Goal: Task Accomplishment & Management: Use online tool/utility

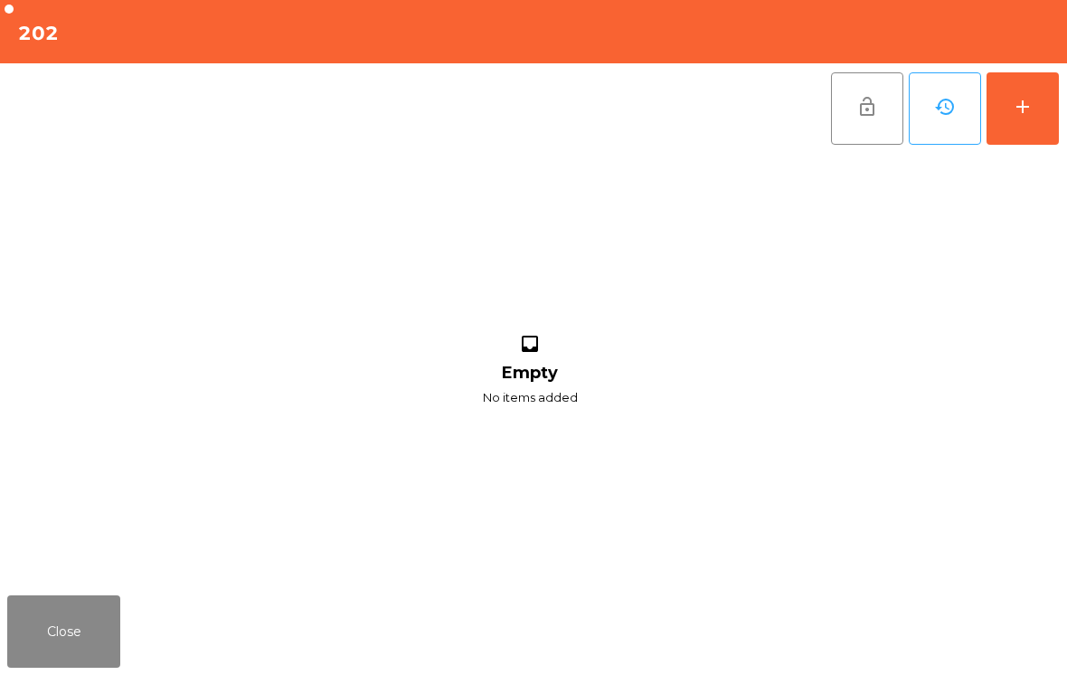
click at [1056, 117] on button "add" at bounding box center [1023, 108] width 72 height 72
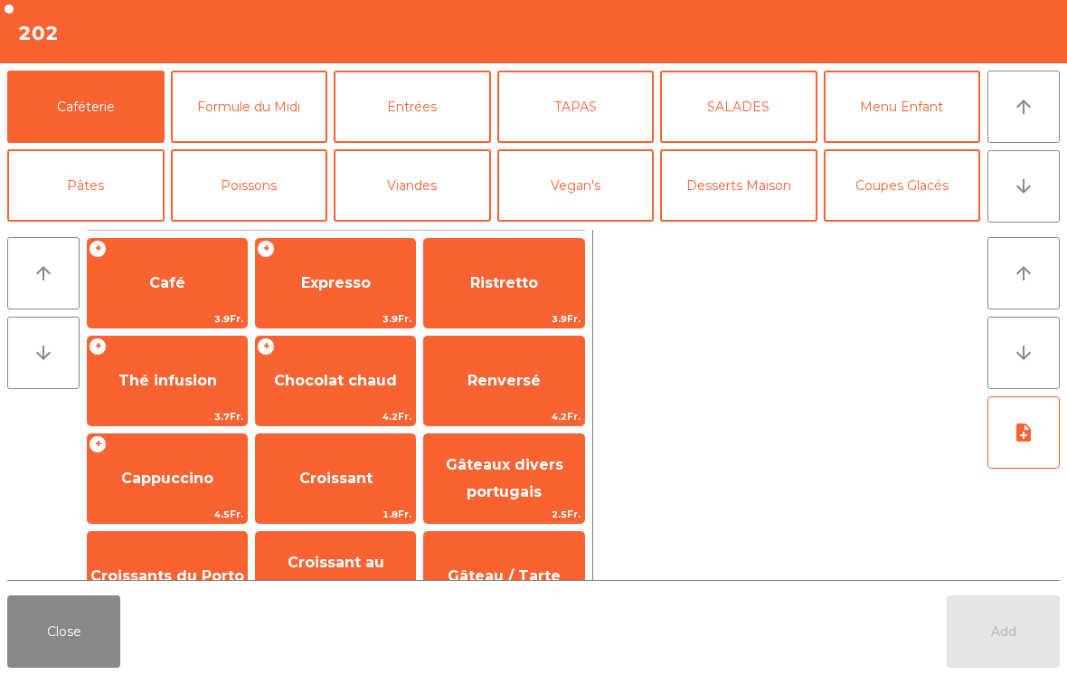
click at [1009, 196] on button "arrow_downward" at bounding box center [1024, 186] width 72 height 72
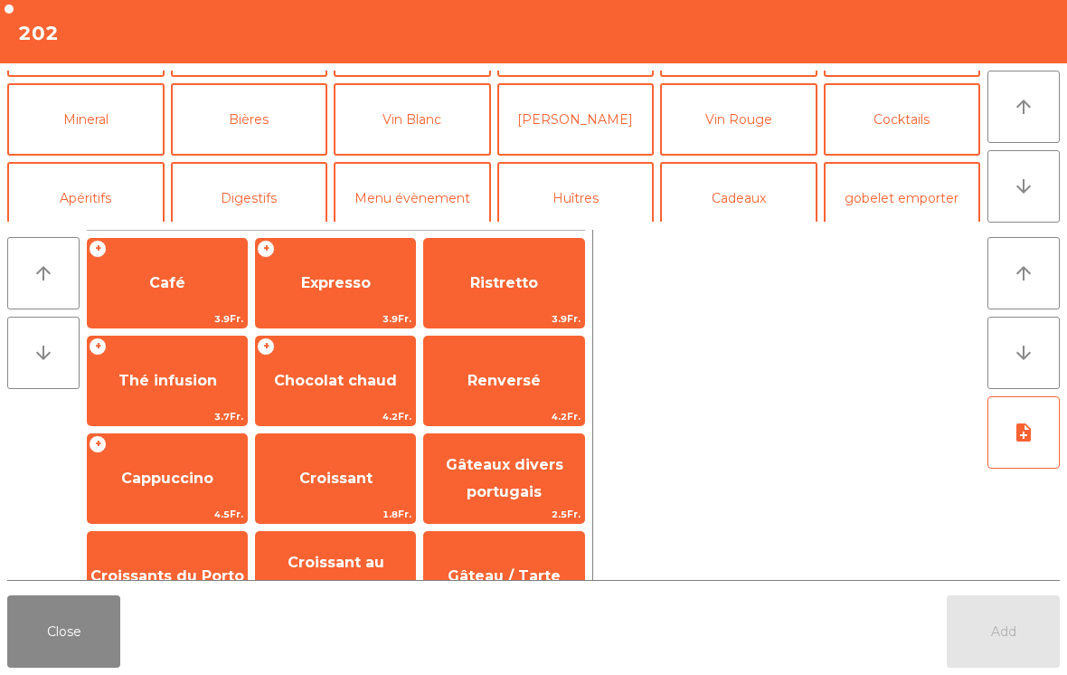
scroll to position [157, 0]
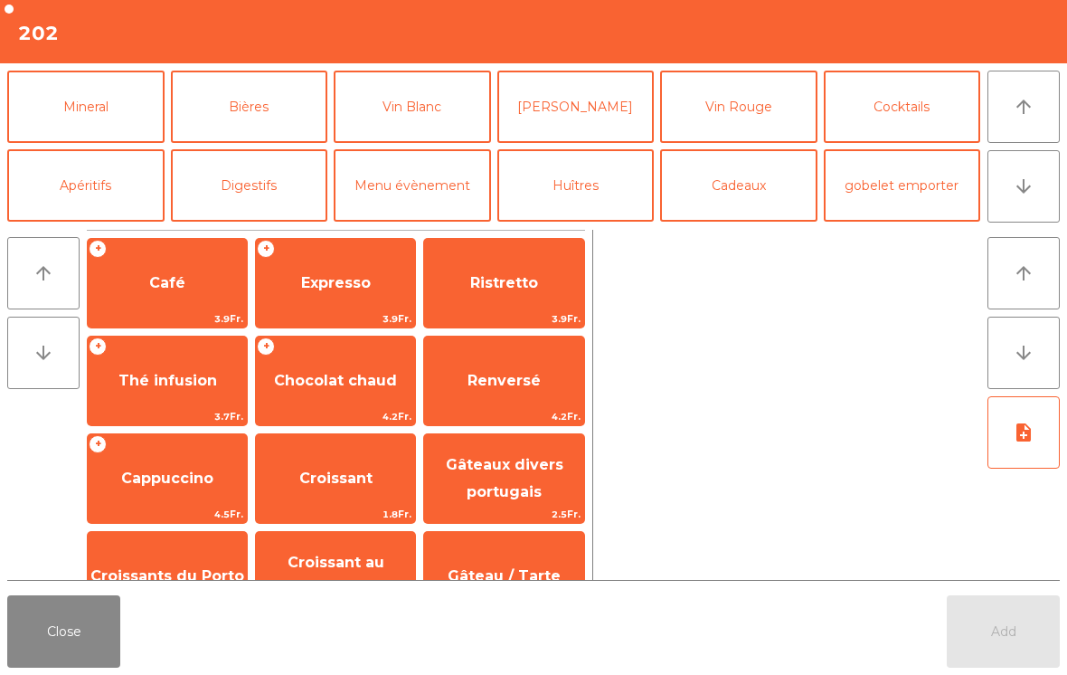
click at [896, 119] on button "Cocktails" at bounding box center [902, 107] width 157 height 72
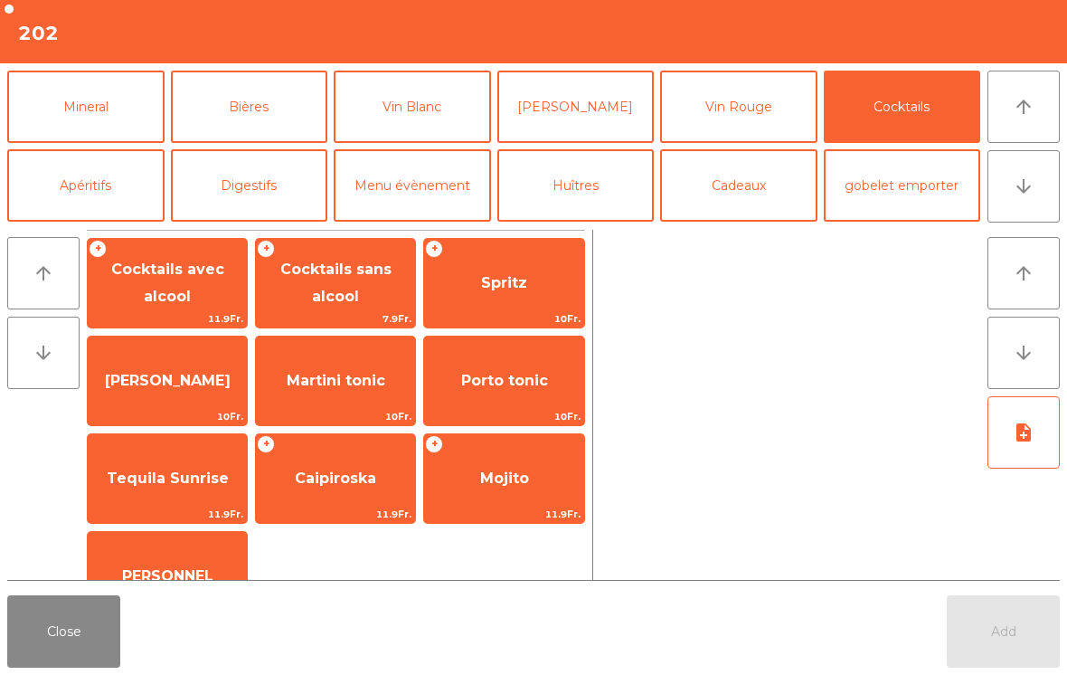
click at [508, 296] on span "Spritz" at bounding box center [503, 283] width 159 height 49
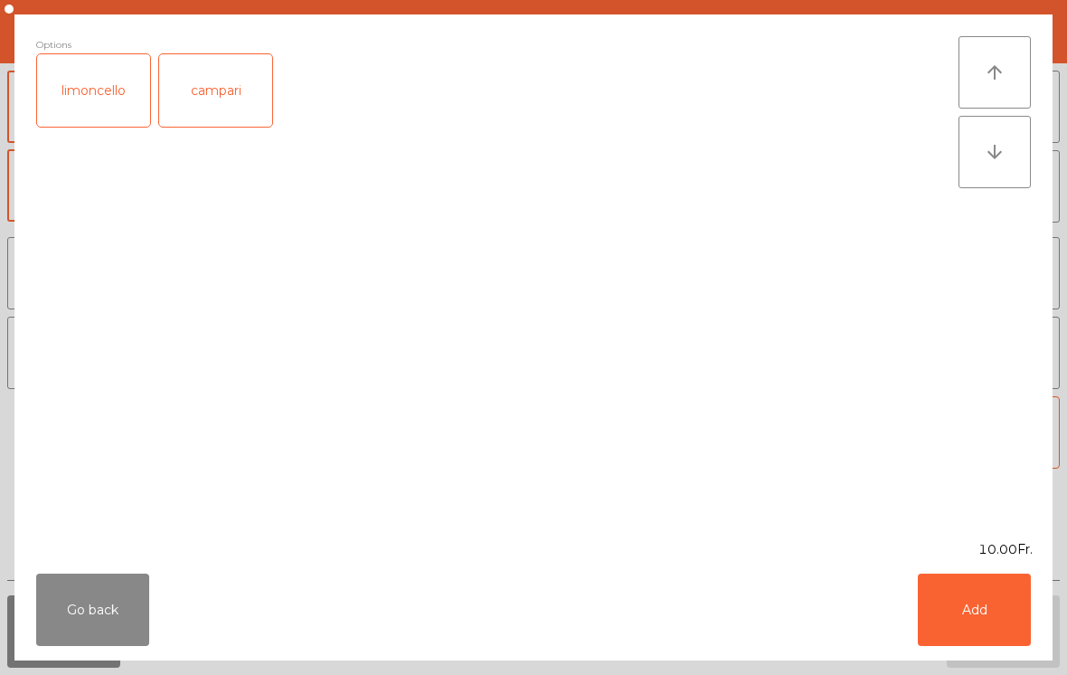
click at [999, 631] on button "Add" at bounding box center [974, 609] width 113 height 72
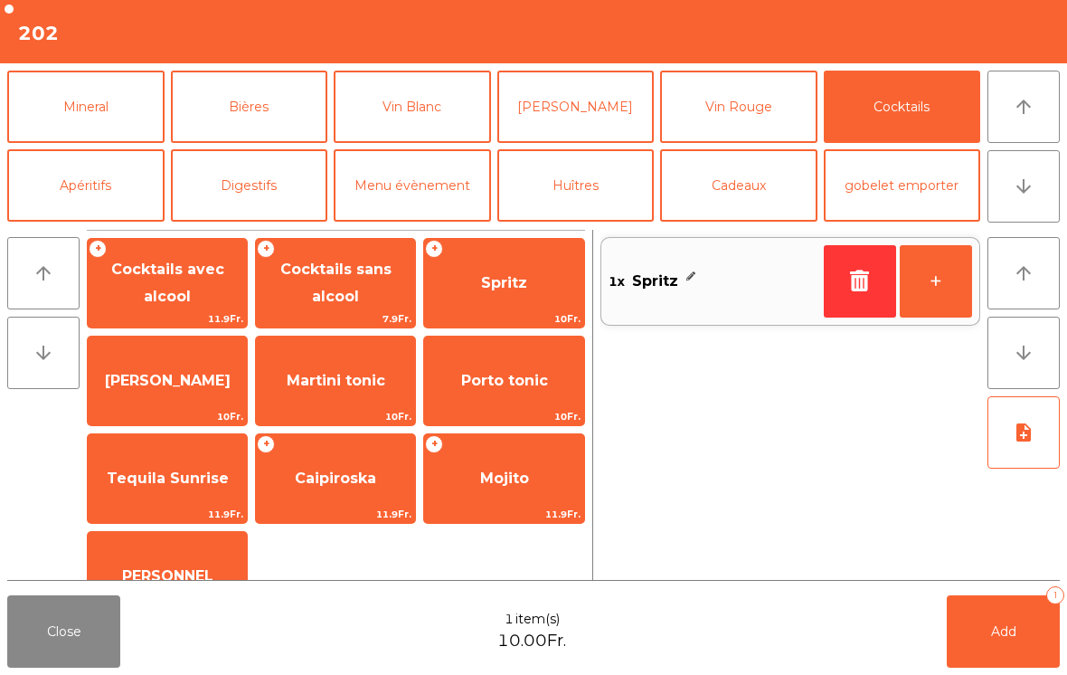
click at [163, 379] on span "[PERSON_NAME]" at bounding box center [168, 380] width 126 height 17
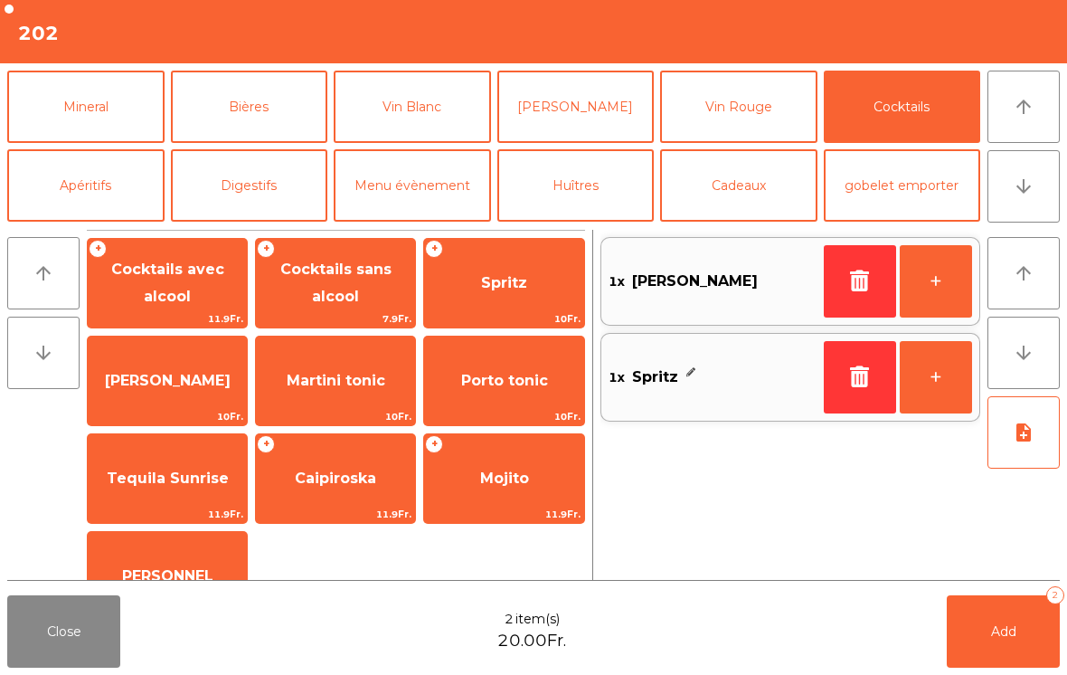
click at [987, 647] on button "Add 2" at bounding box center [1003, 631] width 113 height 72
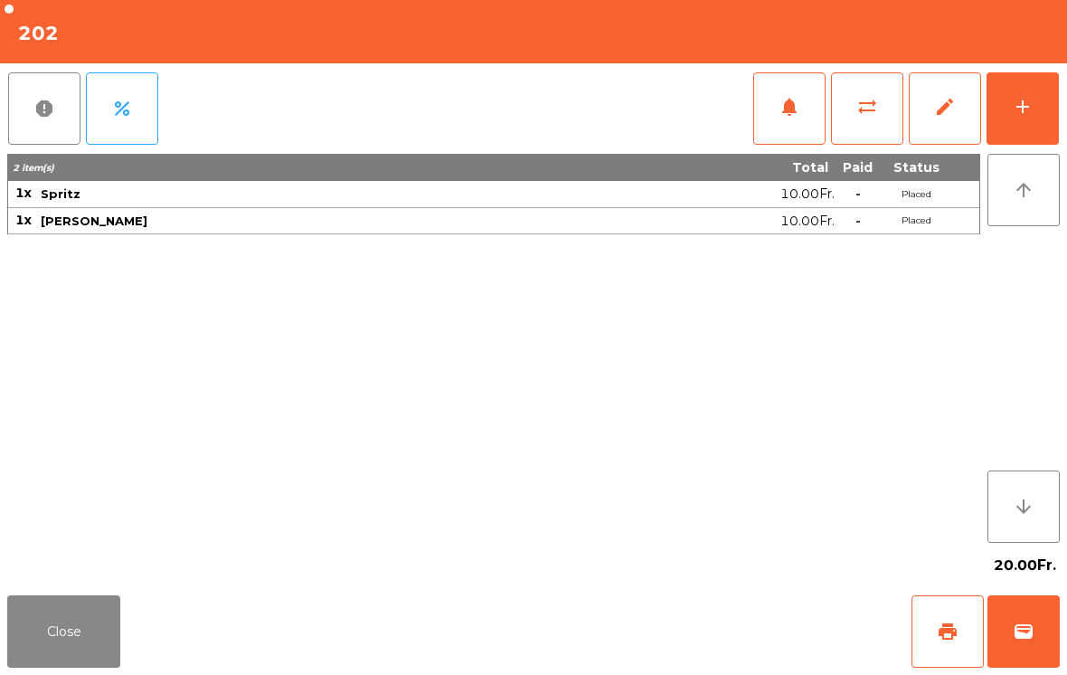
click at [42, 643] on button "Close" at bounding box center [63, 631] width 113 height 72
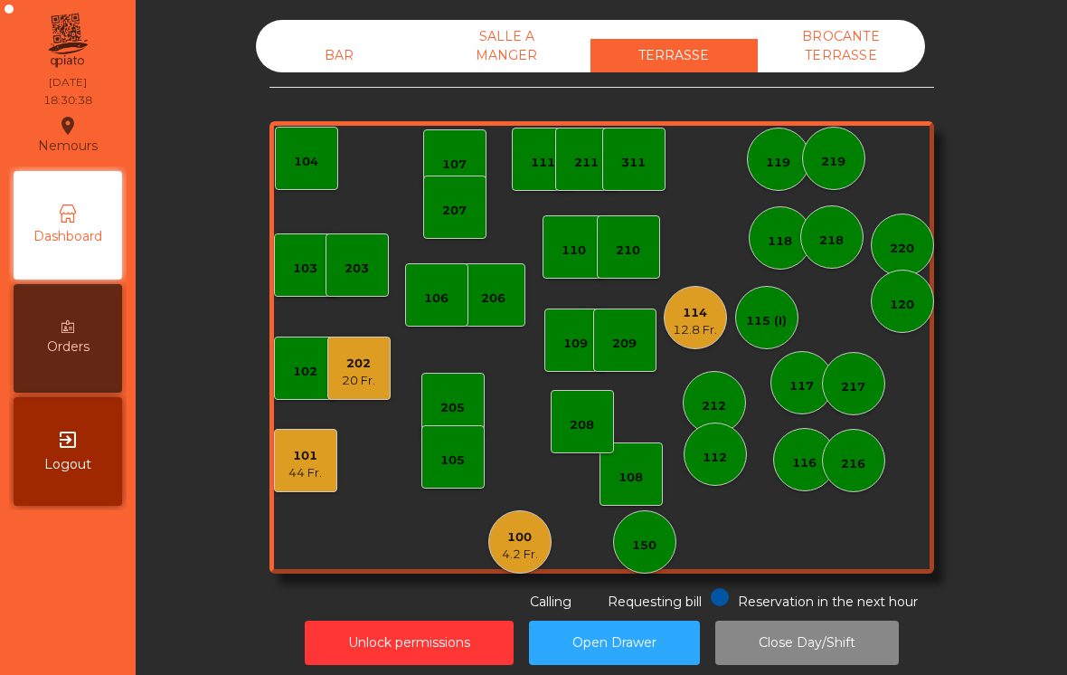
click at [319, 41] on div "BAR" at bounding box center [339, 55] width 167 height 33
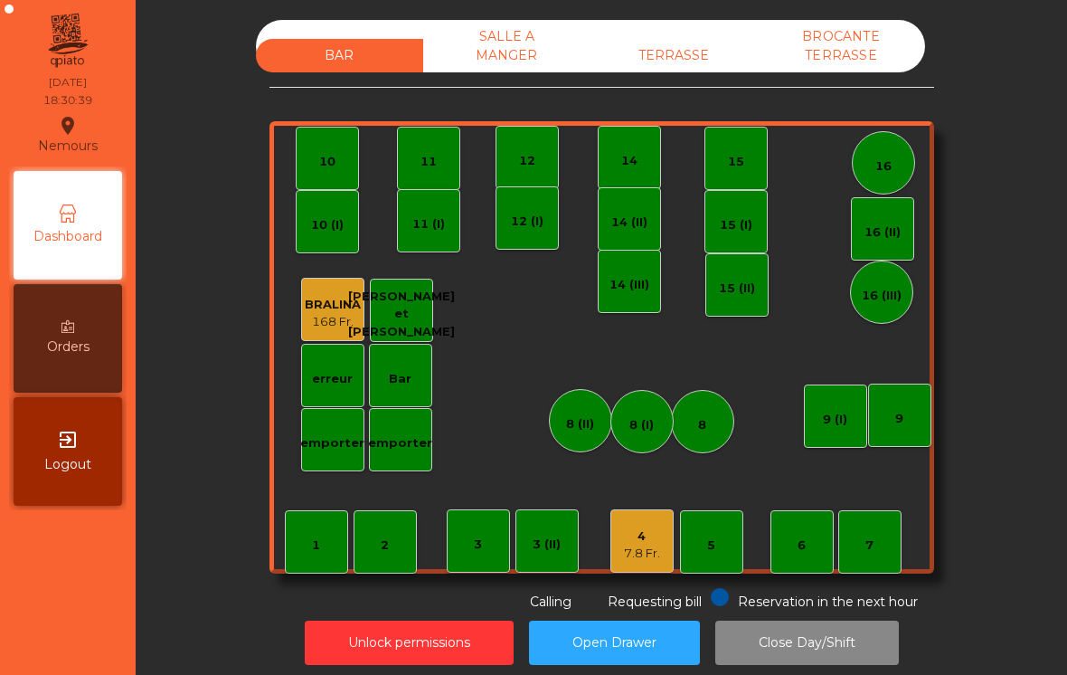
click at [633, 552] on div "7.8 Fr." at bounding box center [642, 554] width 36 height 18
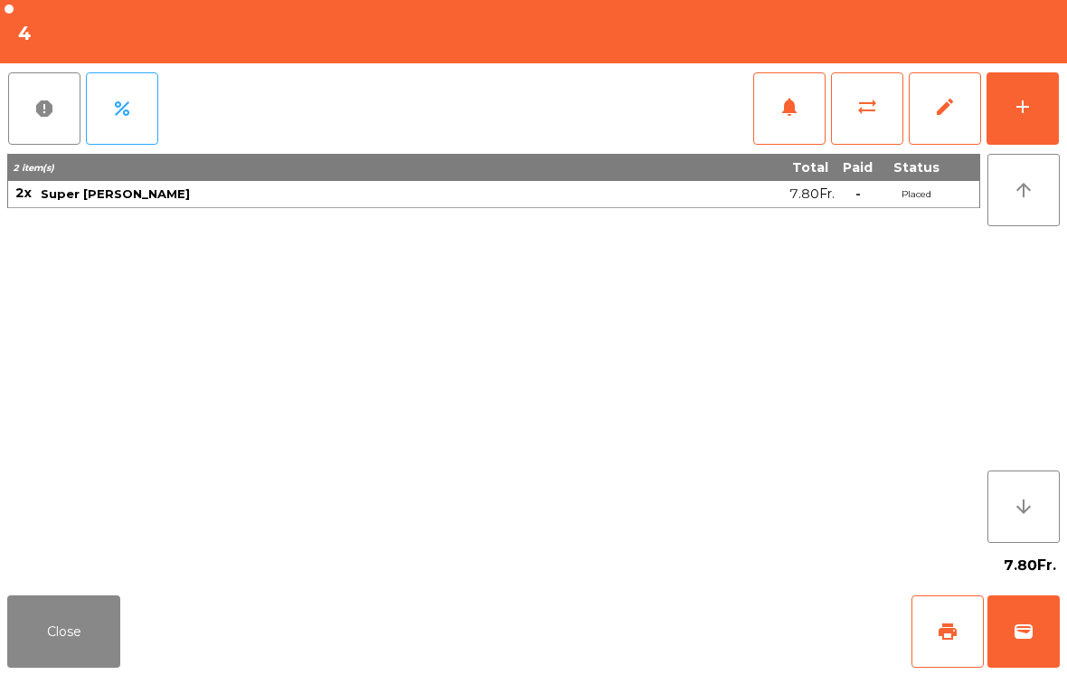
click at [1012, 128] on button "add" at bounding box center [1023, 108] width 72 height 72
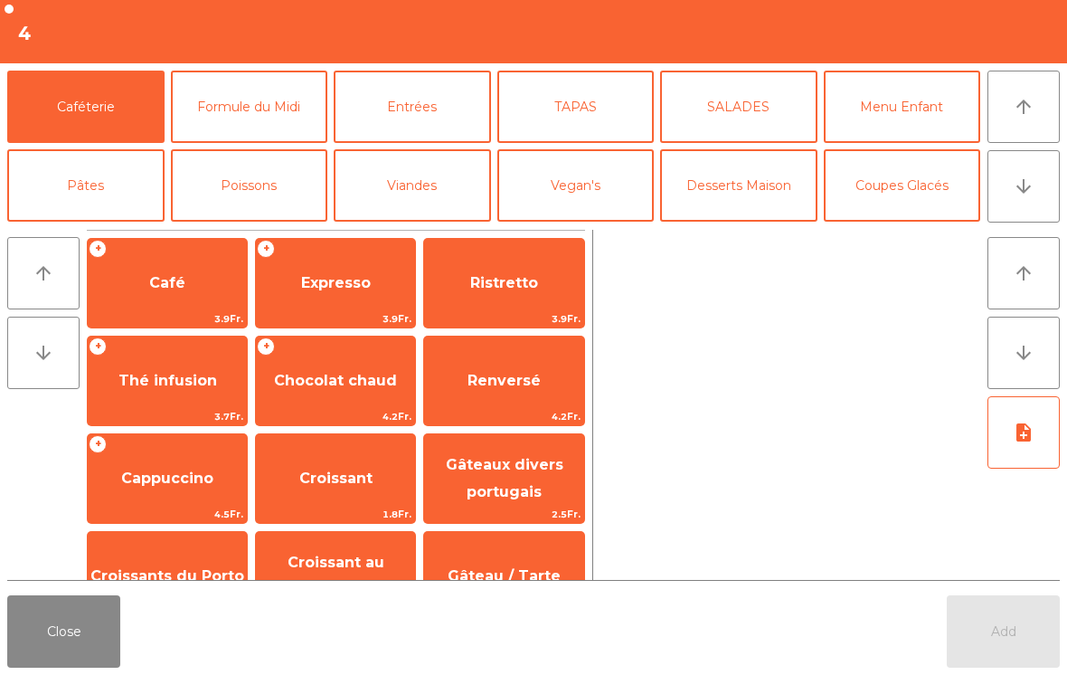
click at [557, 122] on button "TAPAS" at bounding box center [575, 107] width 157 height 72
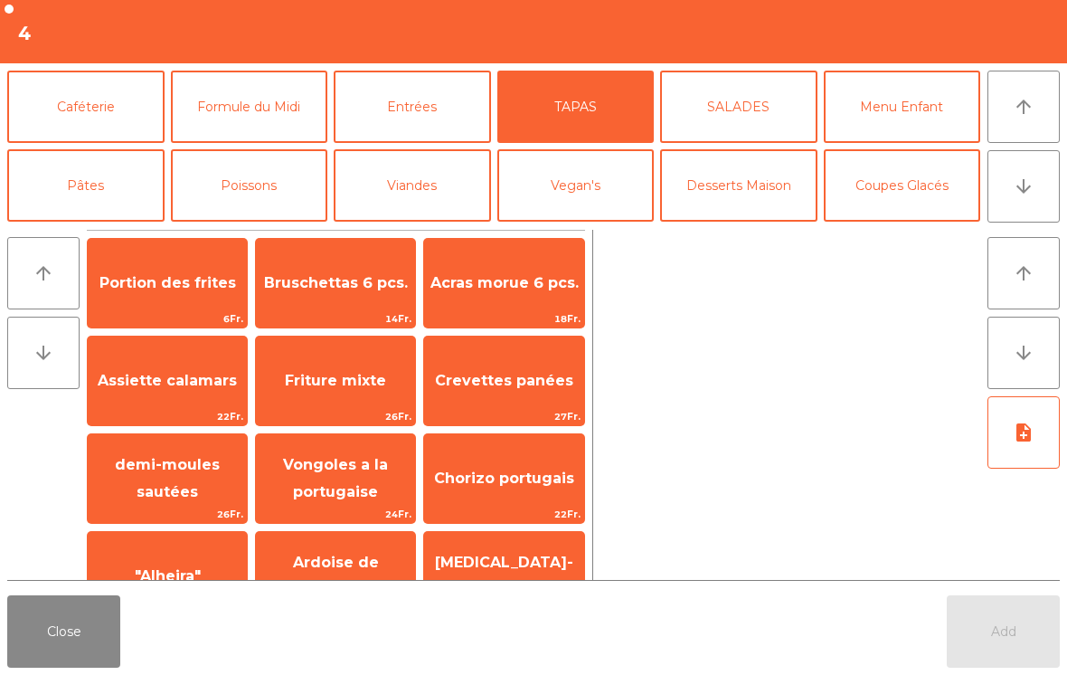
click at [486, 577] on span "[MEDICAL_DATA]-pau" at bounding box center [504, 576] width 138 height 44
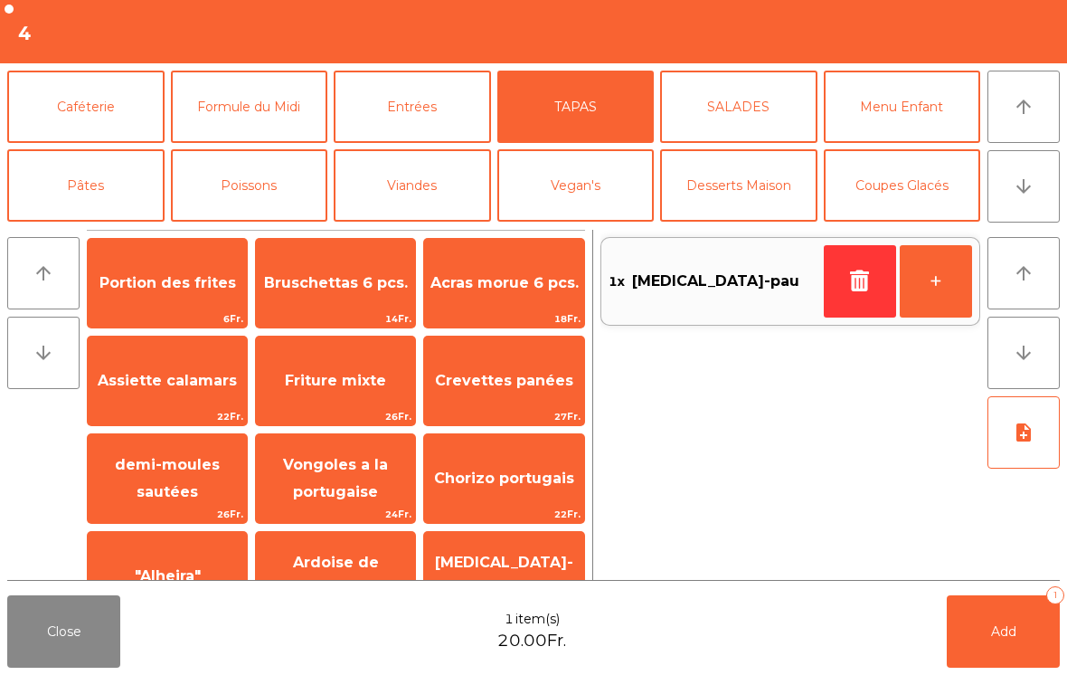
click at [128, 300] on span "Portion des frites" at bounding box center [167, 283] width 159 height 49
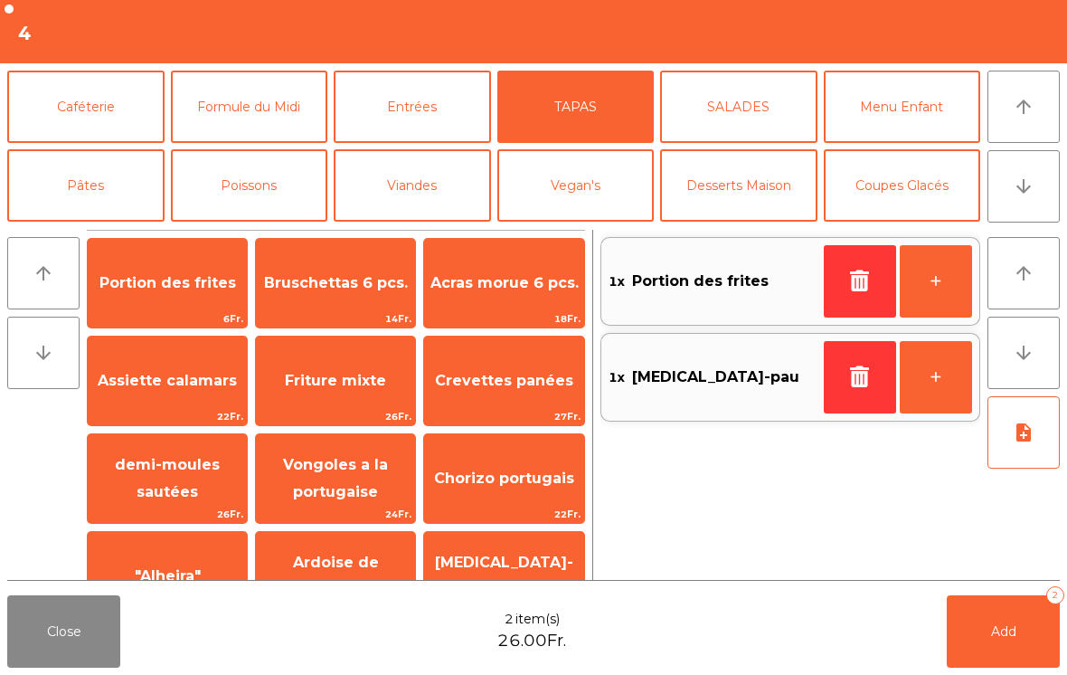
click at [1009, 453] on button "note_add" at bounding box center [1024, 432] width 72 height 72
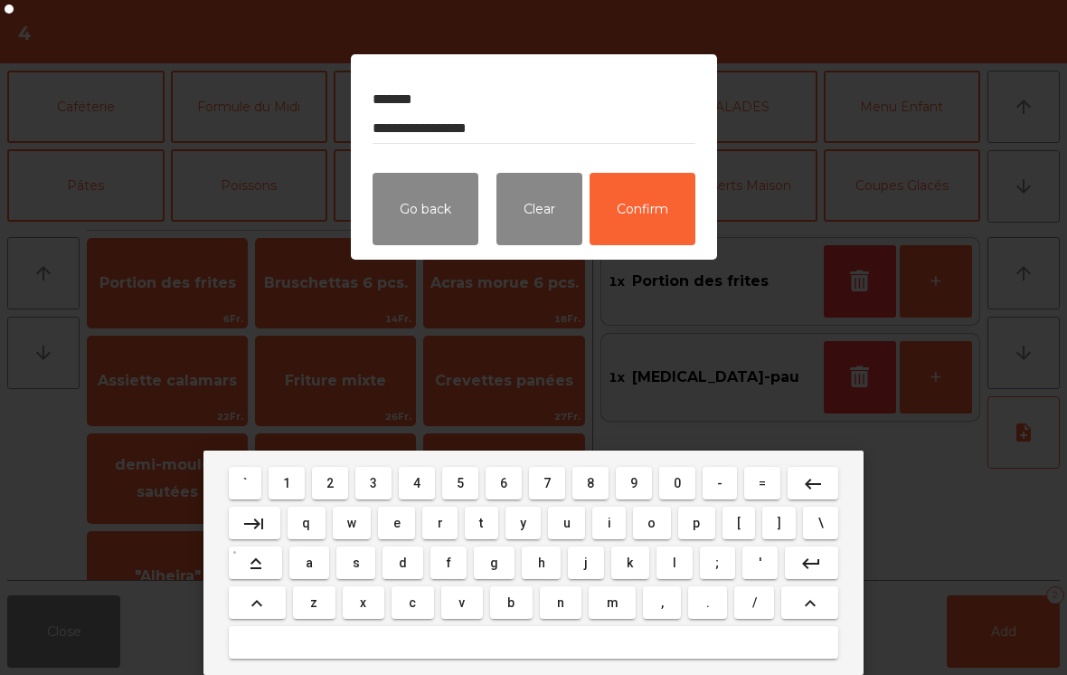
type textarea "**********"
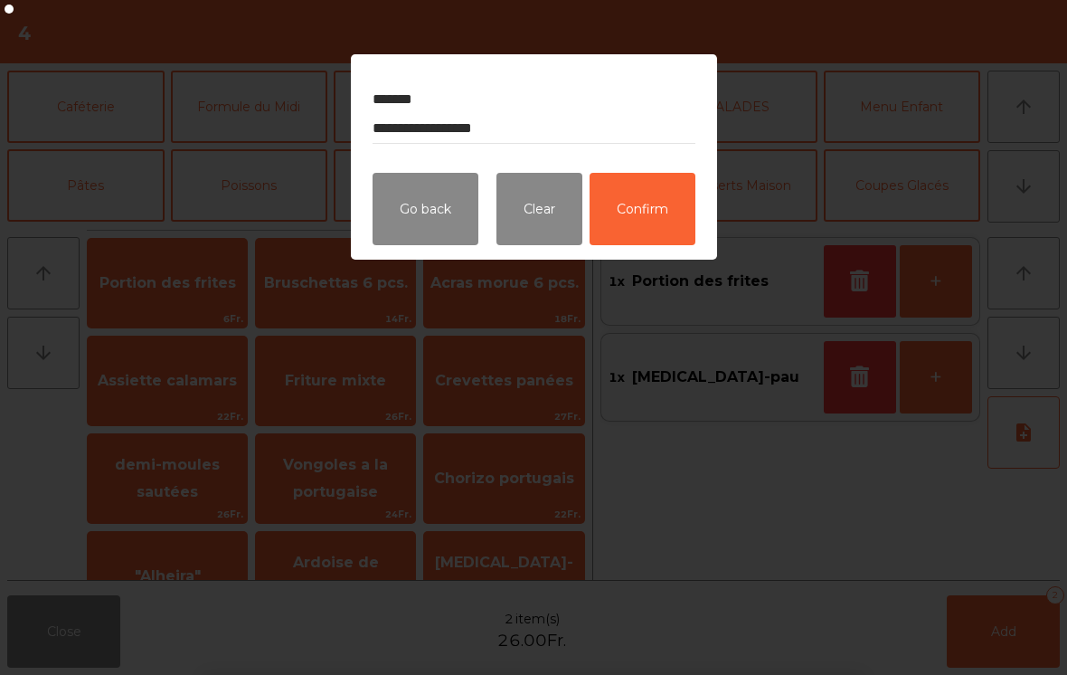
click at [652, 224] on button "Confirm" at bounding box center [643, 209] width 106 height 72
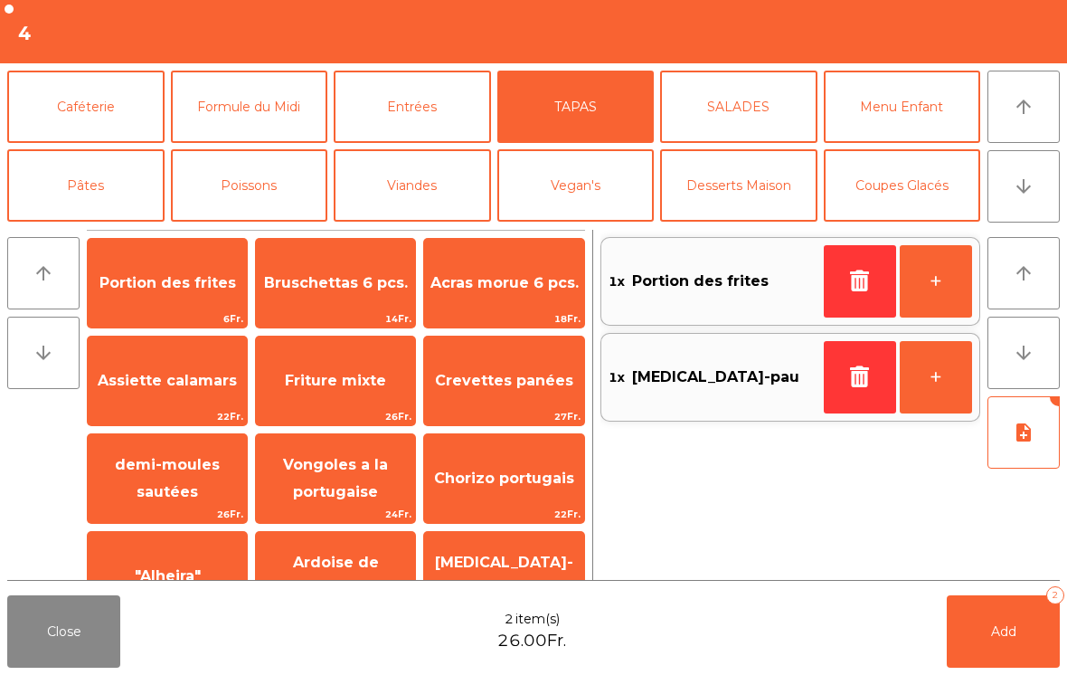
click at [1019, 640] on button "Add 2" at bounding box center [1003, 631] width 113 height 72
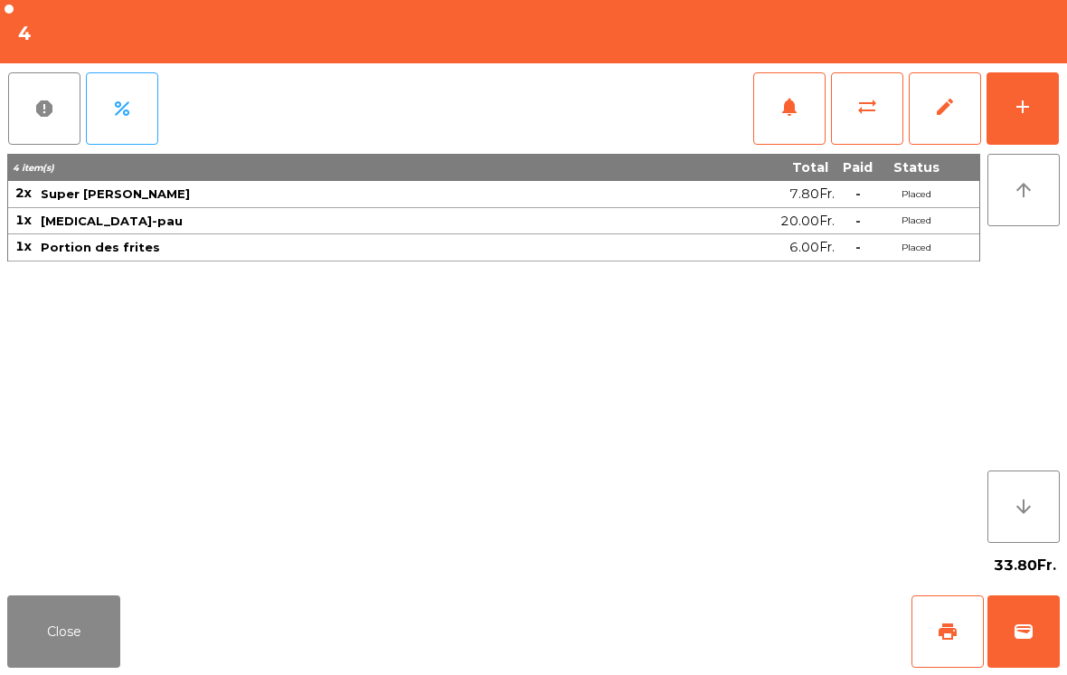
click at [66, 583] on div "33.80Fr." at bounding box center [533, 565] width 1053 height 45
click at [18, 667] on button "Close" at bounding box center [63, 631] width 113 height 72
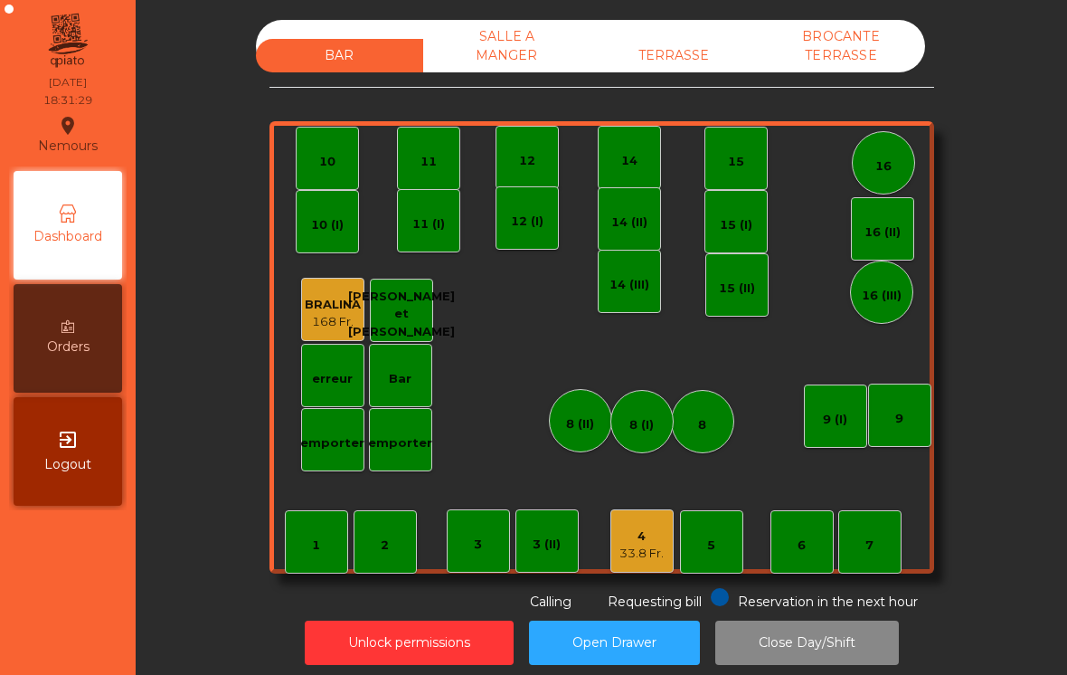
click at [689, 49] on div "TERRASSE" at bounding box center [674, 55] width 167 height 33
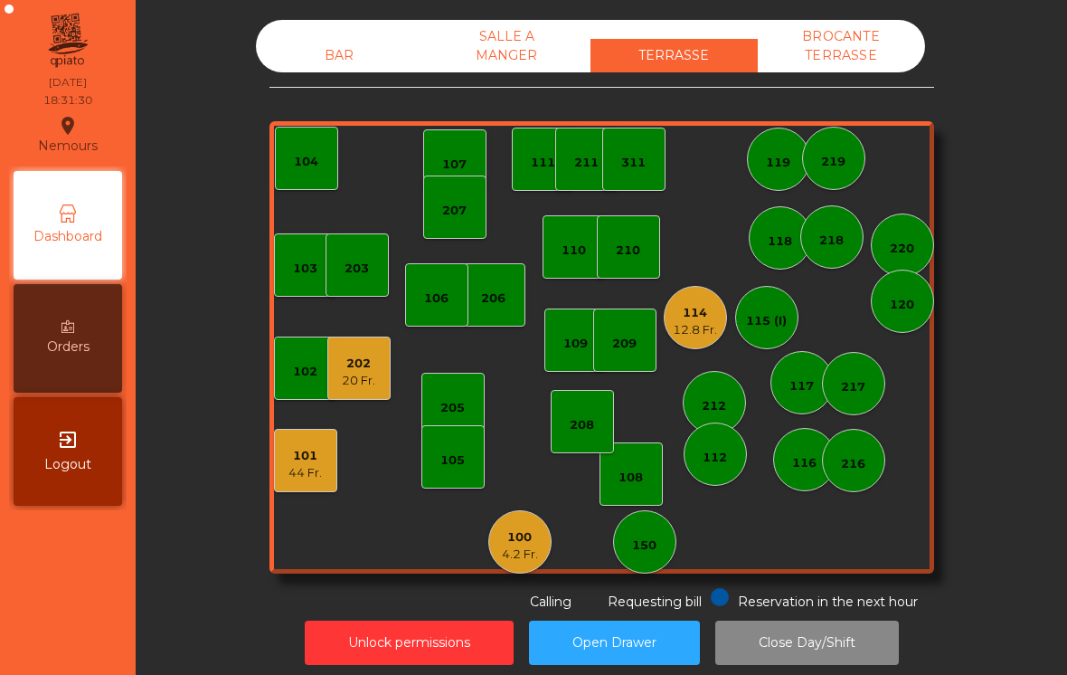
click at [297, 487] on div "101 44 Fr." at bounding box center [305, 460] width 63 height 63
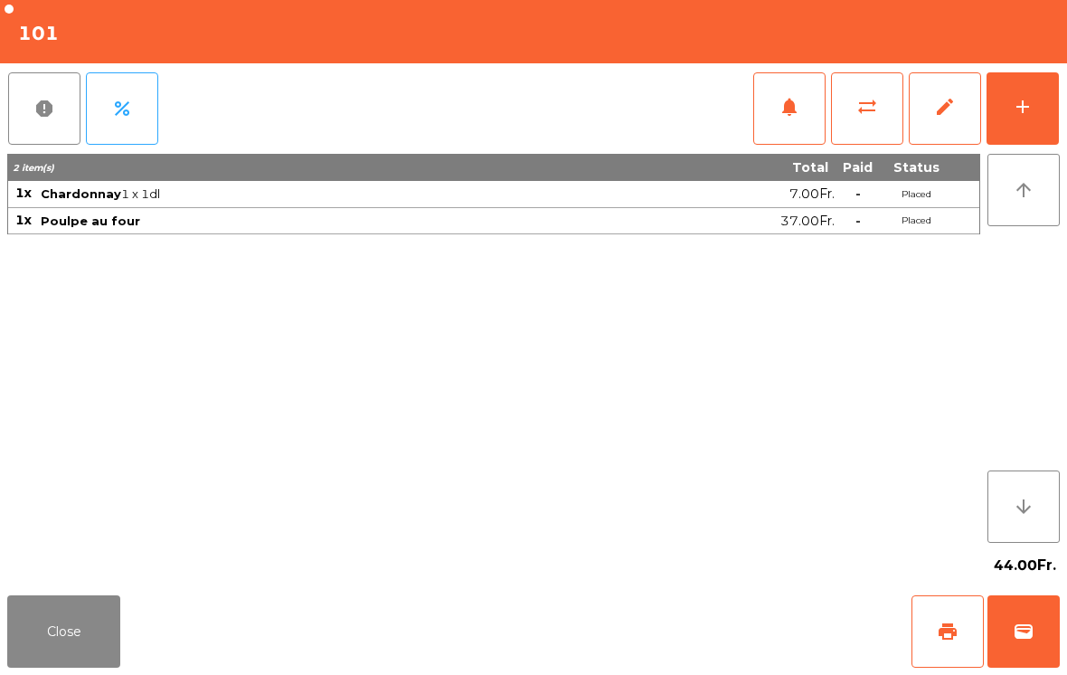
click at [1030, 114] on div "add" at bounding box center [1023, 107] width 22 height 22
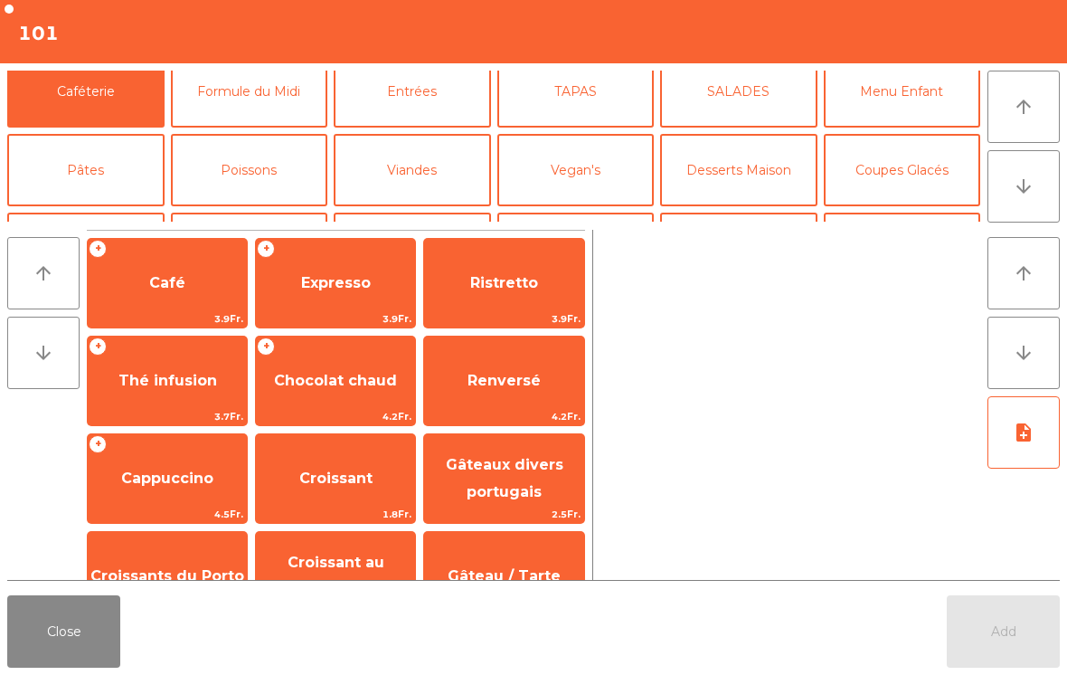
scroll to position [82, 0]
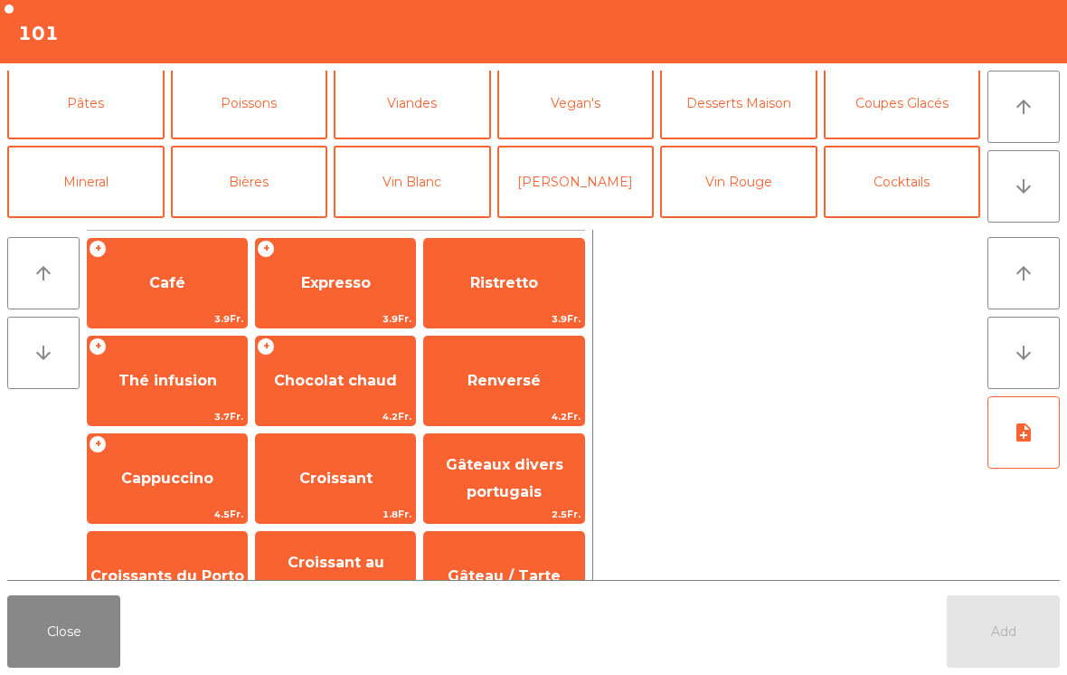
click at [385, 182] on button "Vin Blanc" at bounding box center [412, 182] width 157 height 72
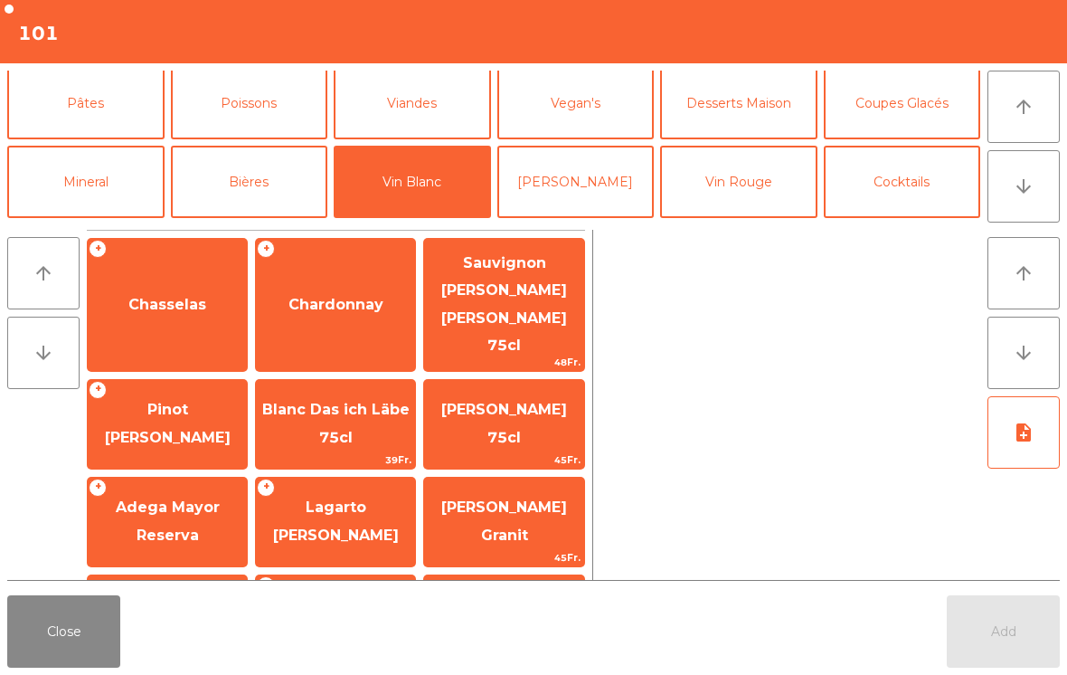
click at [308, 296] on span "Chardonnay" at bounding box center [336, 304] width 95 height 17
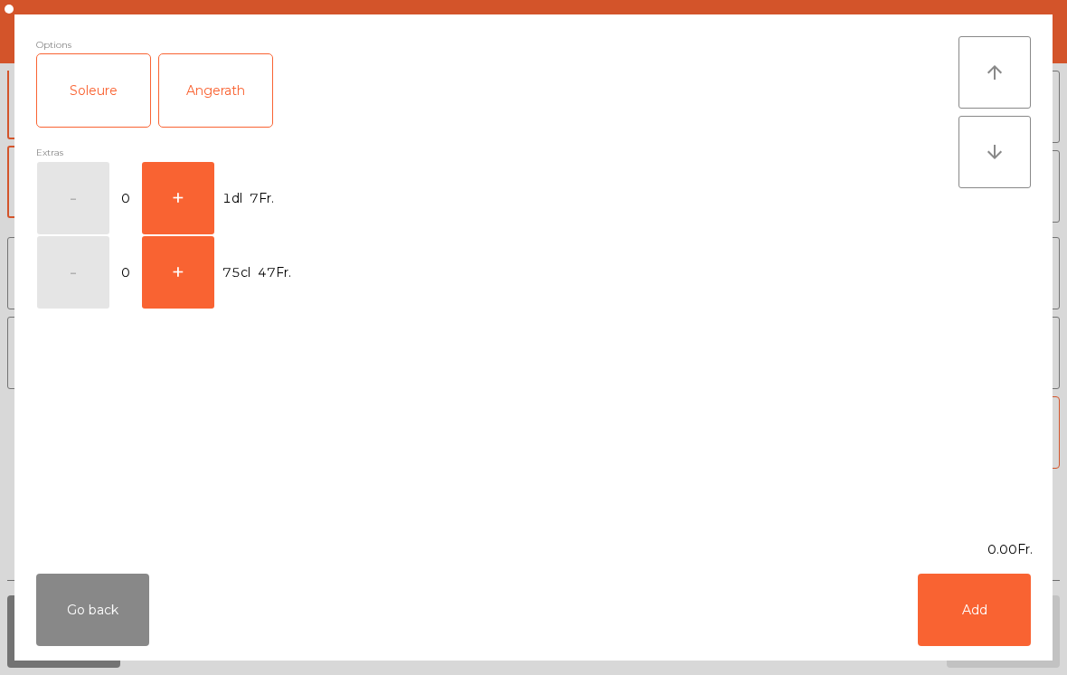
click at [180, 203] on button "+" at bounding box center [178, 198] width 72 height 72
click at [970, 587] on button "Add" at bounding box center [974, 609] width 113 height 72
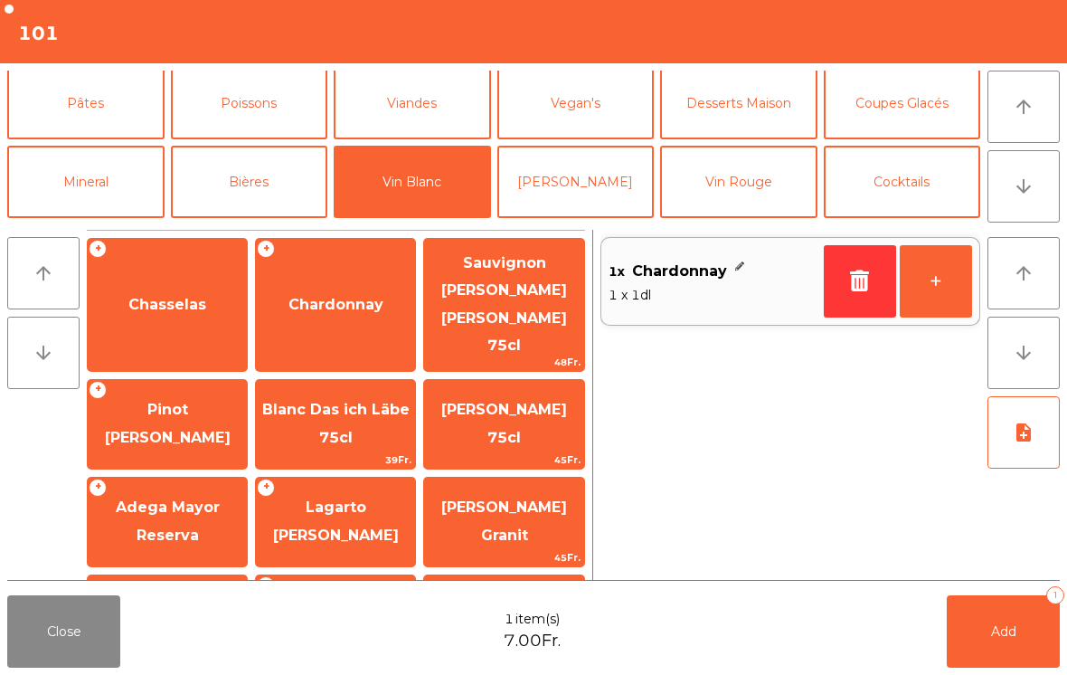
click at [985, 625] on button "Add 1" at bounding box center [1003, 631] width 113 height 72
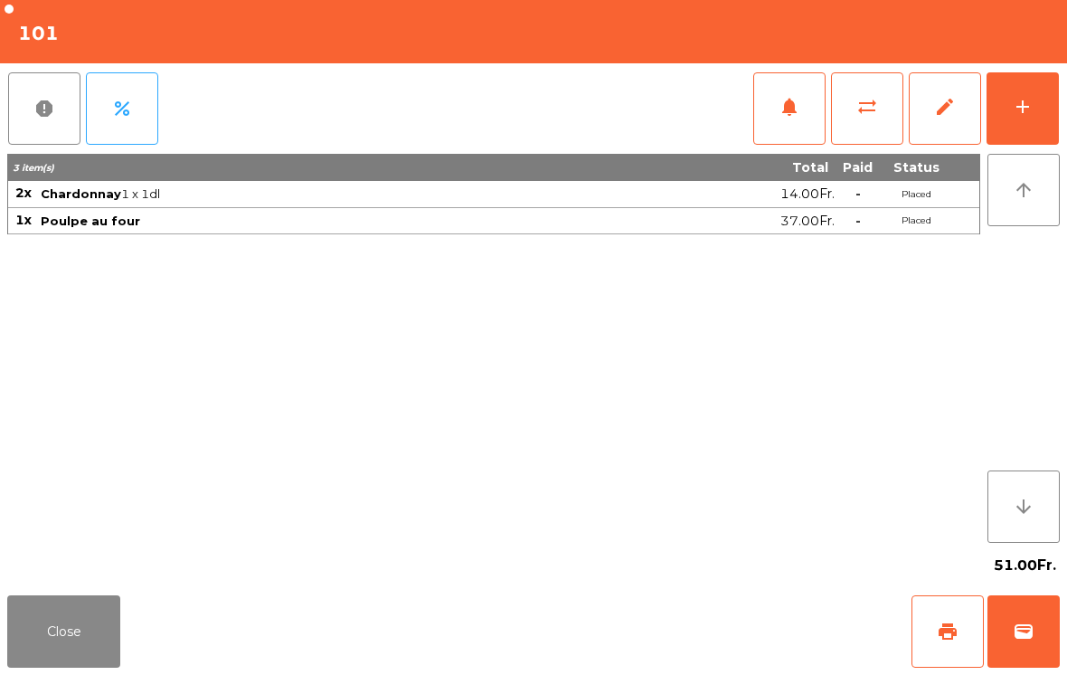
click at [60, 660] on button "Close" at bounding box center [63, 631] width 113 height 72
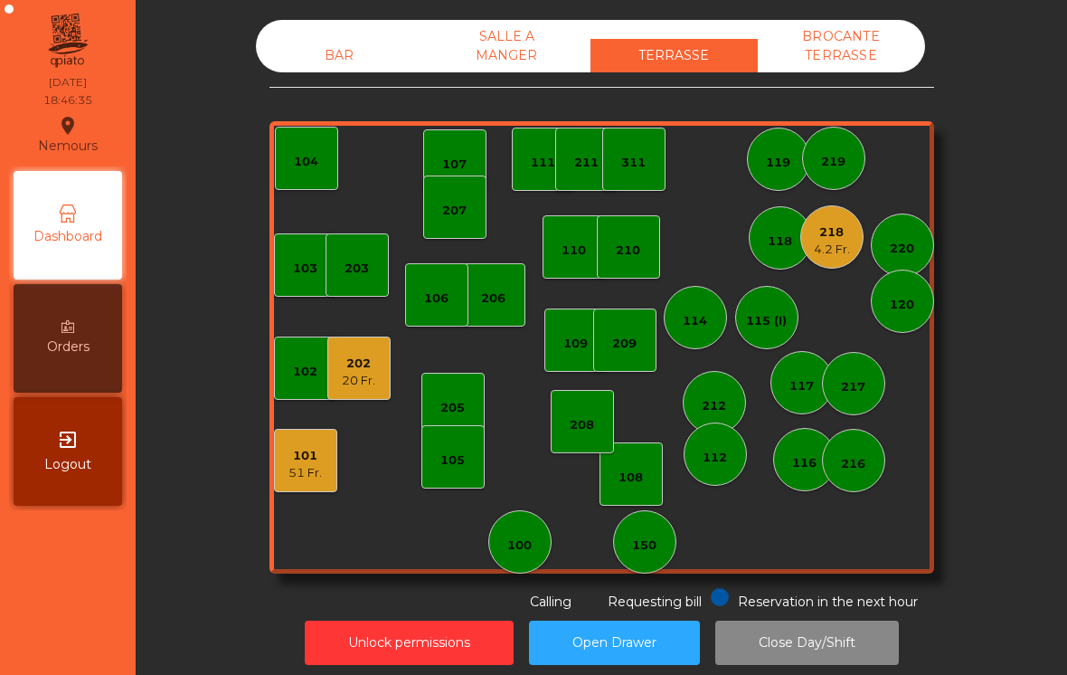
click at [799, 386] on div "117" at bounding box center [802, 386] width 24 height 18
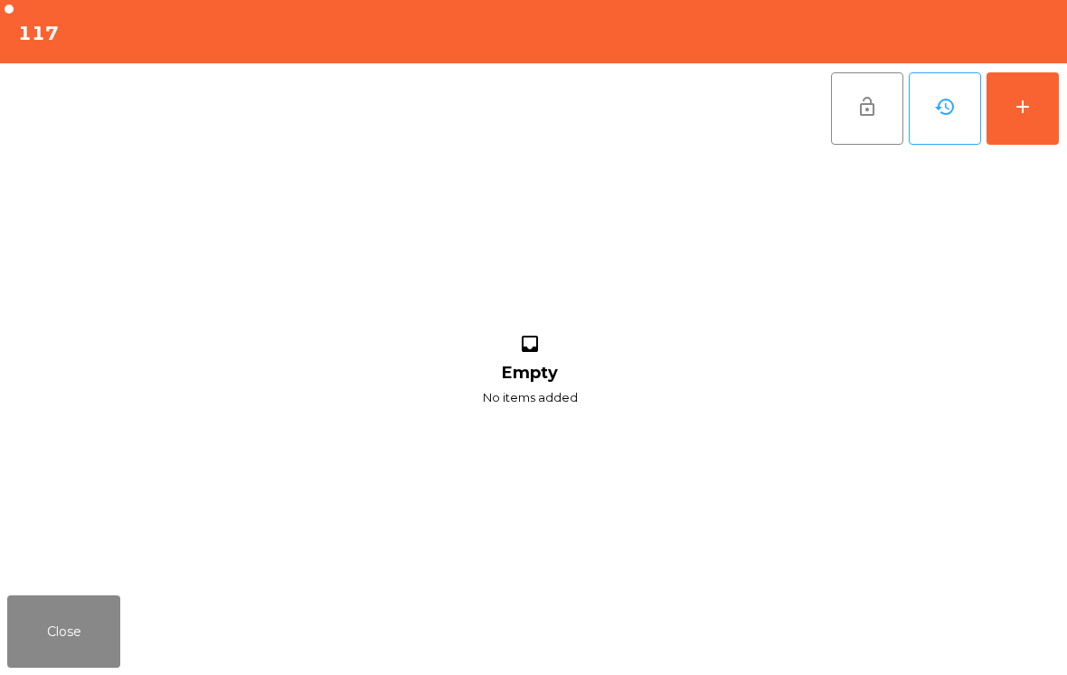
click at [1038, 155] on div "inbox Empty No items added" at bounding box center [530, 371] width 1046 height 434
click at [1045, 109] on button "add" at bounding box center [1023, 108] width 72 height 72
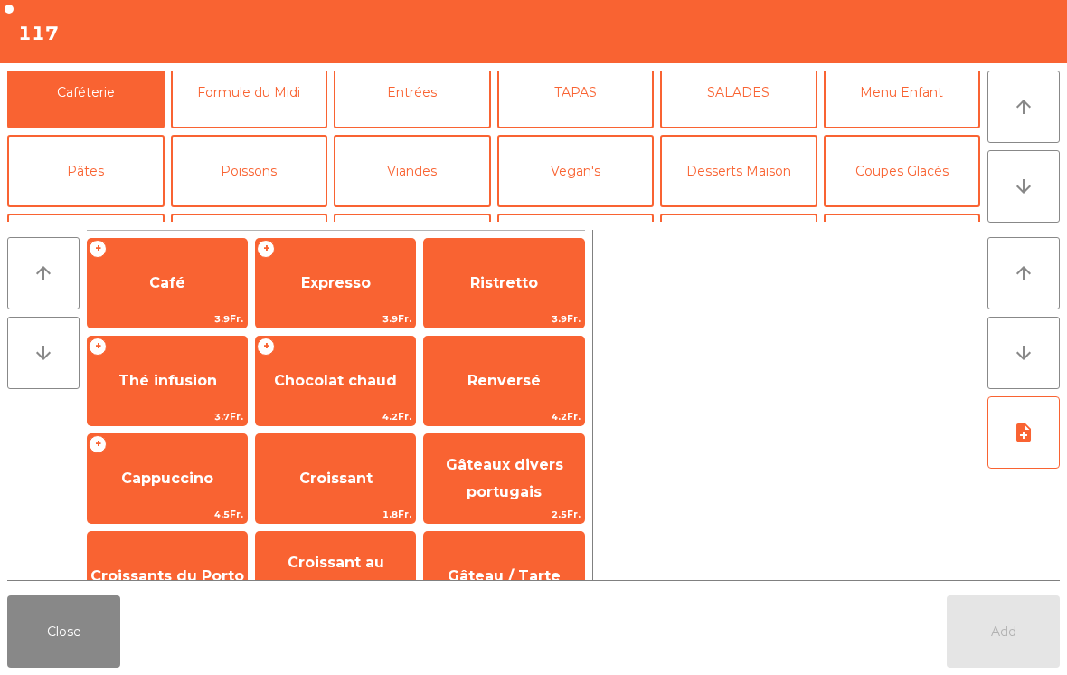
scroll to position [129, 0]
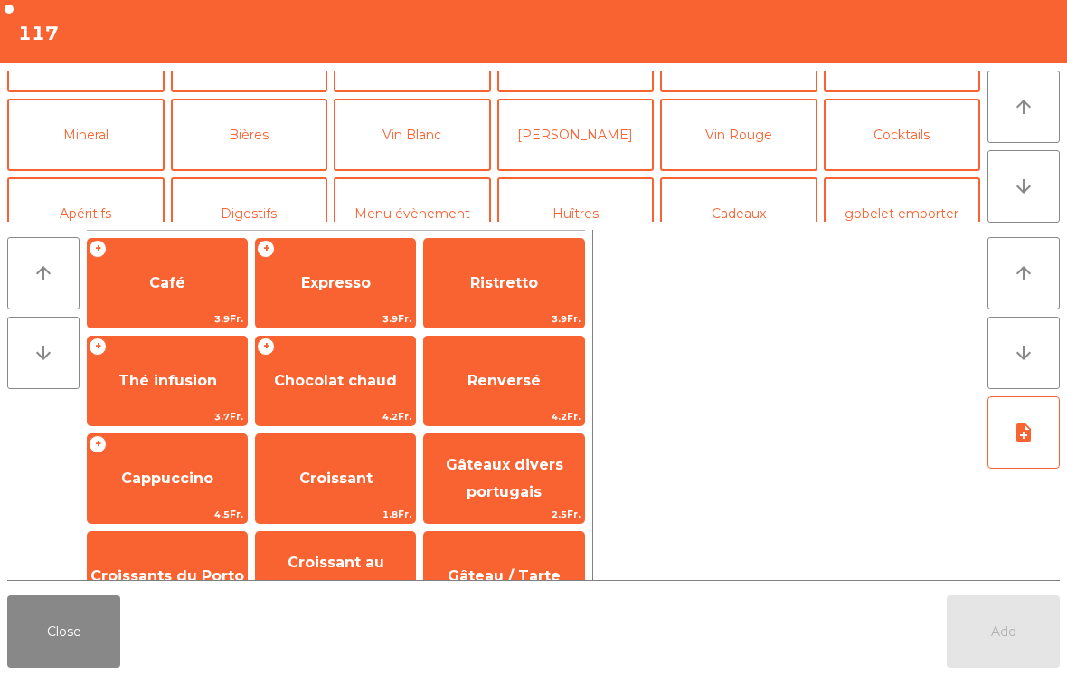
click at [261, 158] on button "Bières" at bounding box center [249, 135] width 157 height 72
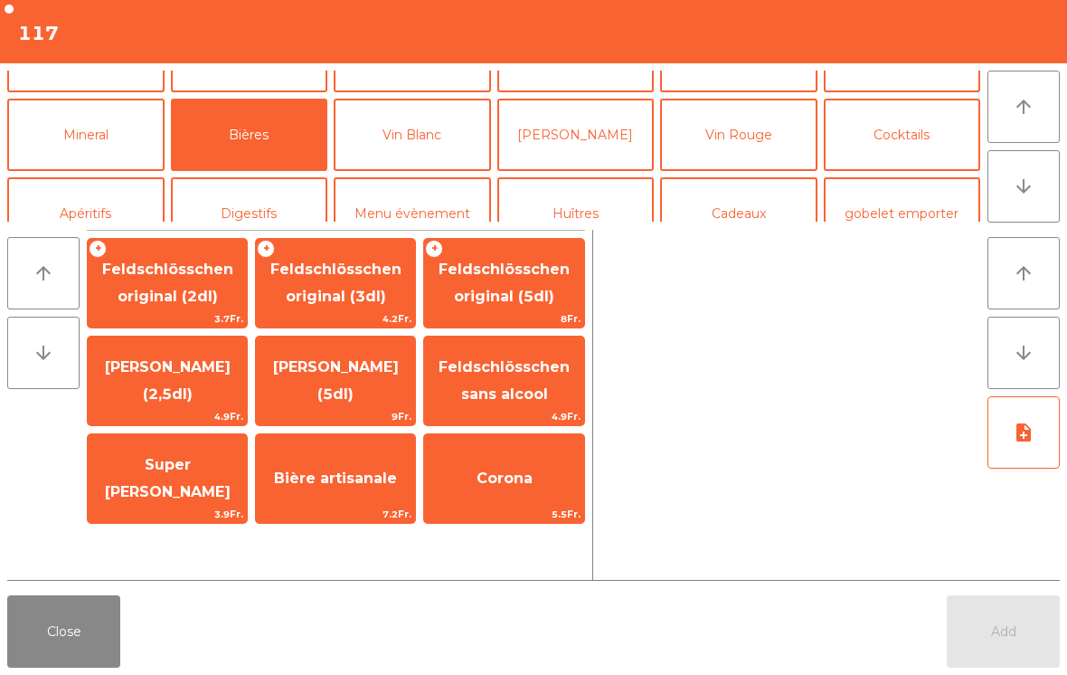
click at [120, 155] on button "Mineral" at bounding box center [85, 135] width 157 height 72
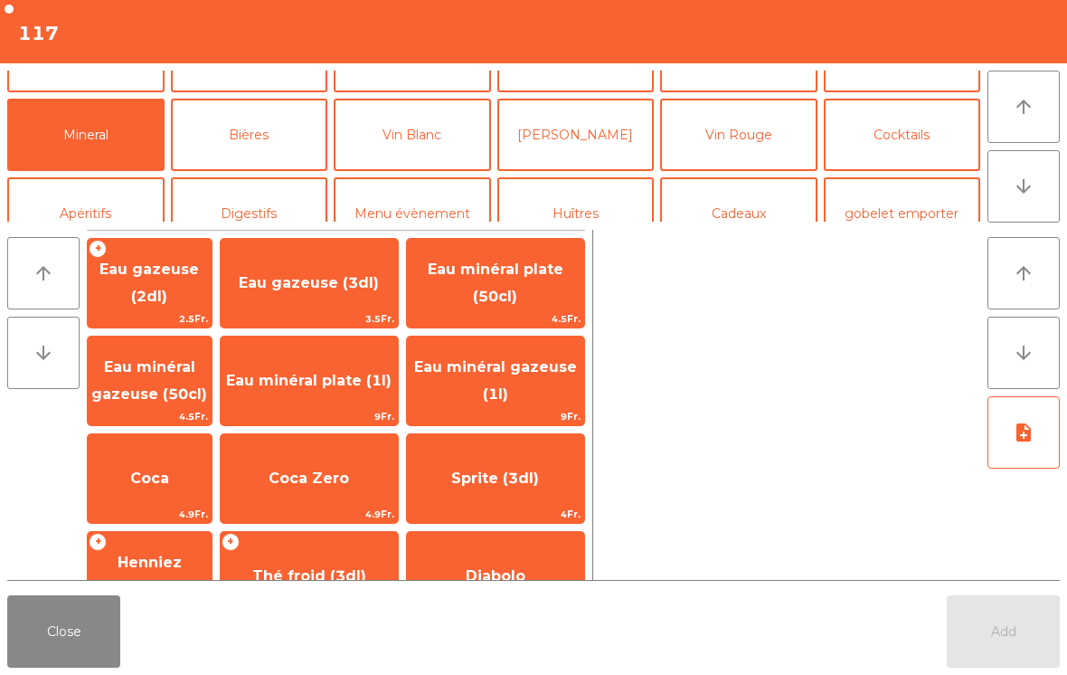
click at [508, 389] on span "Eau minéral gazeuse (1l)" at bounding box center [495, 380] width 163 height 44
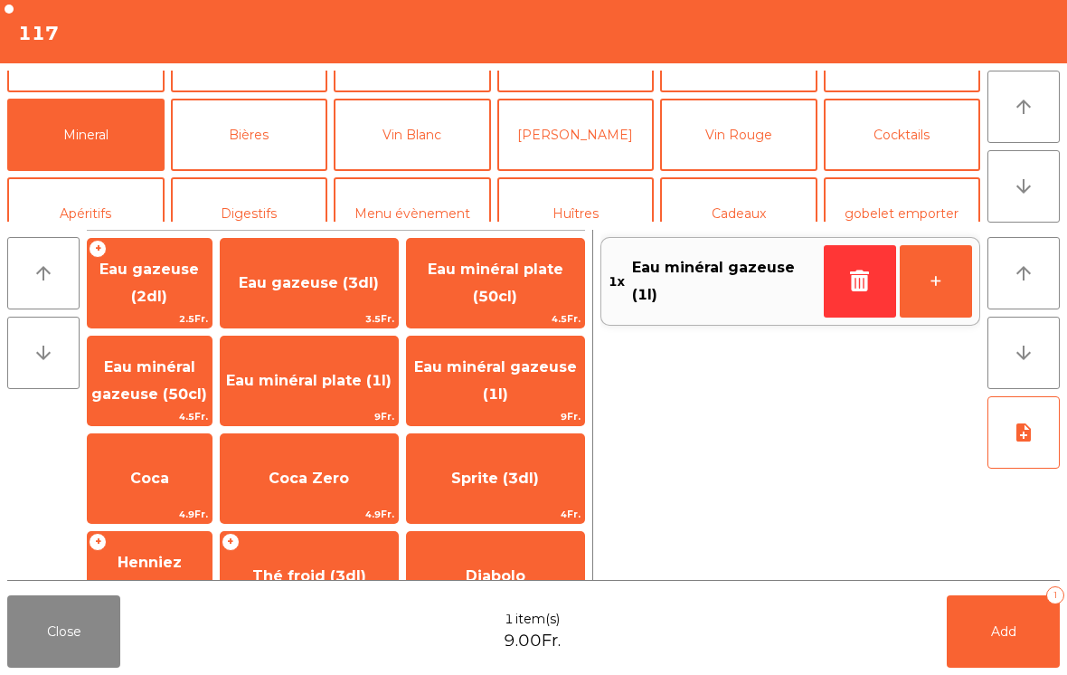
click at [1000, 651] on button "Add 1" at bounding box center [1003, 631] width 113 height 72
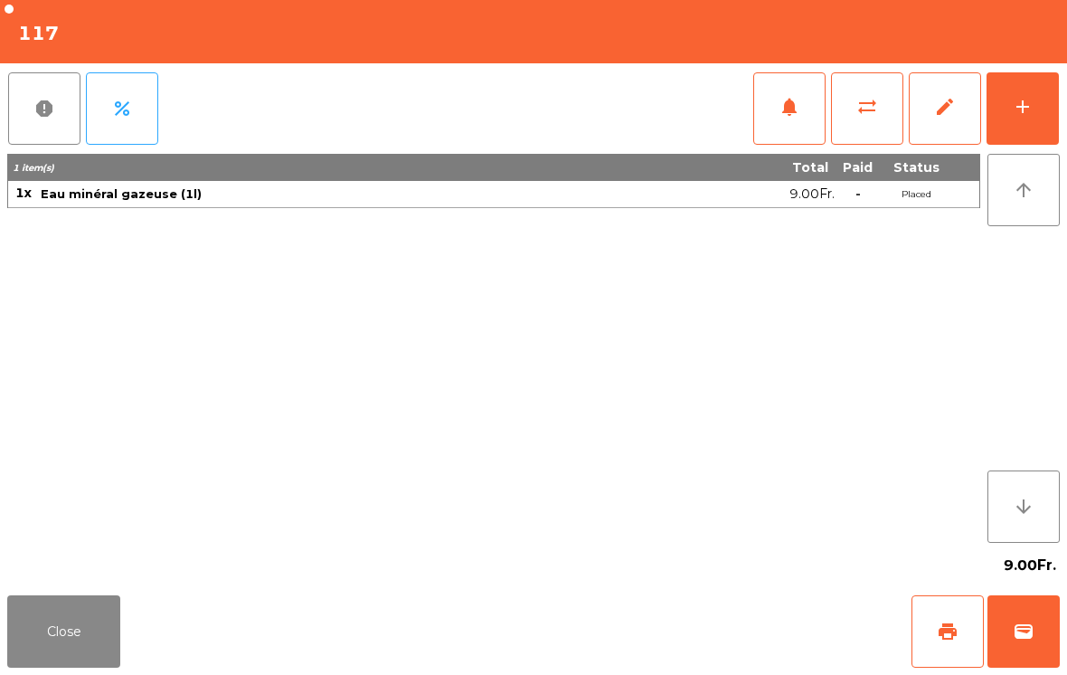
click at [98, 640] on button "Close" at bounding box center [63, 631] width 113 height 72
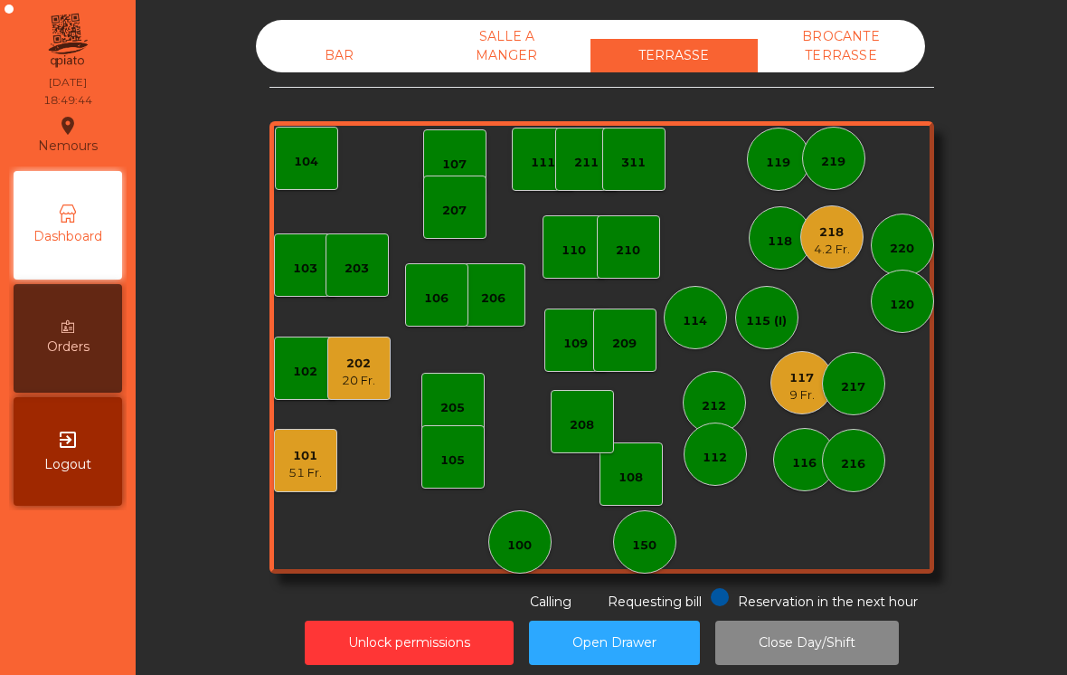
click at [833, 225] on div "218" at bounding box center [832, 232] width 36 height 18
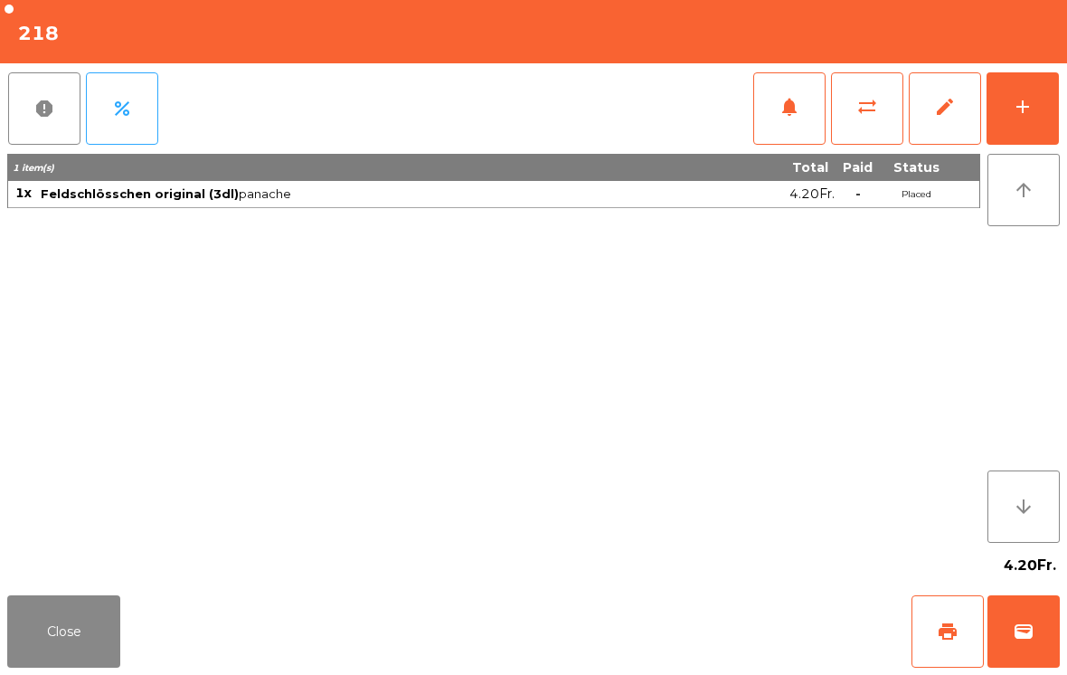
click at [1037, 113] on button "add" at bounding box center [1023, 108] width 72 height 72
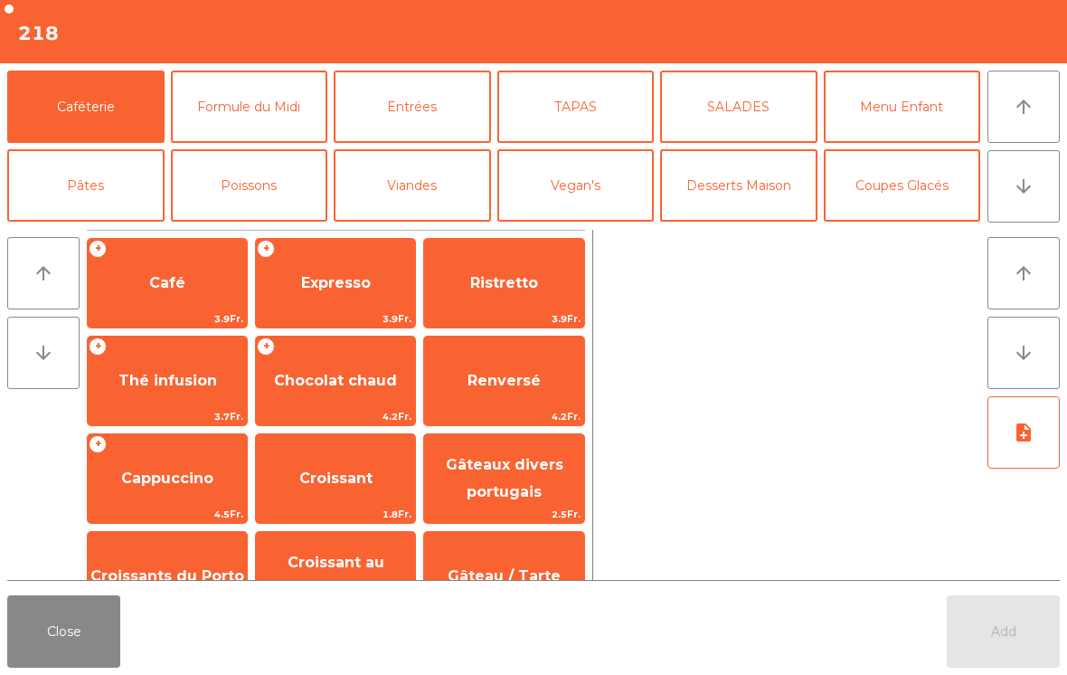
click at [1030, 201] on button "arrow_downward" at bounding box center [1024, 186] width 72 height 72
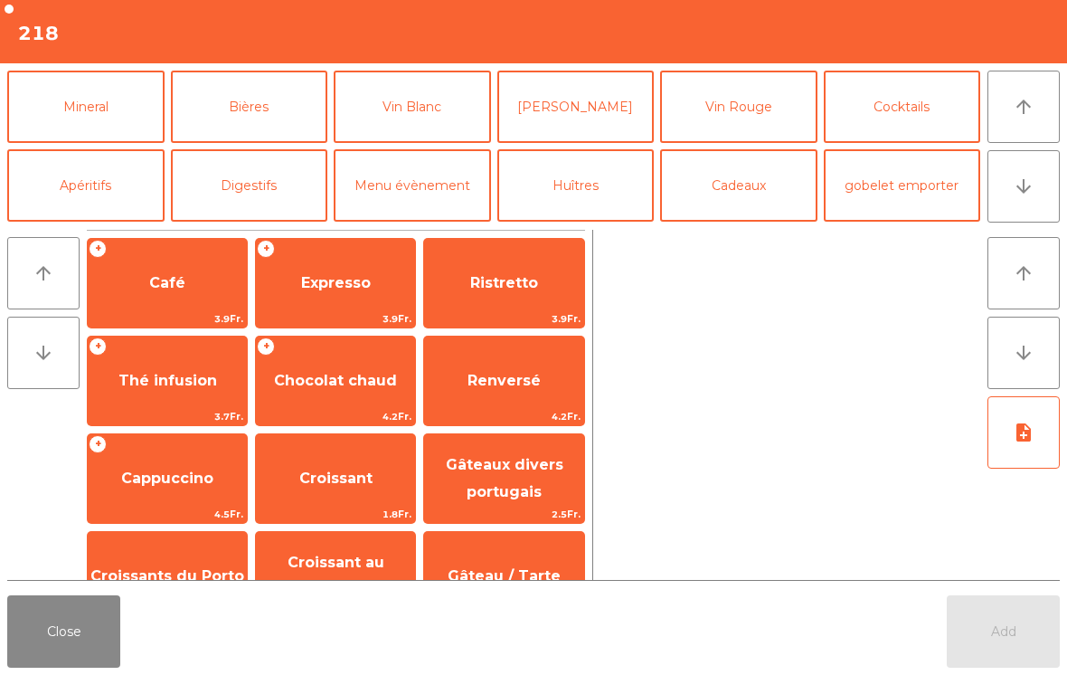
click at [246, 109] on button "Bières" at bounding box center [249, 107] width 157 height 72
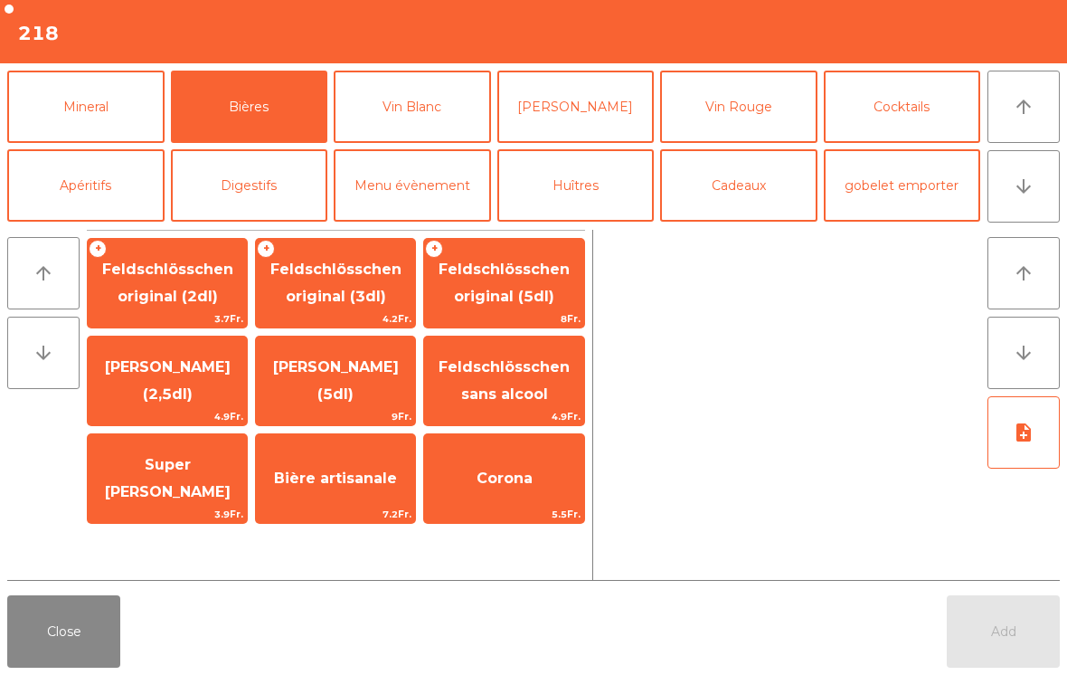
click at [341, 282] on span "Feldschlösschen original (3dl)" at bounding box center [335, 283] width 159 height 77
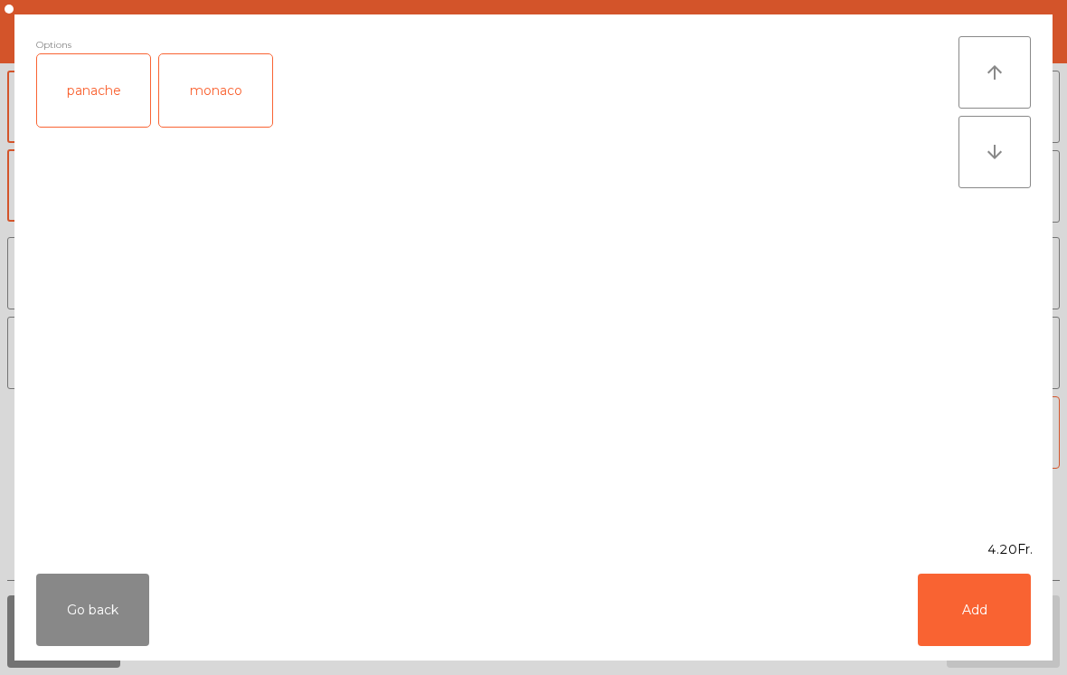
click at [963, 595] on button "Add" at bounding box center [974, 609] width 113 height 72
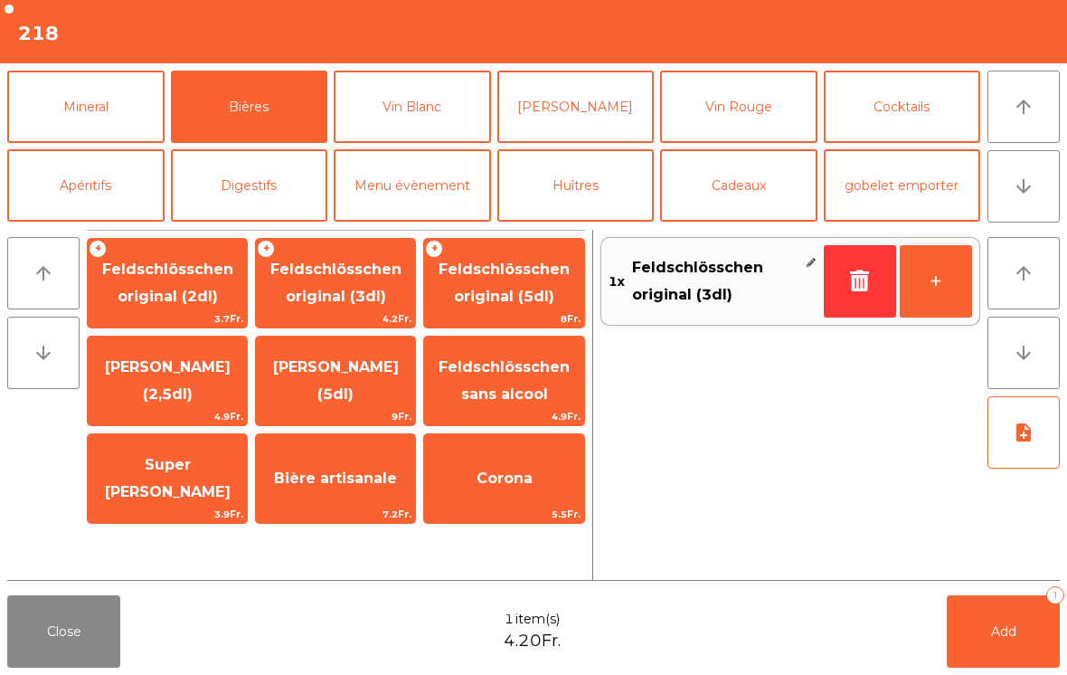
click at [962, 595] on button "Add 1" at bounding box center [1003, 631] width 113 height 72
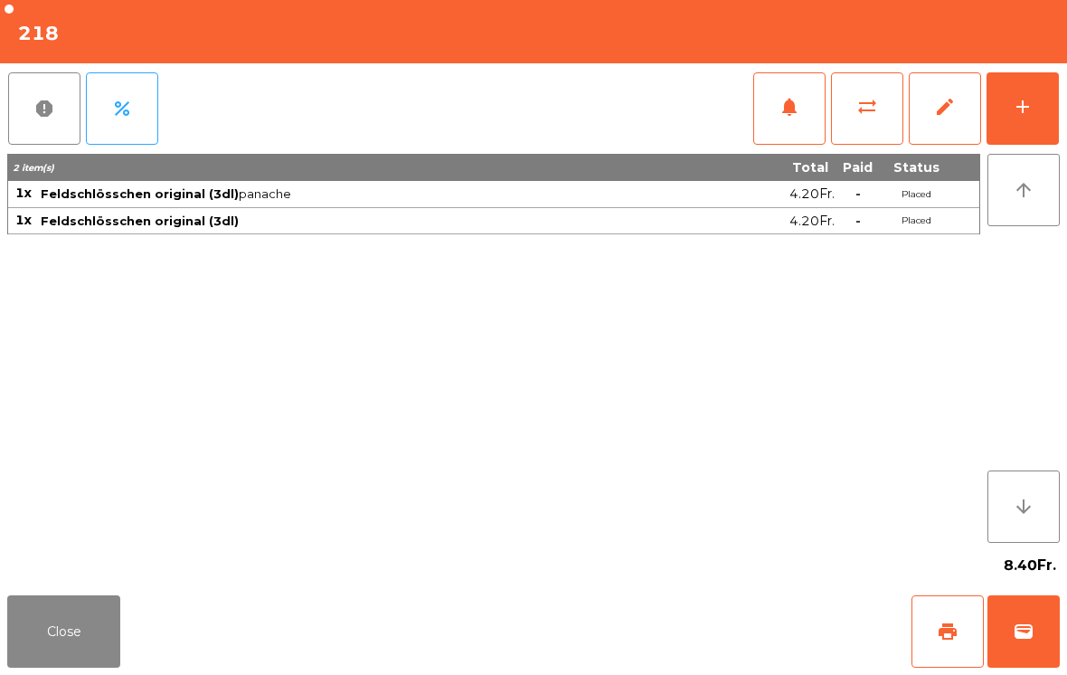
click at [62, 659] on button "Close" at bounding box center [63, 631] width 113 height 72
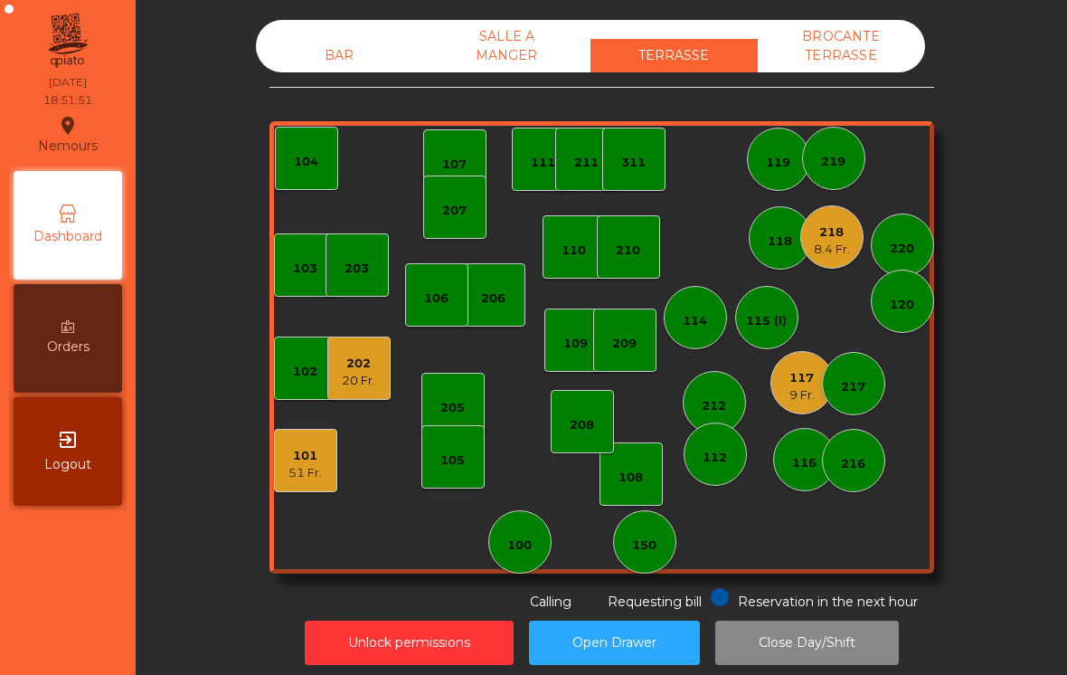
click at [279, 467] on div "101 51 Fr." at bounding box center [305, 460] width 63 height 63
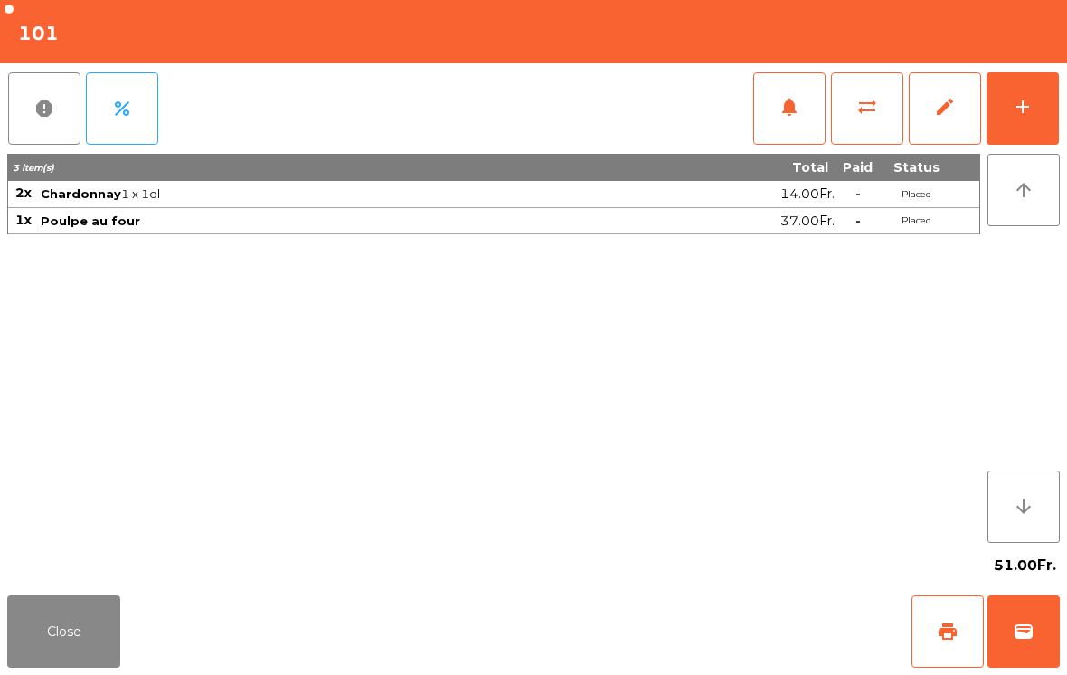
click at [1009, 113] on button "add" at bounding box center [1023, 108] width 72 height 72
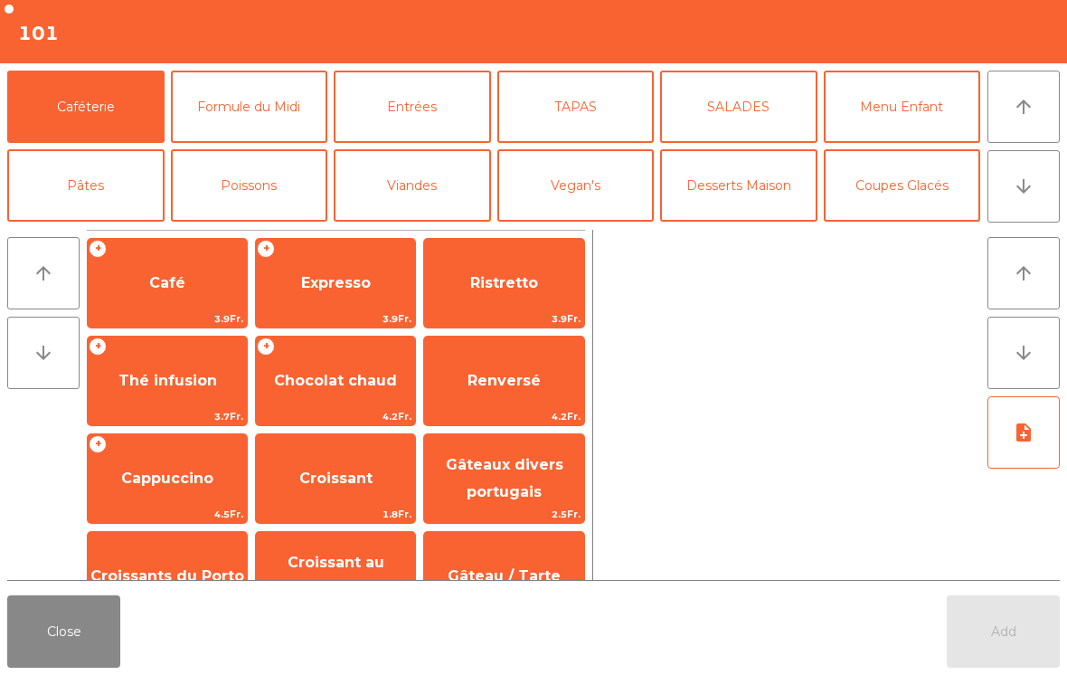
click at [1007, 190] on button "arrow_downward" at bounding box center [1024, 186] width 72 height 72
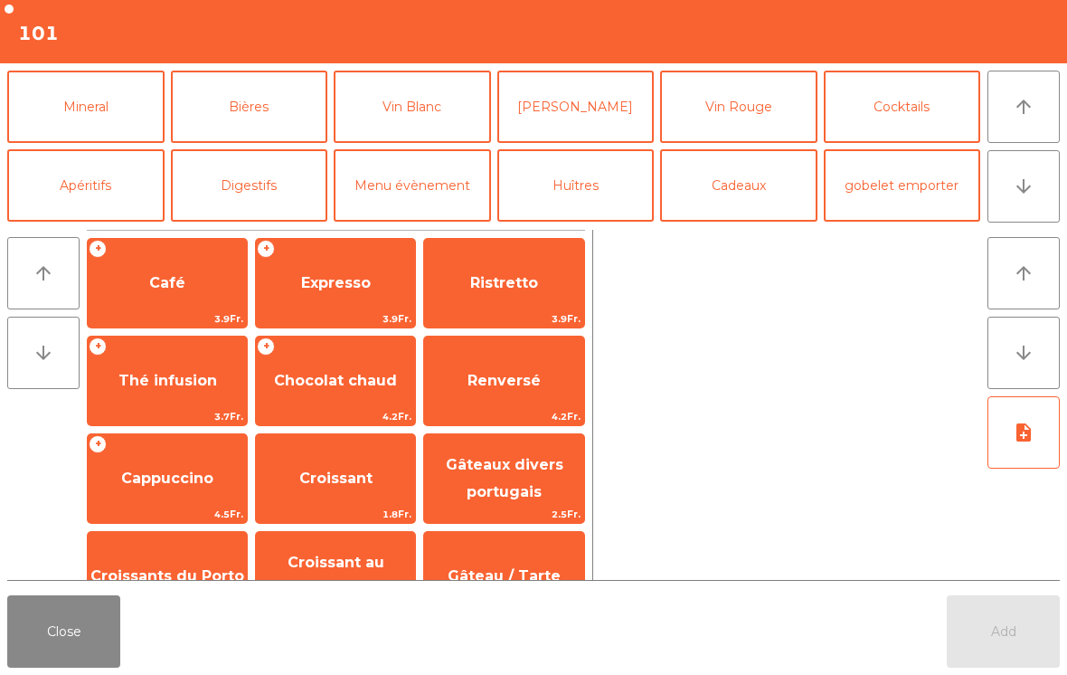
click at [220, 198] on button "Digestifs" at bounding box center [249, 185] width 157 height 72
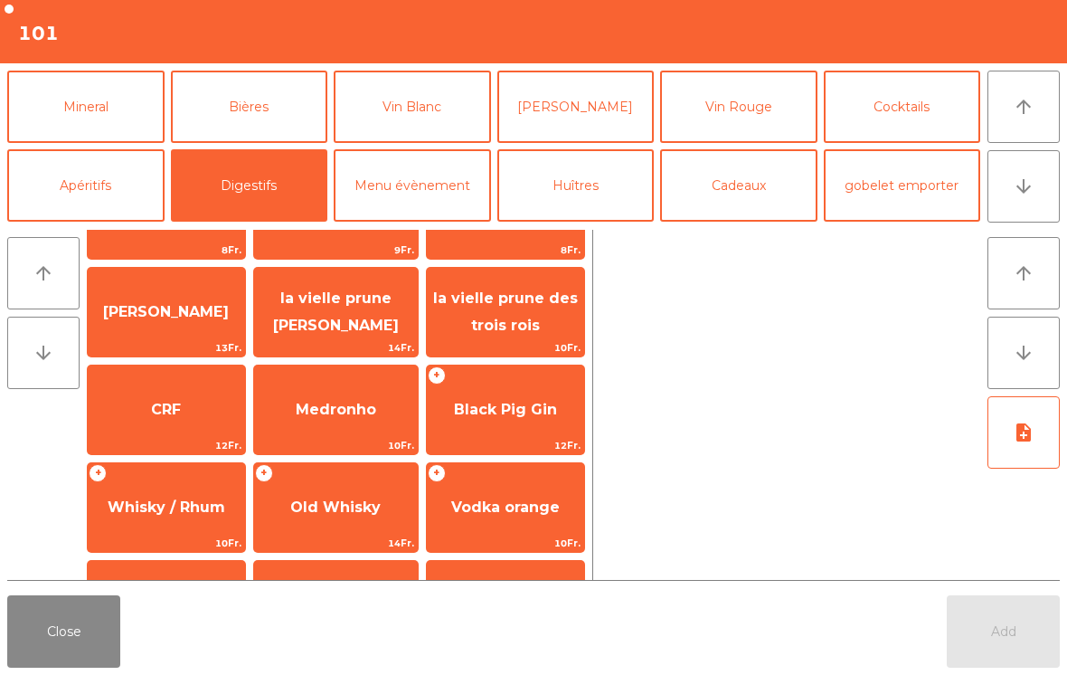
scroll to position [479, 0]
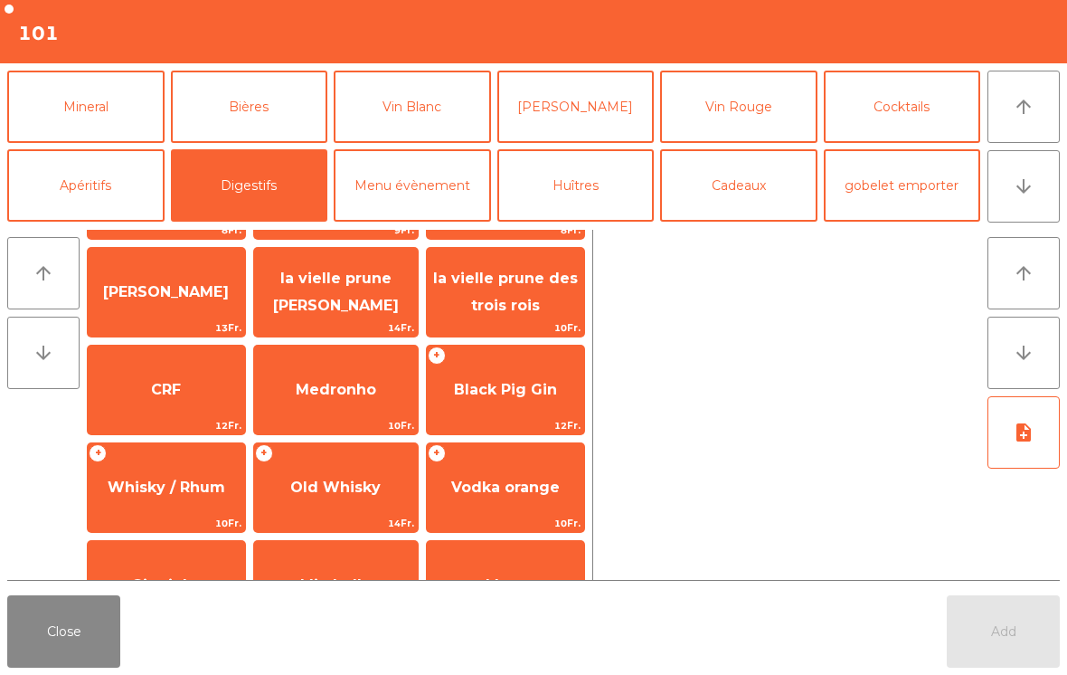
click at [146, 390] on span "CRF" at bounding box center [166, 389] width 157 height 49
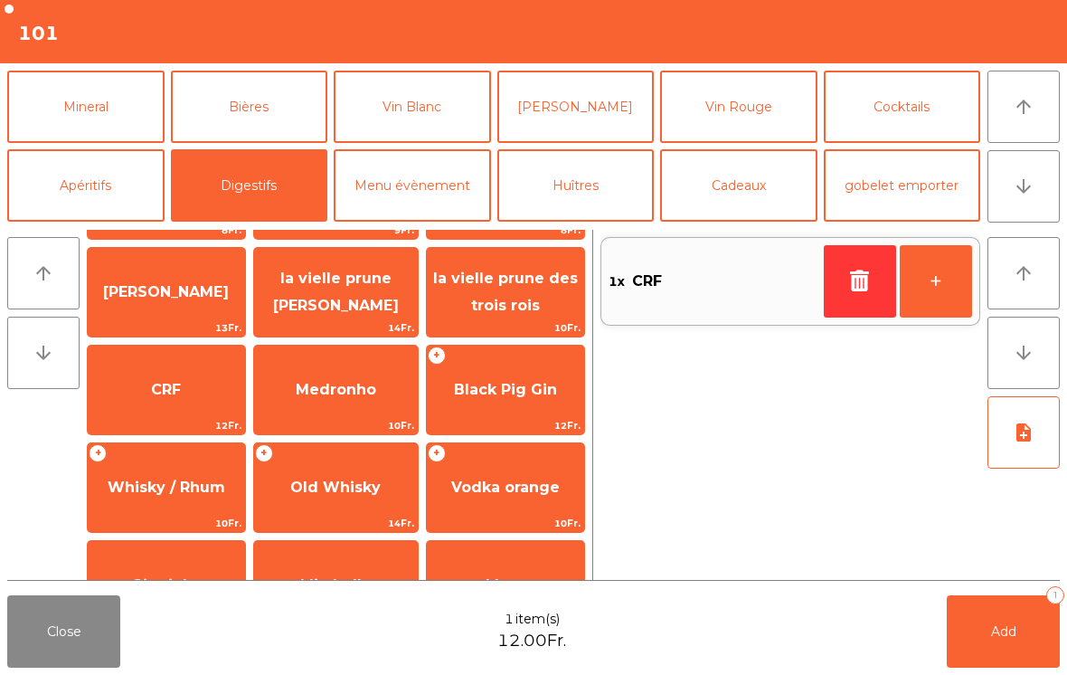
click at [998, 640] on button "Add 1" at bounding box center [1003, 631] width 113 height 72
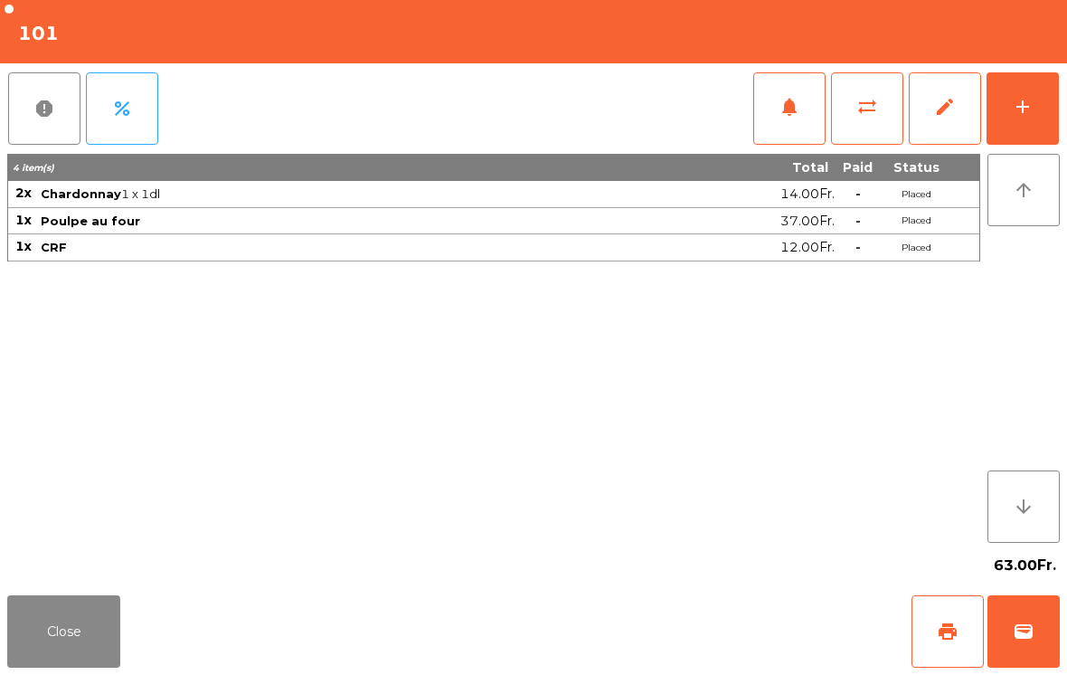
click at [23, 641] on button "Close" at bounding box center [63, 631] width 113 height 72
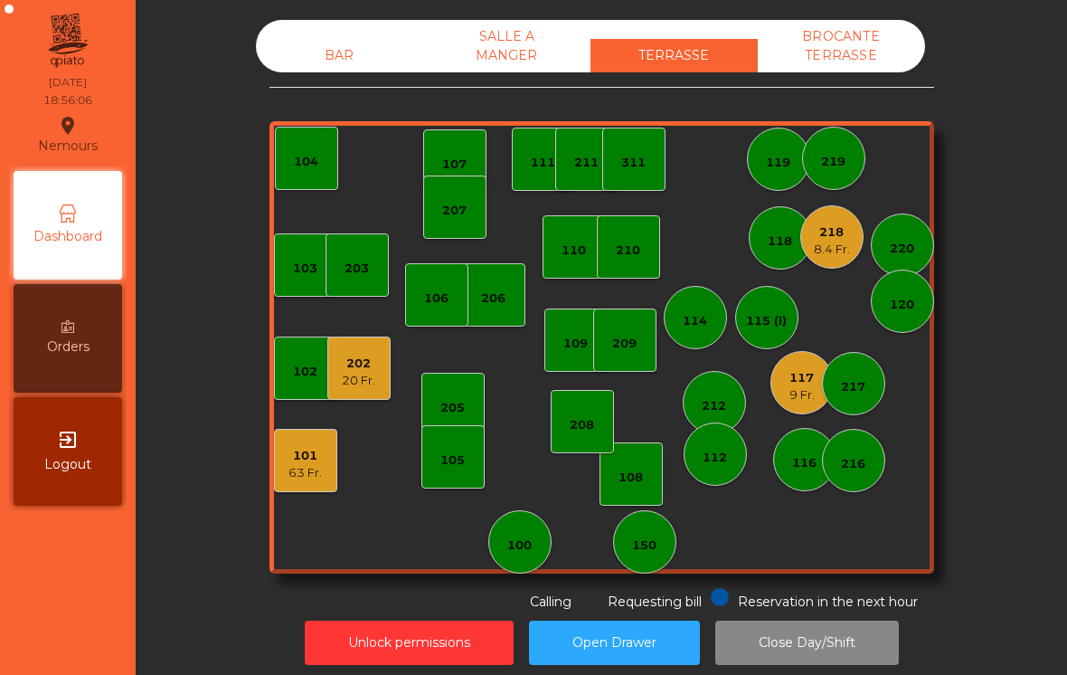
click at [842, 247] on div "8.4 Fr." at bounding box center [832, 250] width 36 height 18
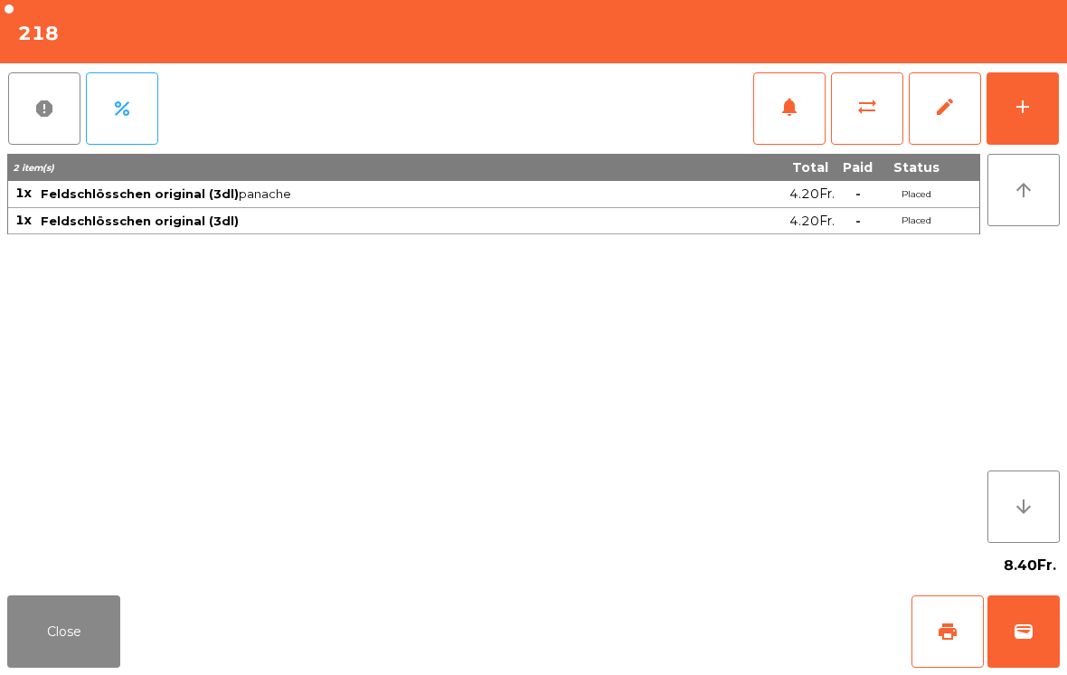
click at [1035, 91] on button "add" at bounding box center [1023, 108] width 72 height 72
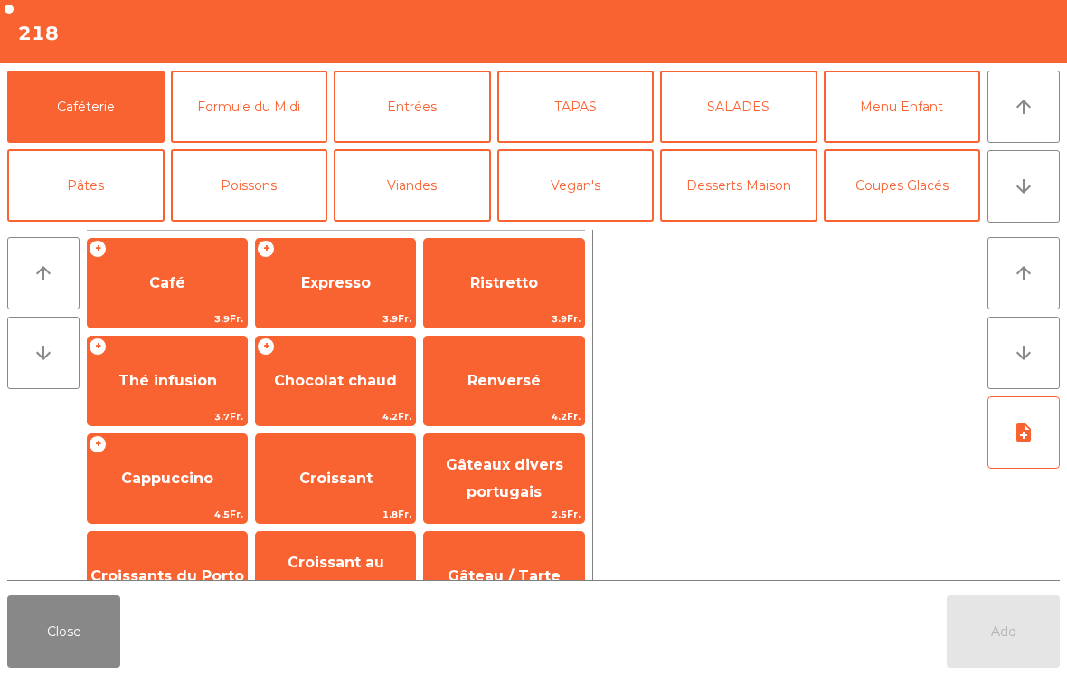
click at [1056, 190] on button "arrow_downward" at bounding box center [1024, 186] width 72 height 72
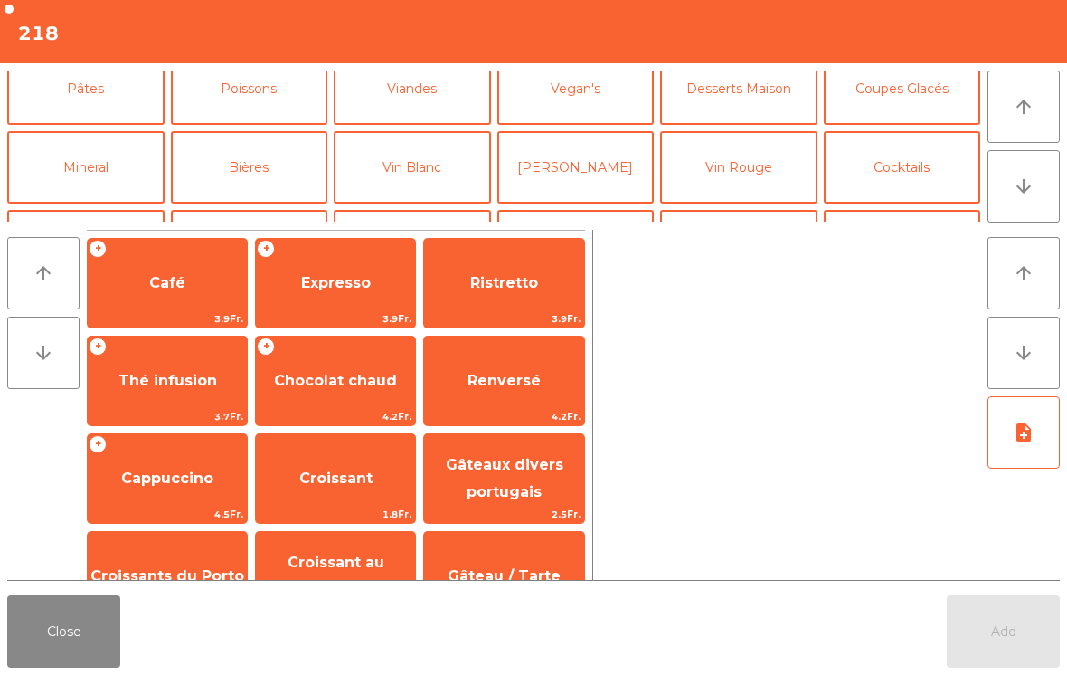
scroll to position [157, 0]
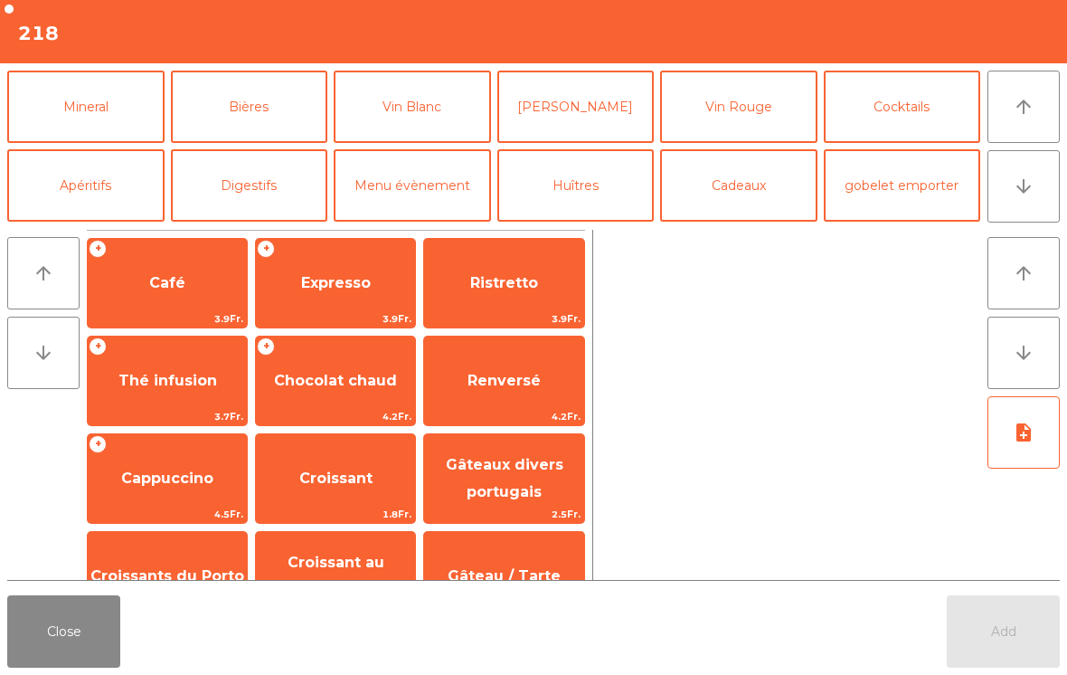
click at [201, 121] on button "Bières" at bounding box center [249, 107] width 157 height 72
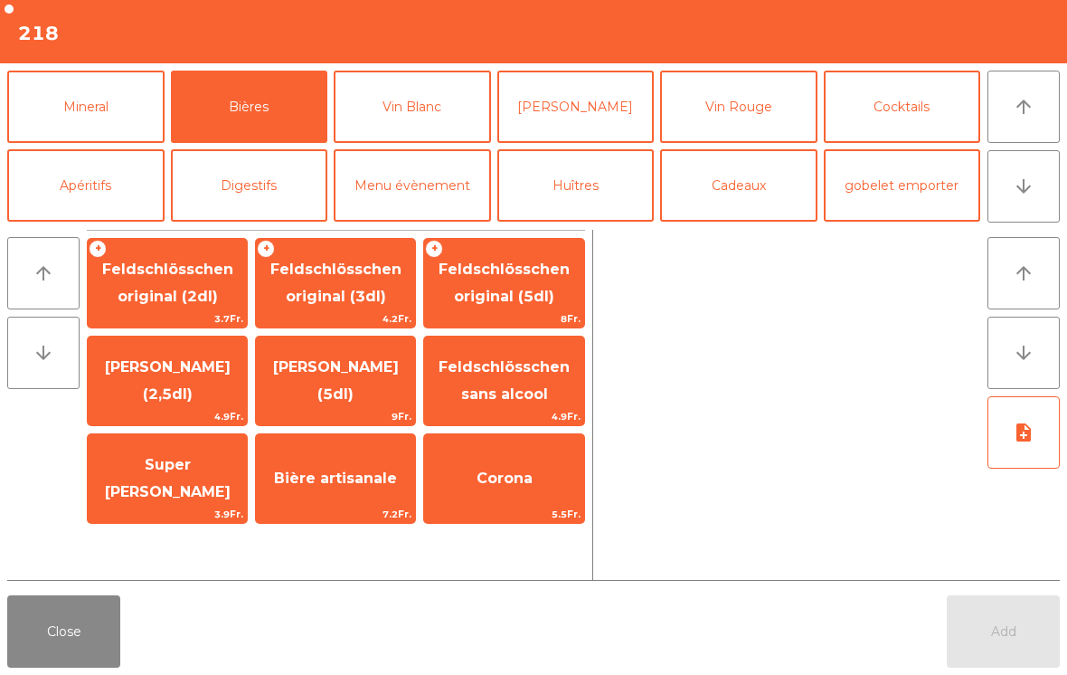
click at [316, 305] on span "Feldschlösschen original (3dl)" at bounding box center [335, 283] width 131 height 44
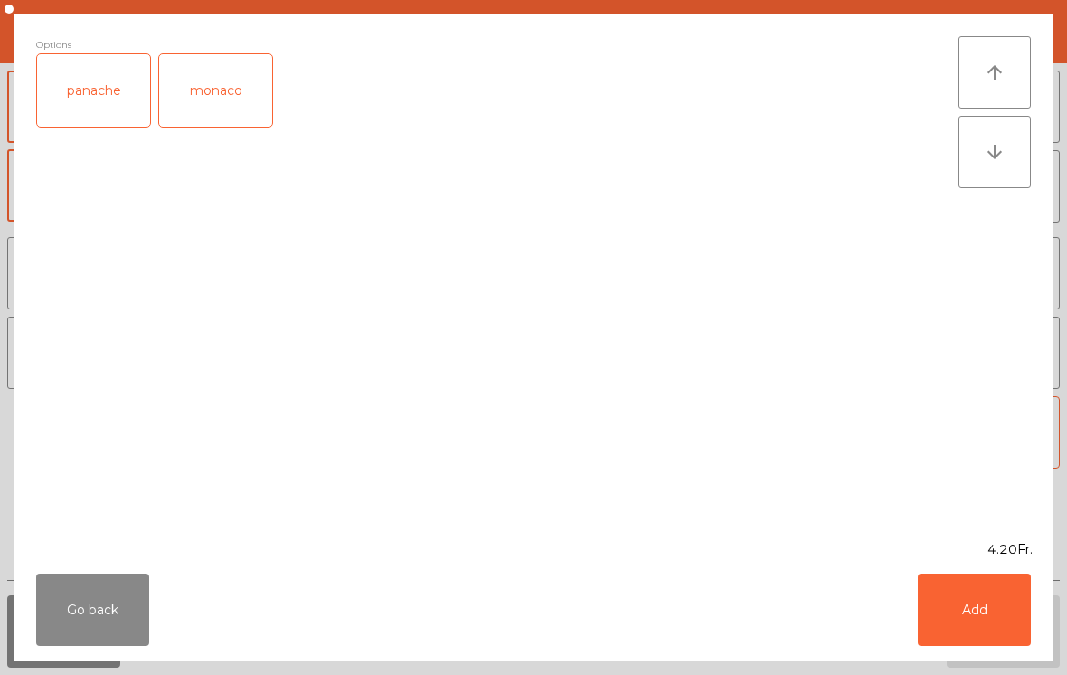
click at [82, 111] on div "panache" at bounding box center [93, 90] width 113 height 72
click at [975, 603] on button "Add" at bounding box center [974, 609] width 113 height 72
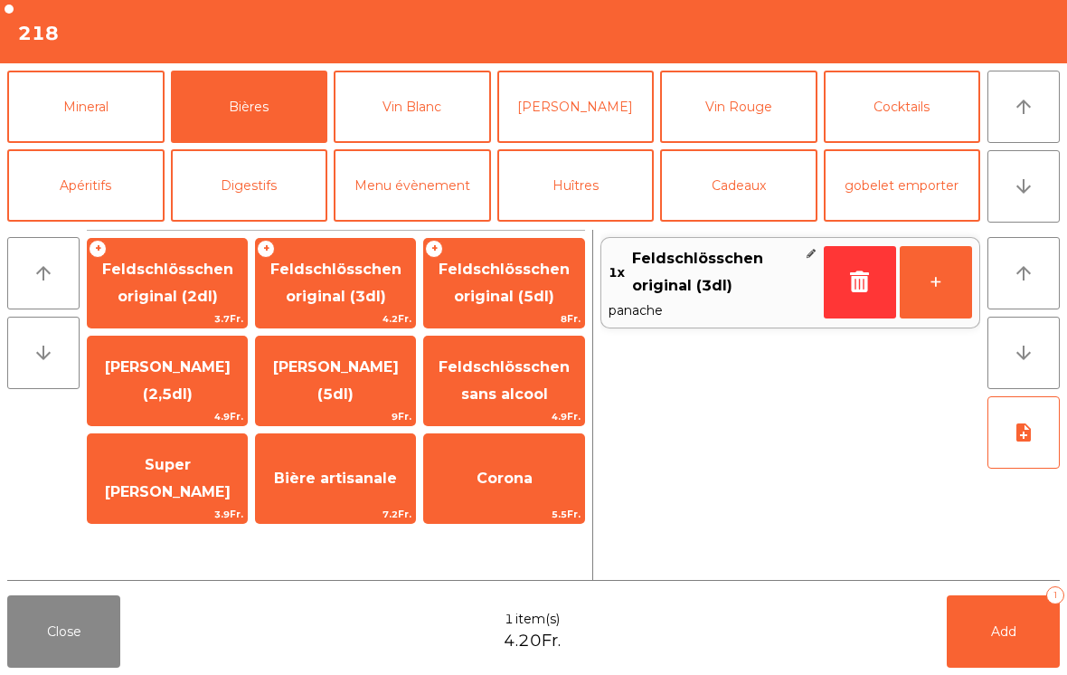
click at [991, 649] on button "Add 1" at bounding box center [1003, 631] width 113 height 72
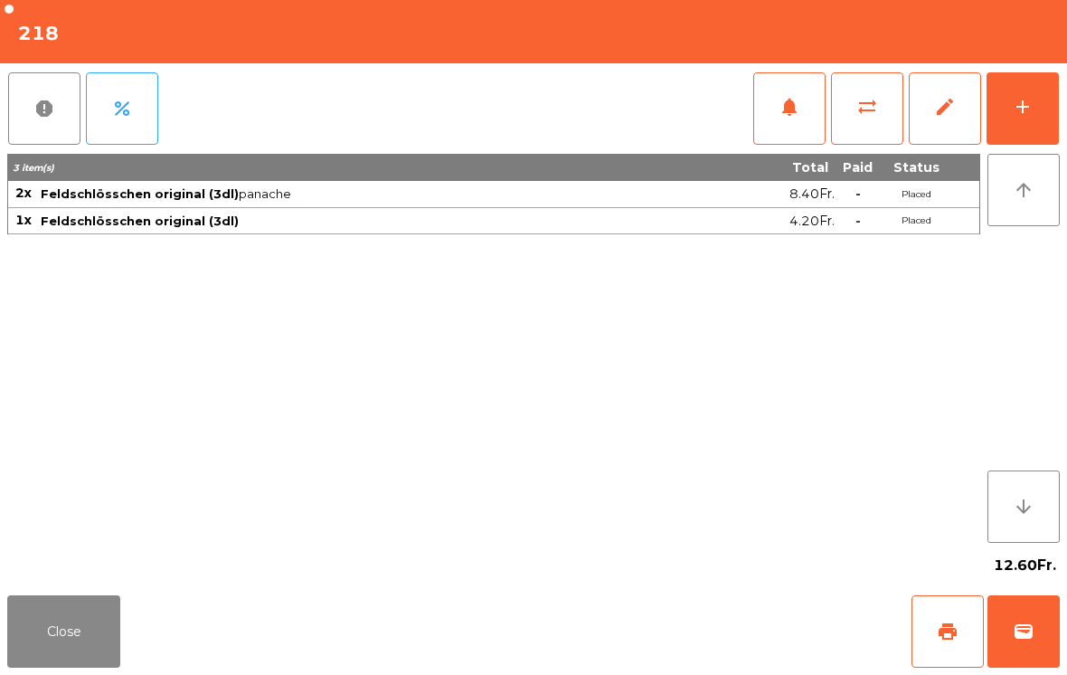
click at [72, 629] on button "Close" at bounding box center [63, 631] width 113 height 72
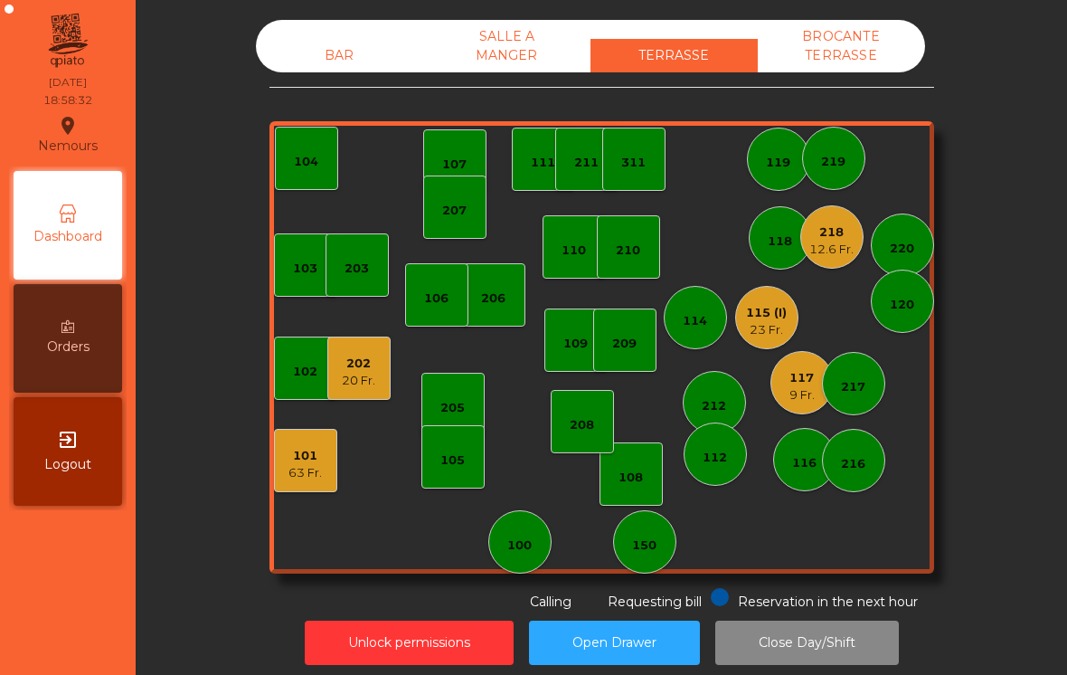
click at [795, 396] on div "9 Fr." at bounding box center [802, 395] width 25 height 18
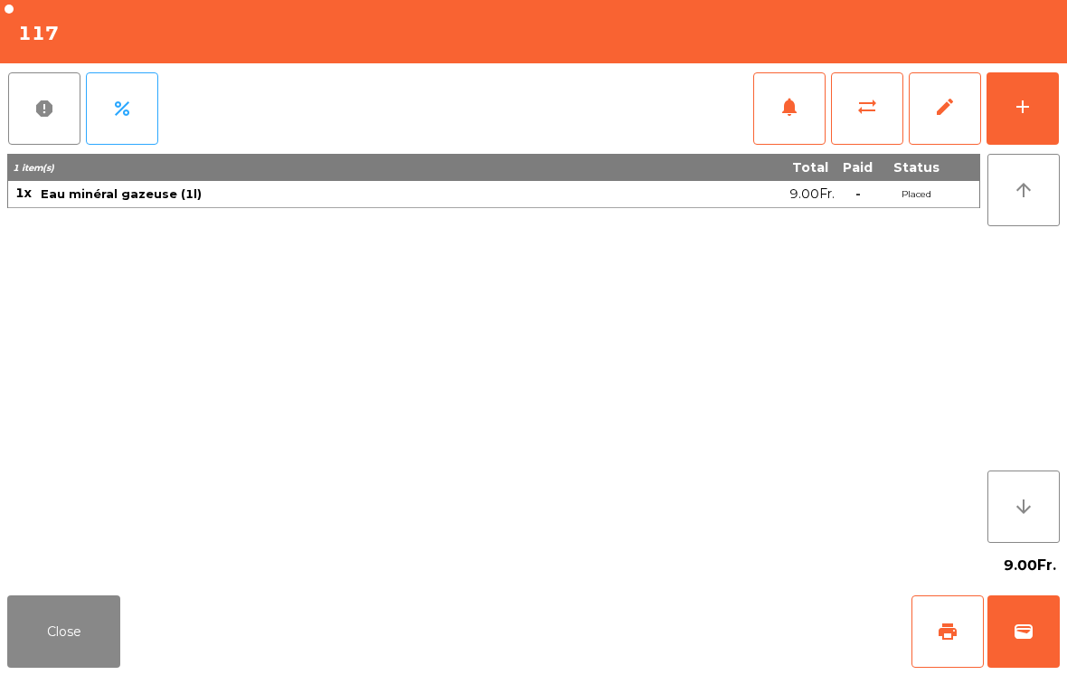
click at [1032, 121] on button "add" at bounding box center [1023, 108] width 72 height 72
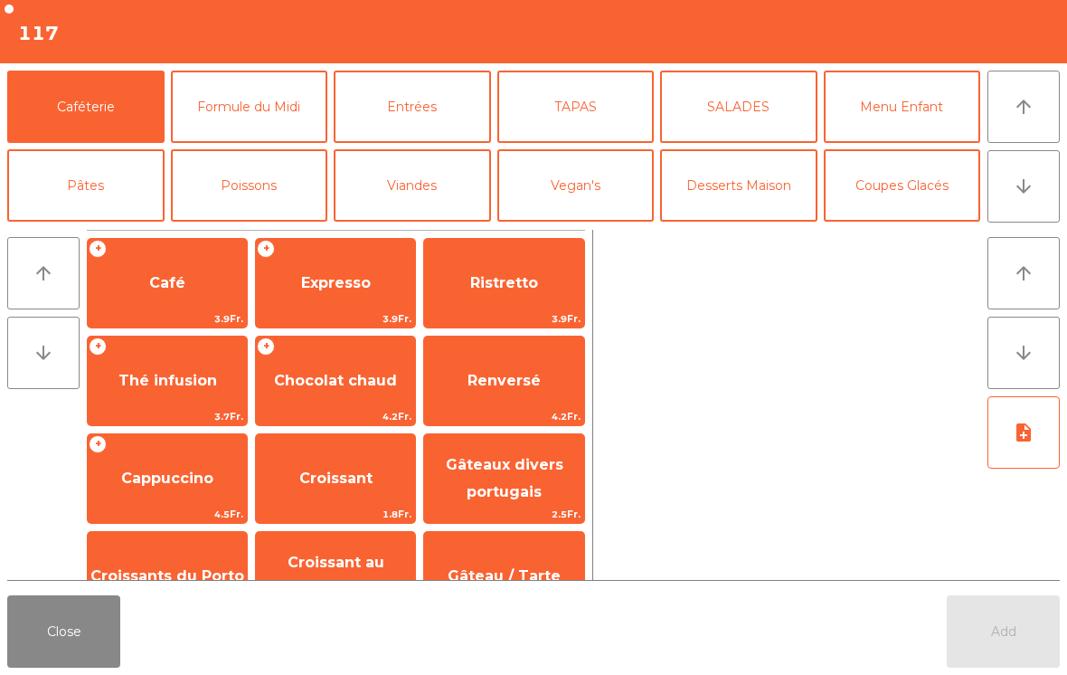
click at [387, 114] on button "Entrées" at bounding box center [412, 107] width 157 height 72
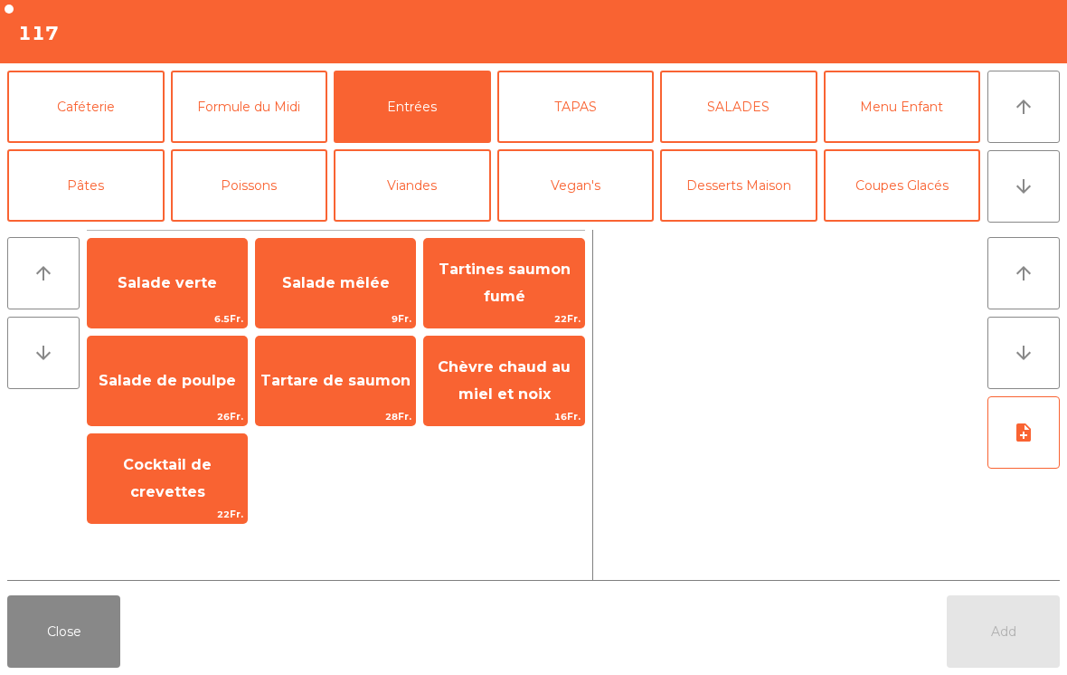
click at [327, 267] on span "Salade mêlée" at bounding box center [335, 283] width 159 height 49
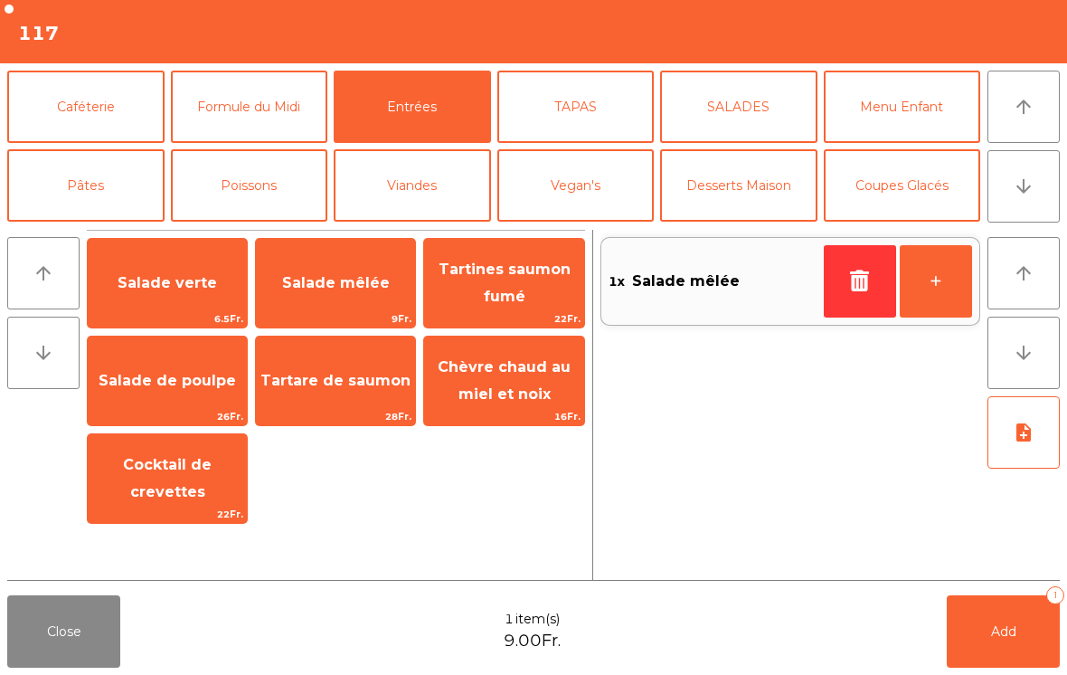
click at [173, 479] on span "Cocktail de crevettes" at bounding box center [167, 478] width 89 height 44
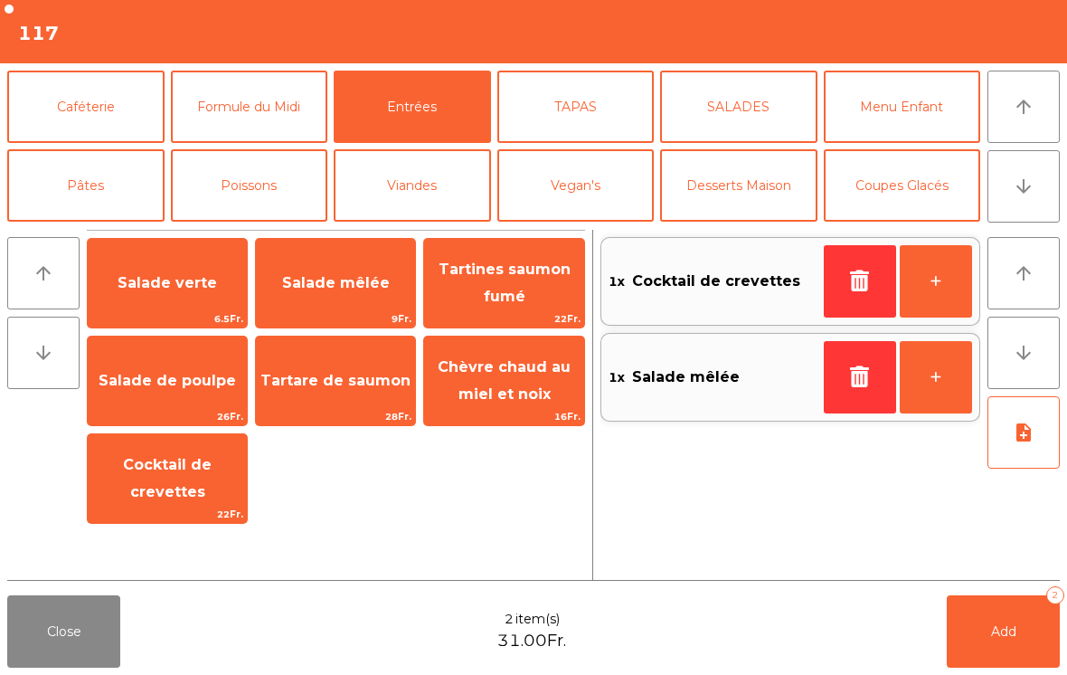
click at [602, 190] on button "Vegan's" at bounding box center [575, 185] width 157 height 72
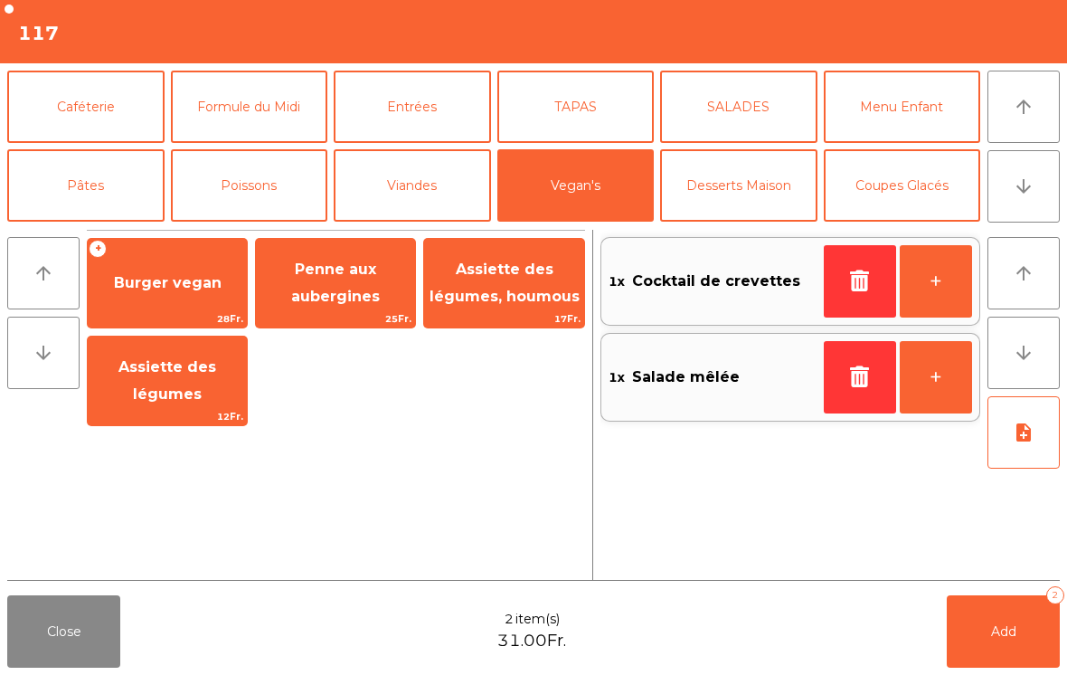
click at [543, 326] on span "17Fr." at bounding box center [503, 318] width 159 height 17
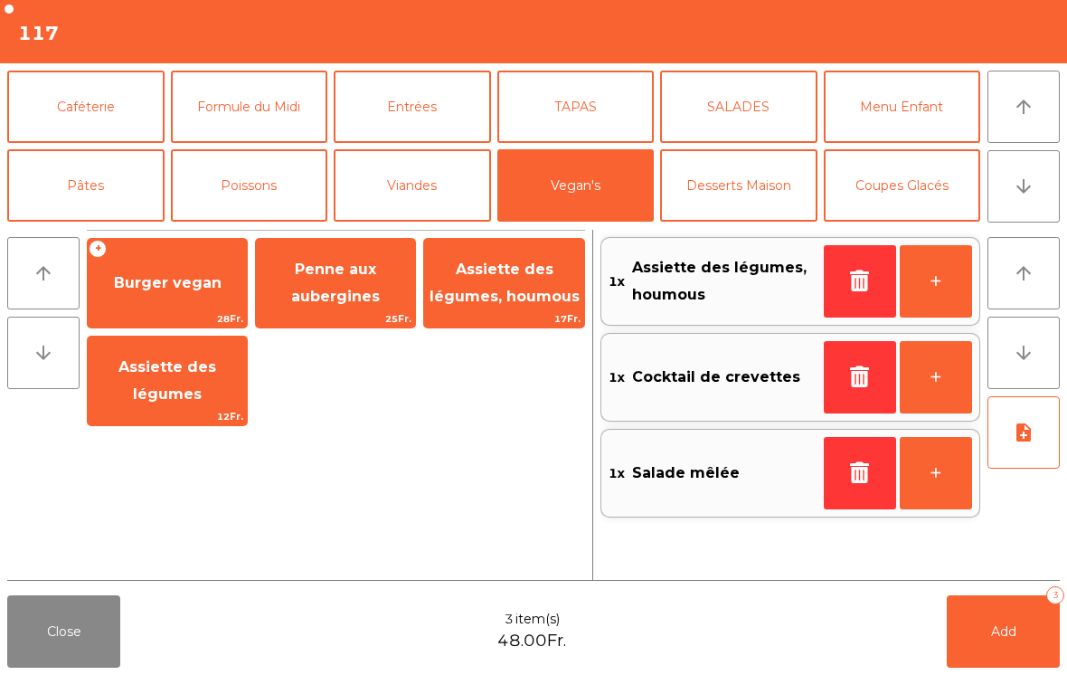
click at [1006, 429] on button "note_add" at bounding box center [1024, 432] width 72 height 72
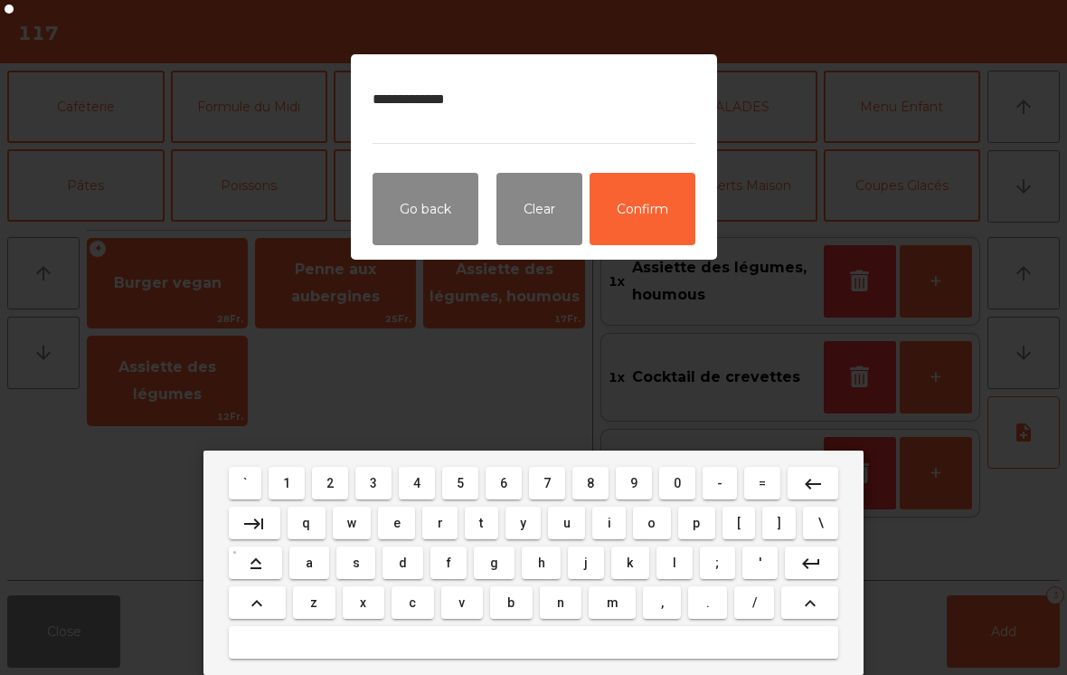
type textarea "**********"
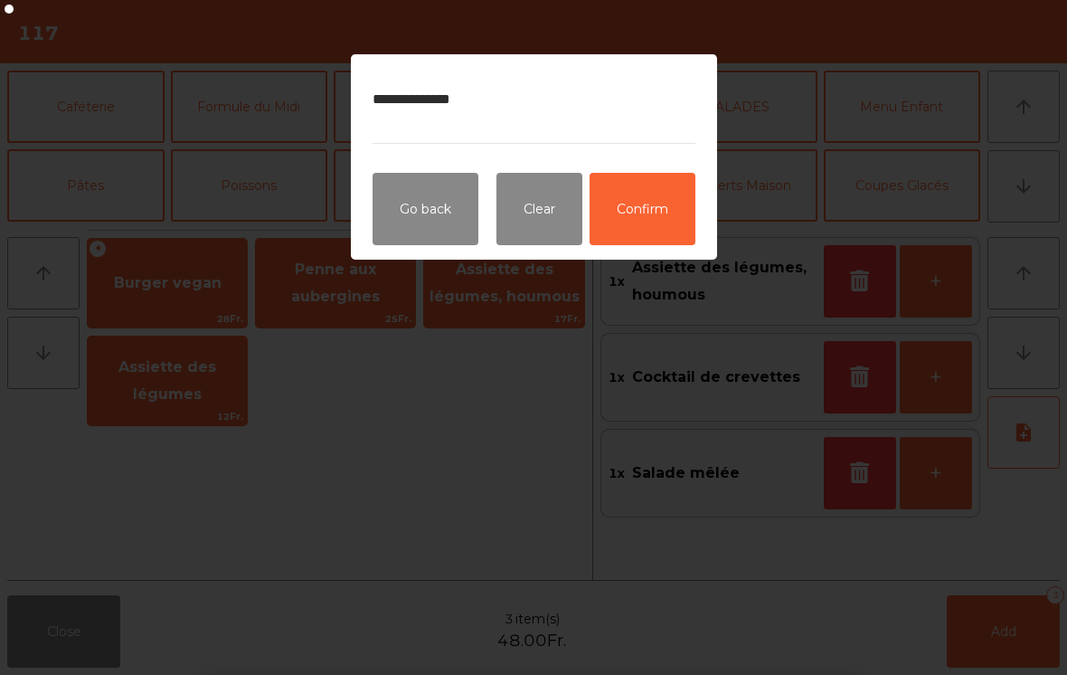
click at [659, 201] on button "Confirm" at bounding box center [643, 209] width 106 height 72
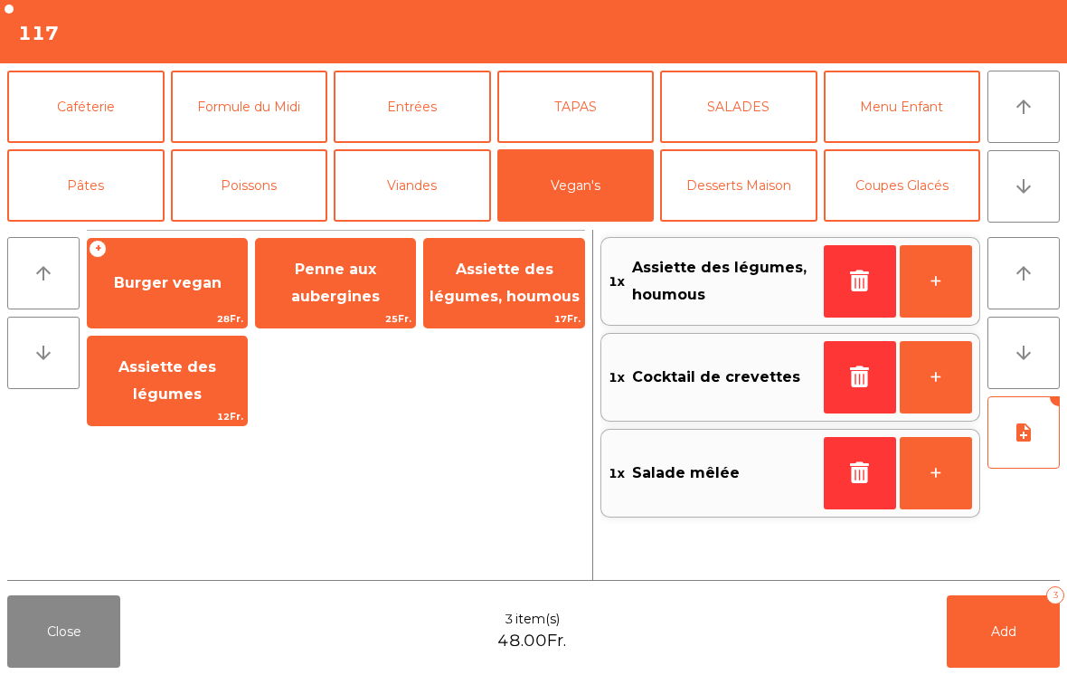
click at [1024, 644] on button "Add 3" at bounding box center [1003, 631] width 113 height 72
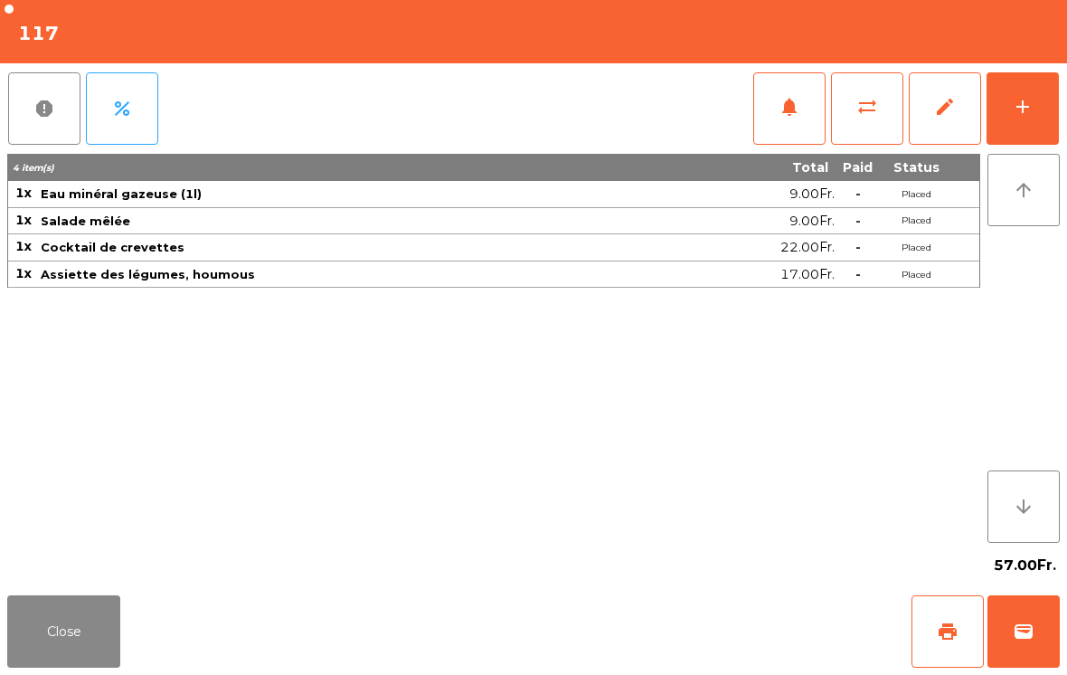
click at [78, 637] on button "Close" at bounding box center [63, 631] width 113 height 72
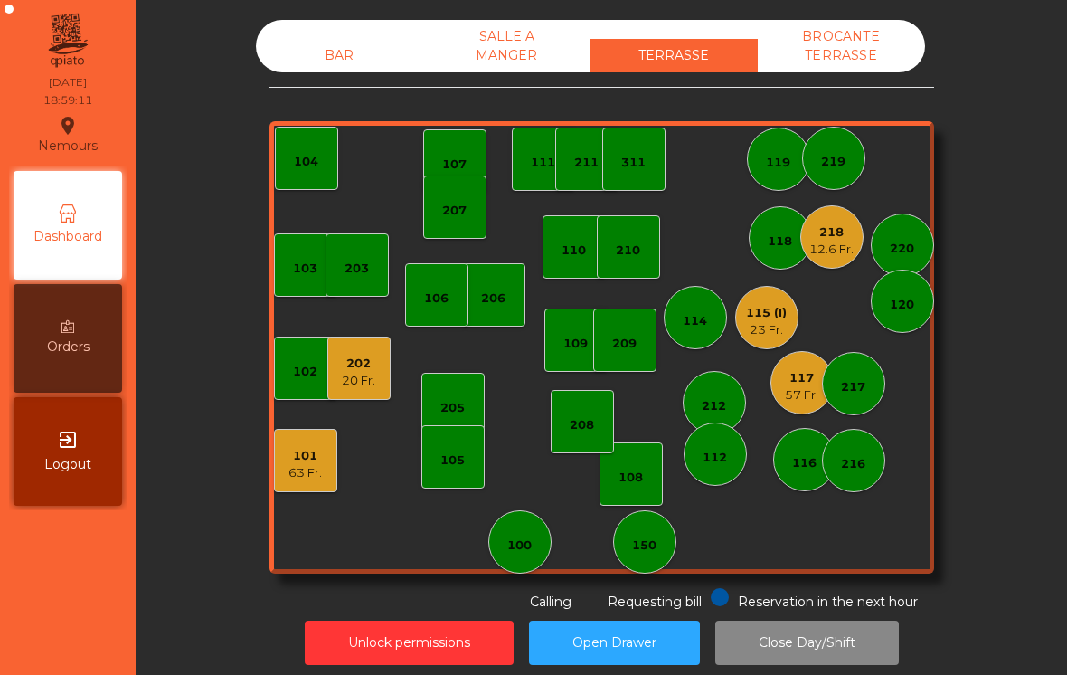
click at [316, 467] on div "63 Fr." at bounding box center [305, 473] width 33 height 18
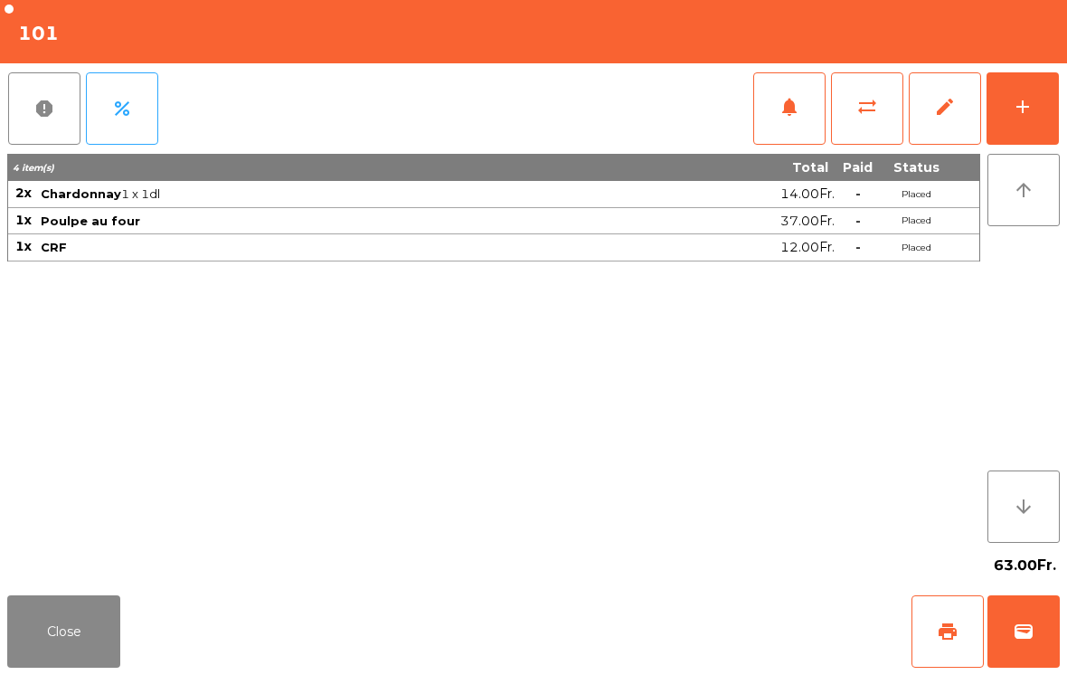
click at [962, 630] on button "print" at bounding box center [948, 631] width 72 height 72
click at [80, 654] on button "Close" at bounding box center [63, 631] width 113 height 72
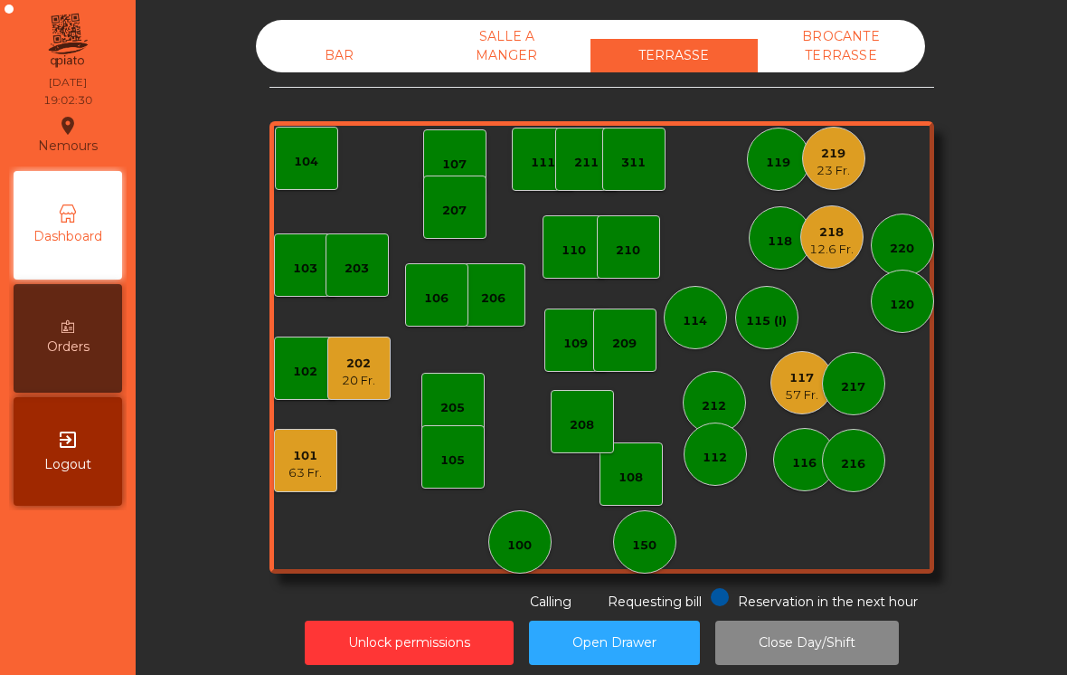
click at [304, 54] on div "BAR" at bounding box center [339, 55] width 167 height 33
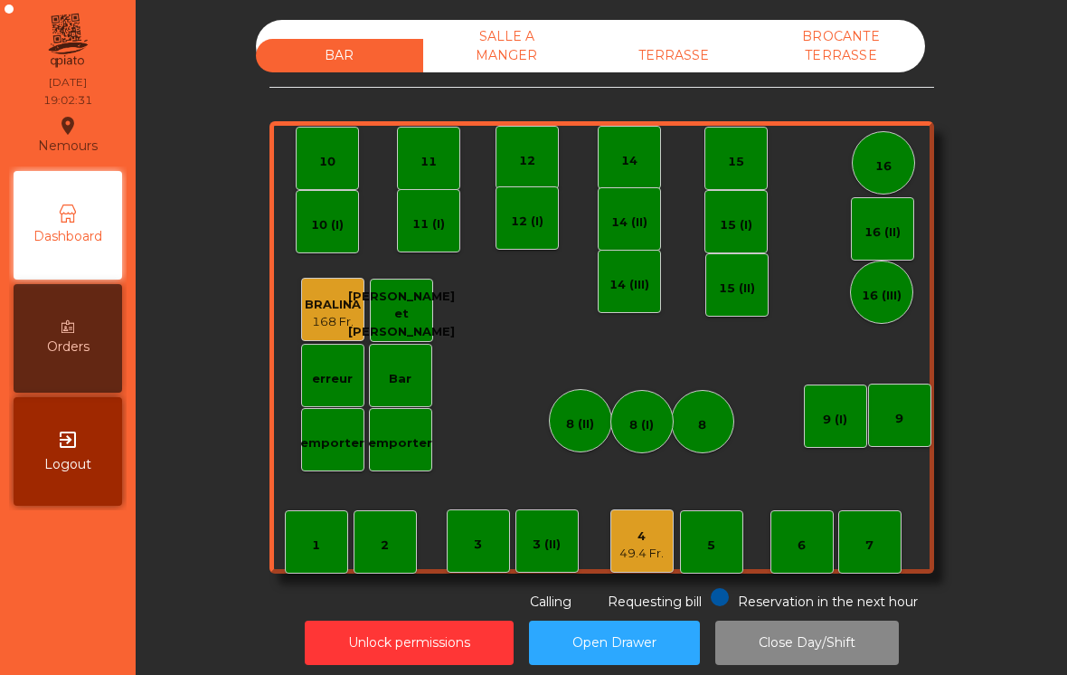
click at [651, 536] on div "4" at bounding box center [642, 536] width 44 height 18
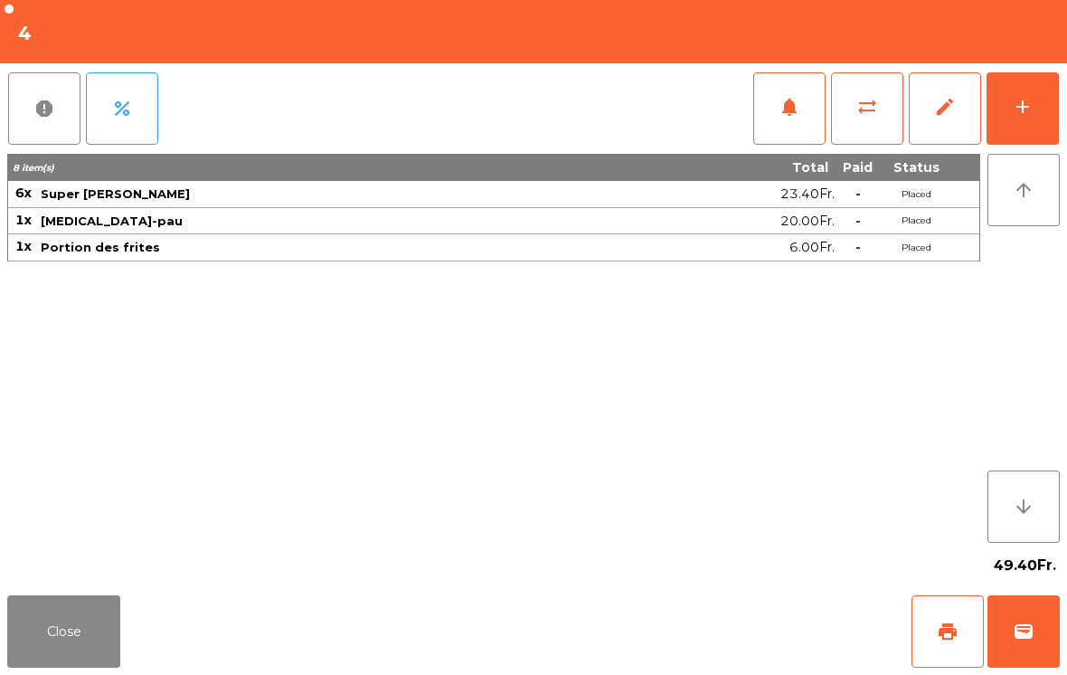
click at [1009, 109] on button "add" at bounding box center [1023, 108] width 72 height 72
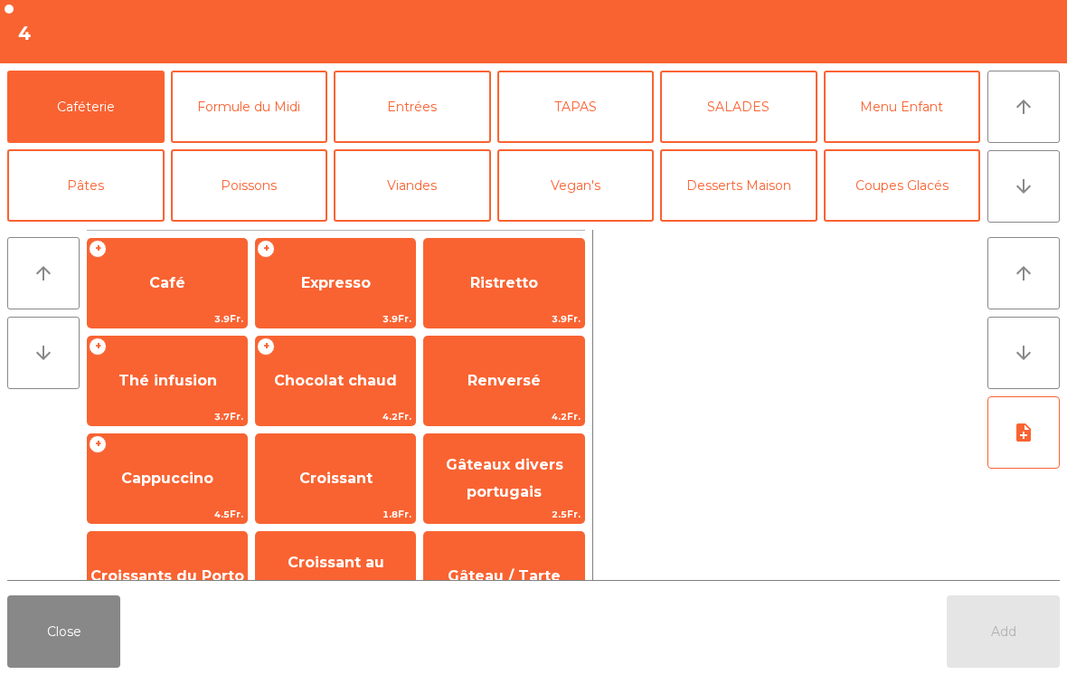
click at [1042, 203] on button "arrow_downward" at bounding box center [1024, 186] width 72 height 72
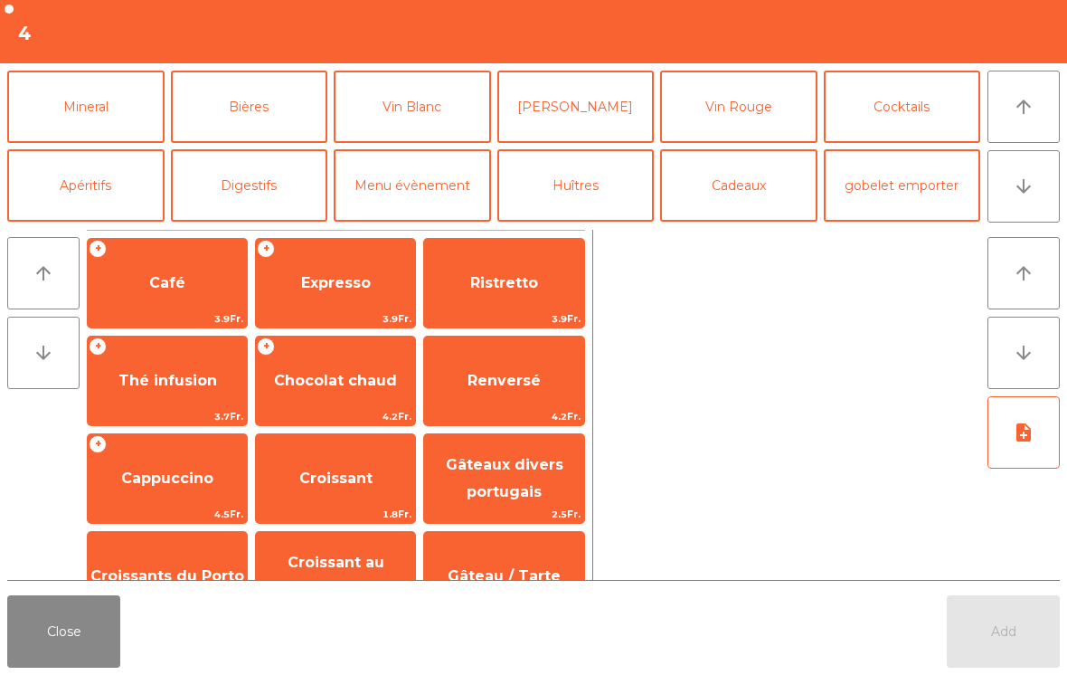
click at [243, 123] on button "Bières" at bounding box center [249, 107] width 157 height 72
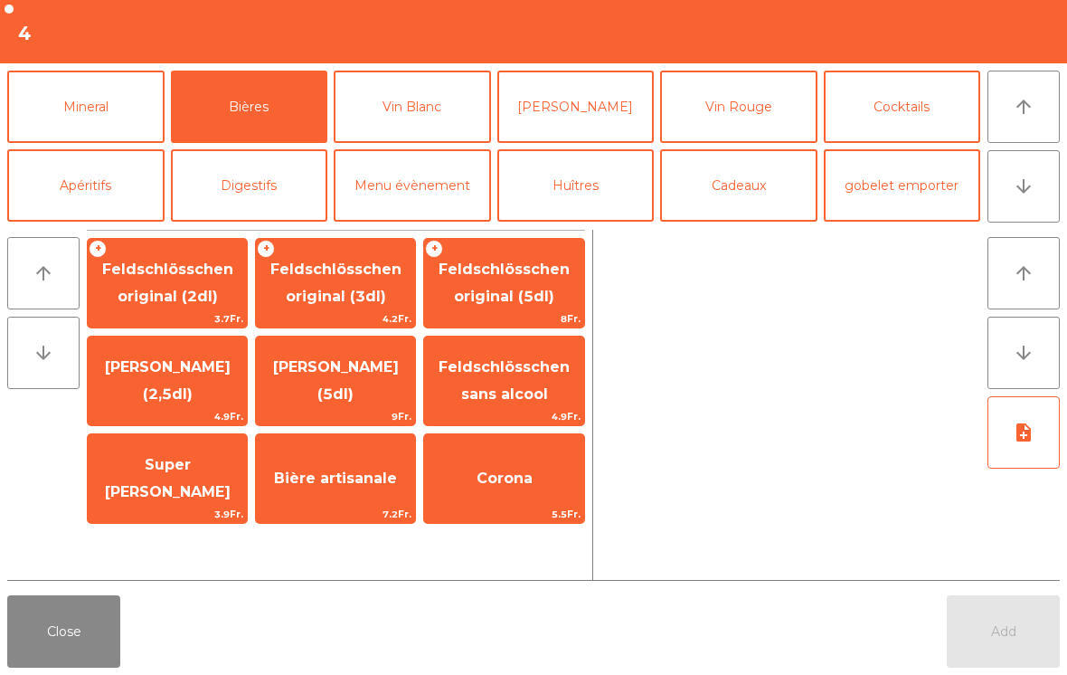
click at [150, 485] on span "Super [PERSON_NAME]" at bounding box center [168, 478] width 126 height 44
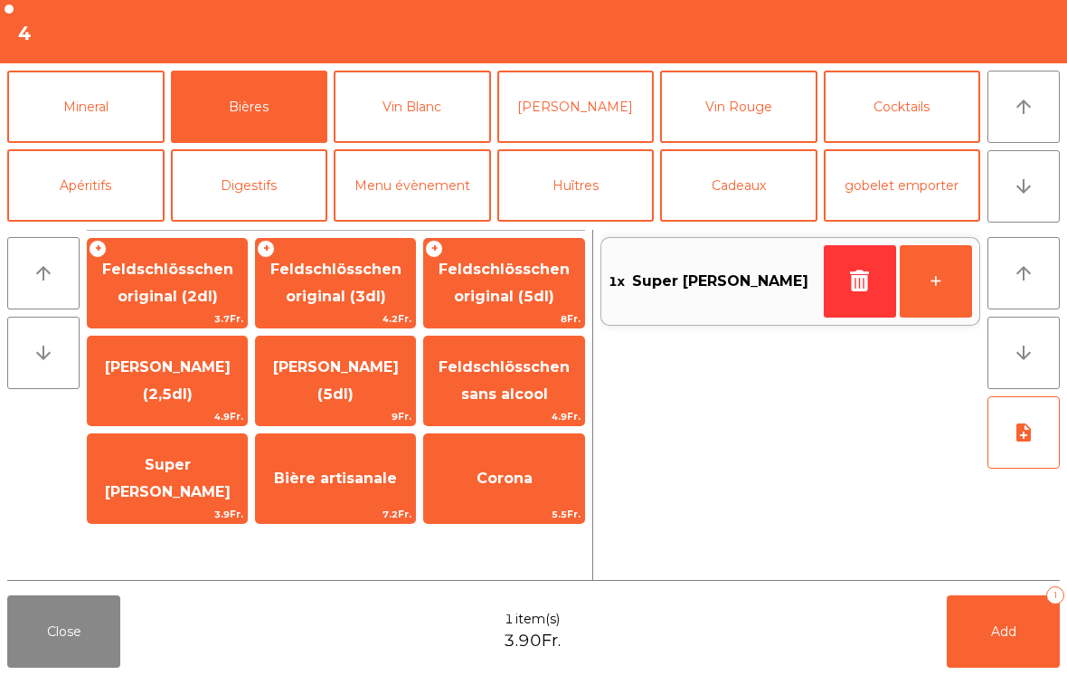
click at [927, 291] on button "+" at bounding box center [936, 281] width 72 height 72
click at [998, 626] on span "Add" at bounding box center [1003, 631] width 25 height 16
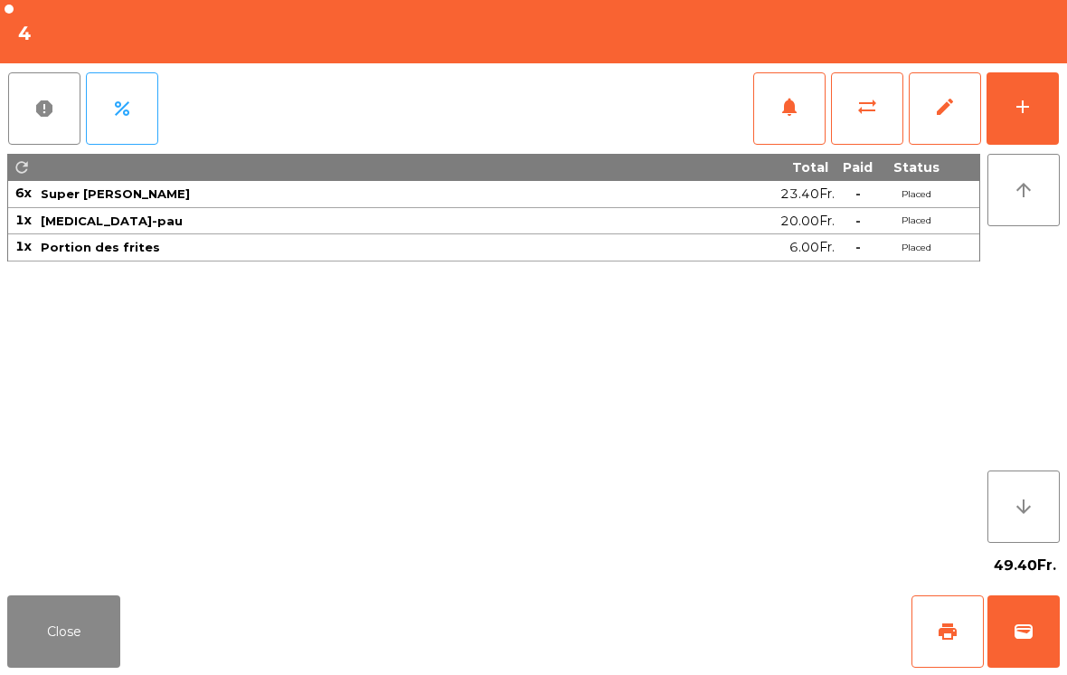
click at [65, 636] on button "Close" at bounding box center [63, 631] width 113 height 72
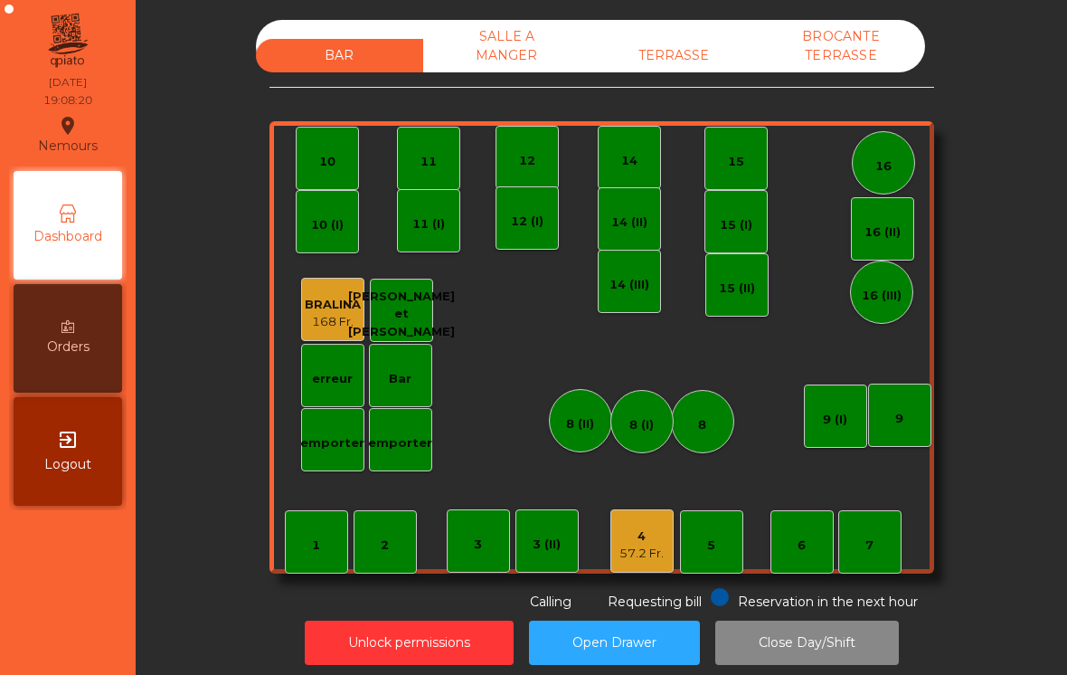
click at [669, 552] on div "4 57.2 Fr." at bounding box center [642, 540] width 63 height 63
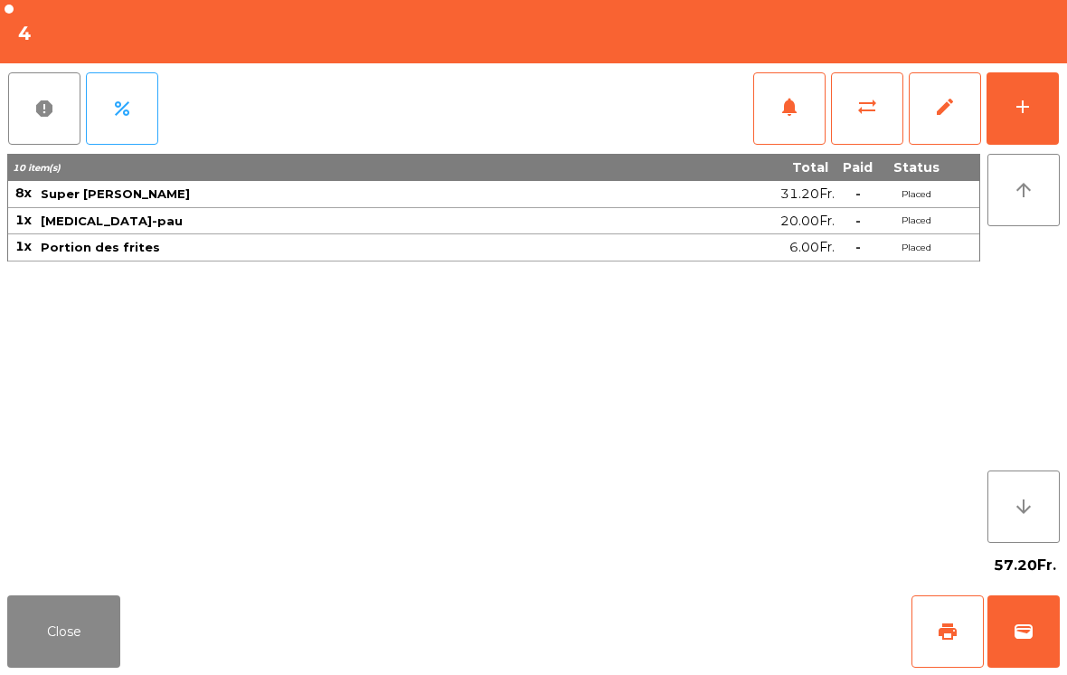
click at [1032, 101] on div "add" at bounding box center [1023, 107] width 22 height 22
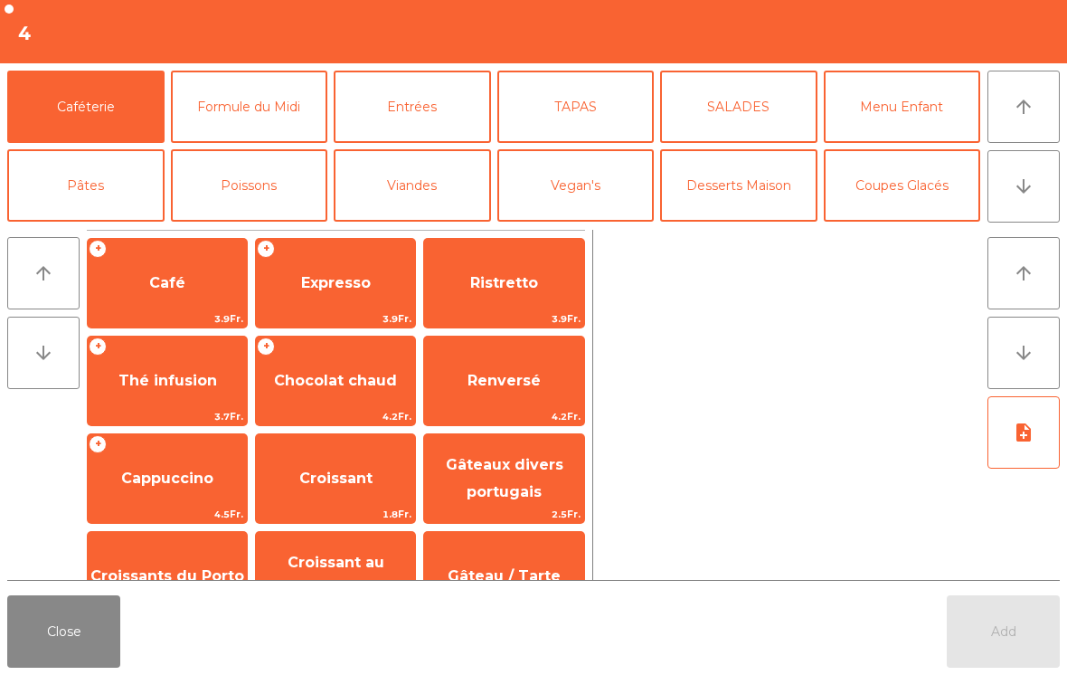
click at [1043, 190] on button "arrow_downward" at bounding box center [1024, 186] width 72 height 72
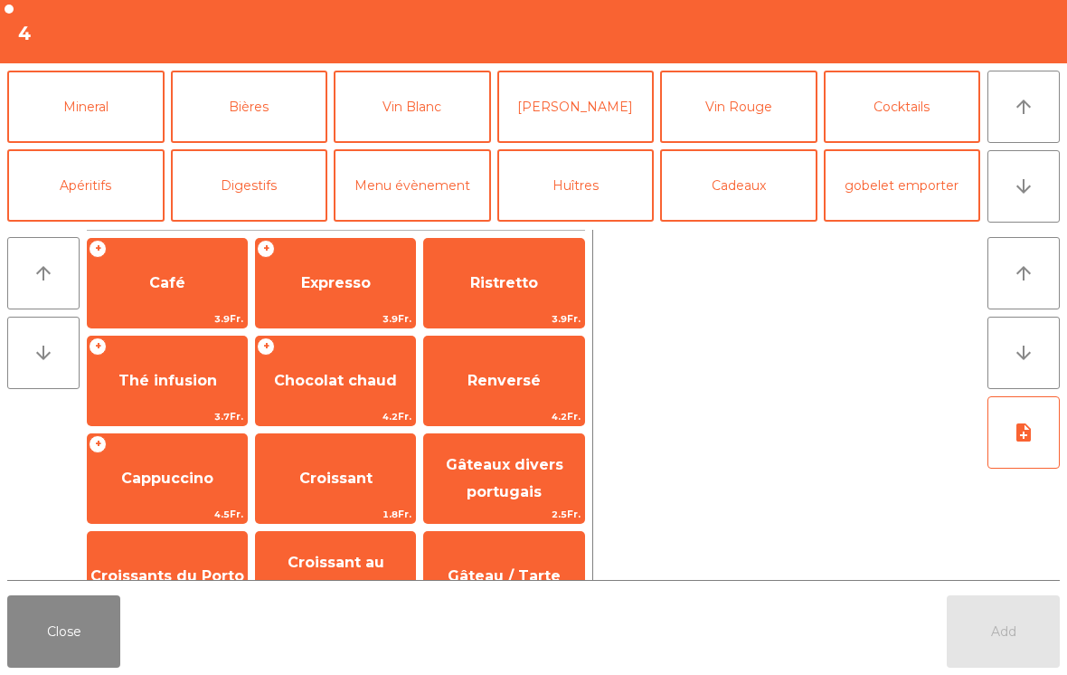
click at [272, 118] on button "Bières" at bounding box center [249, 107] width 157 height 72
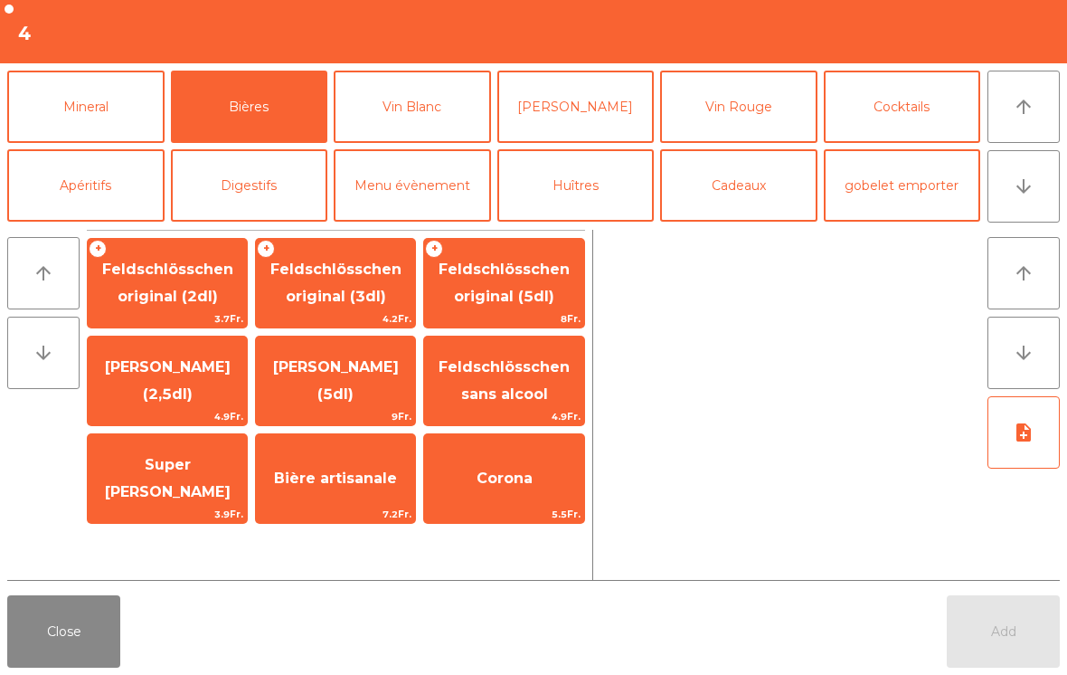
click at [201, 292] on span "Feldschlösschen original (2dl)" at bounding box center [167, 283] width 131 height 44
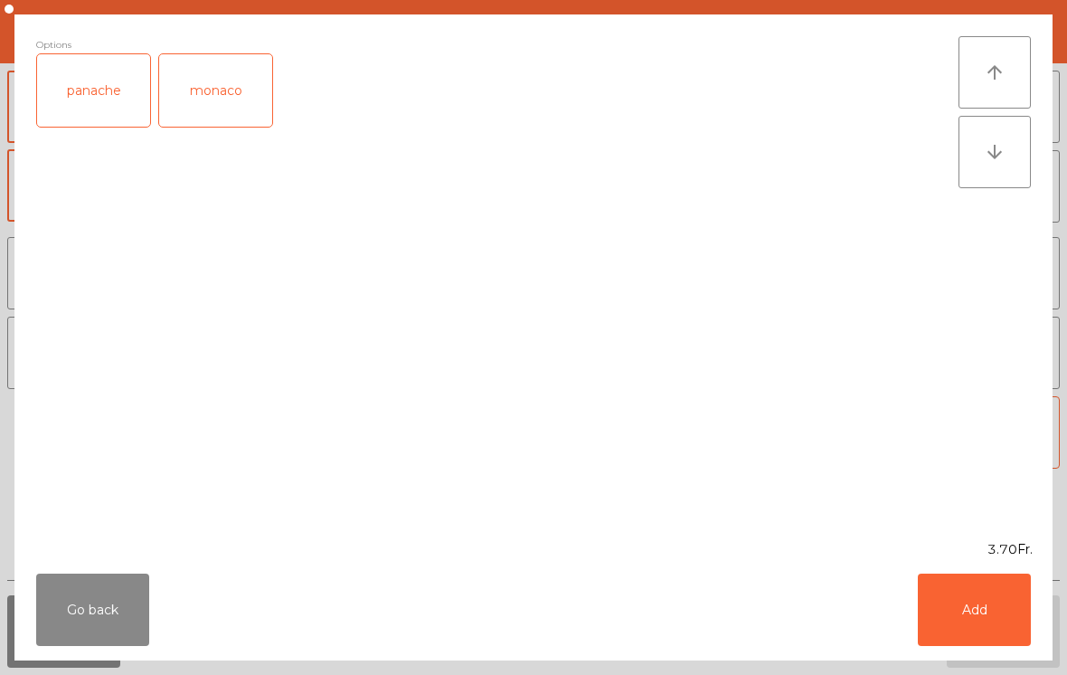
click at [997, 631] on button "Add" at bounding box center [974, 609] width 113 height 72
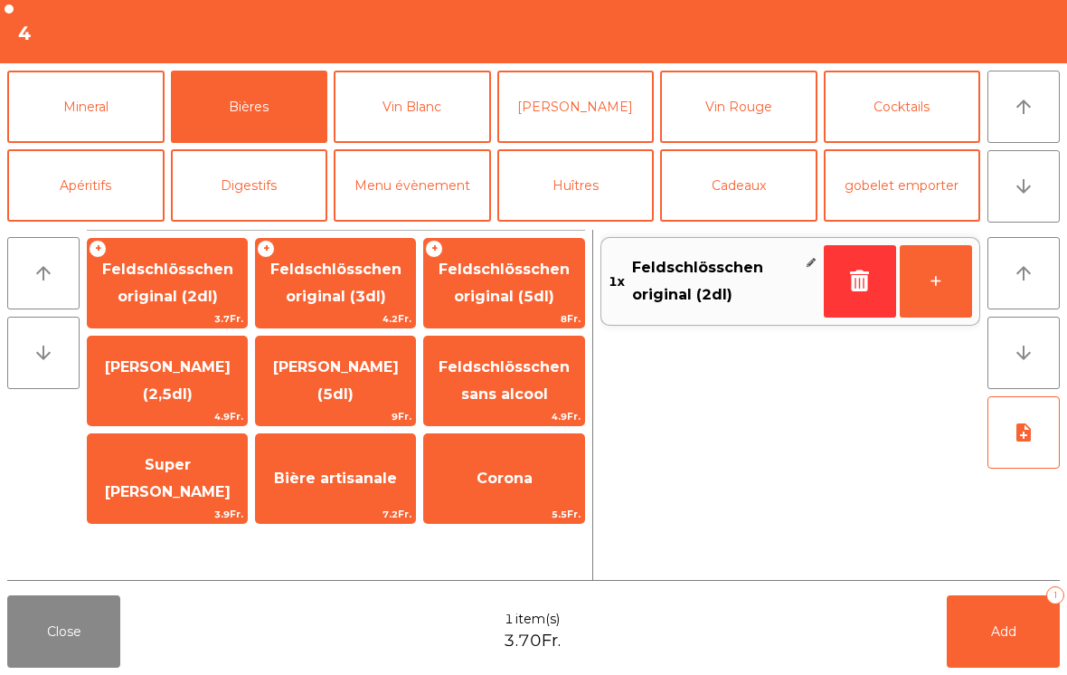
click at [1020, 640] on button "Add 1" at bounding box center [1003, 631] width 113 height 72
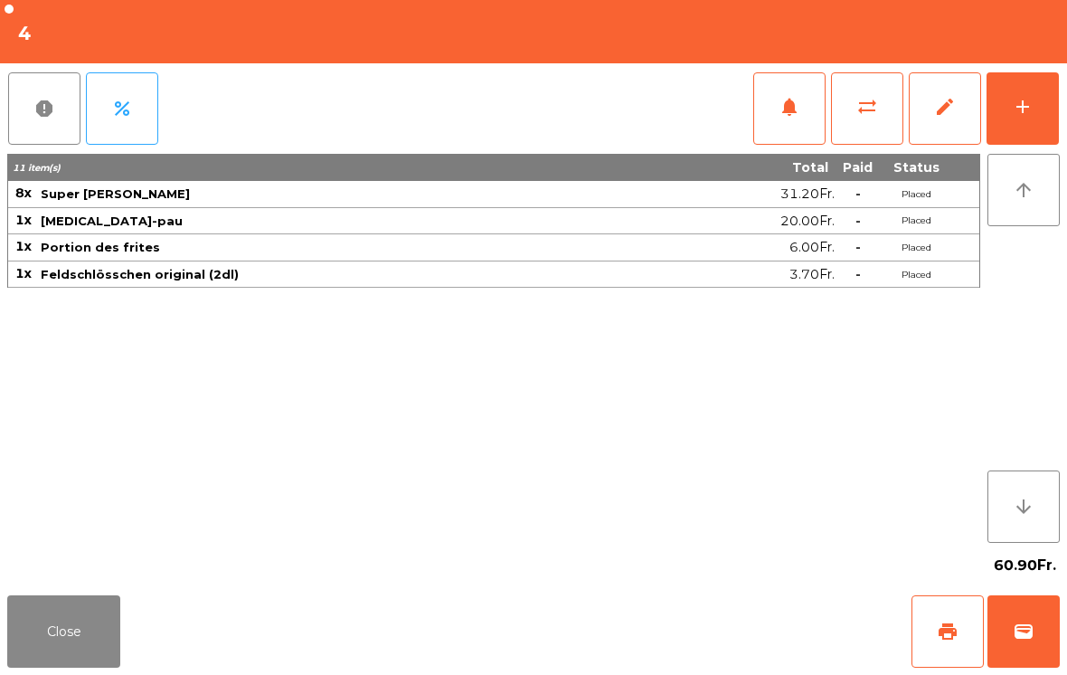
click at [1022, 103] on div "add" at bounding box center [1023, 107] width 22 height 22
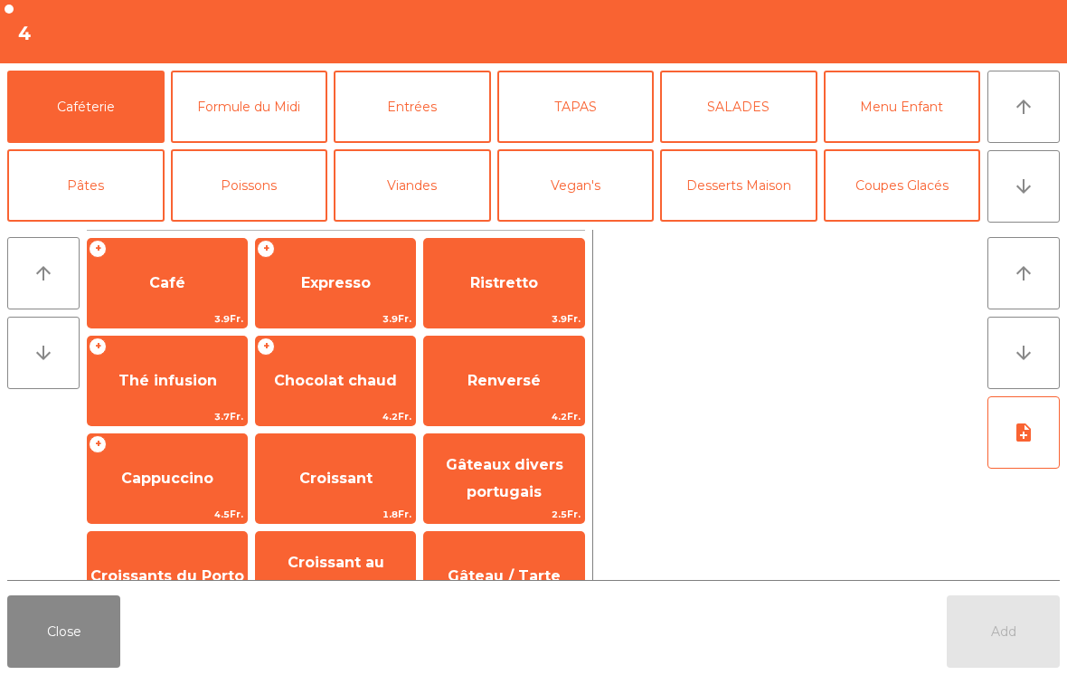
click at [308, 284] on span "Expresso" at bounding box center [336, 282] width 70 height 17
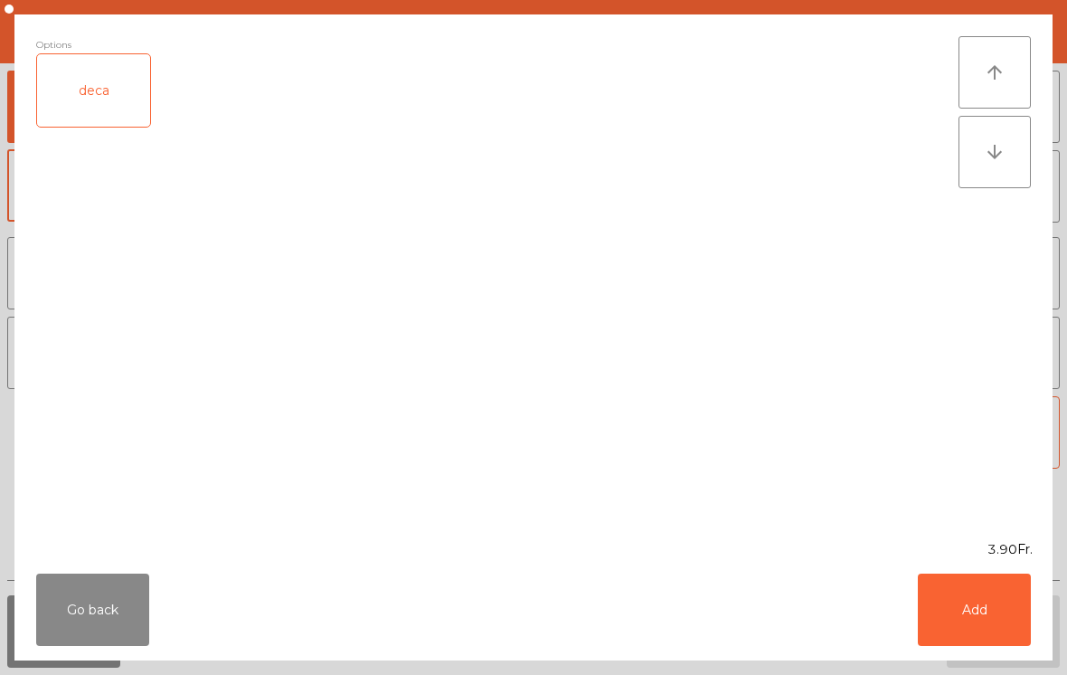
click at [985, 598] on button "Add" at bounding box center [974, 609] width 113 height 72
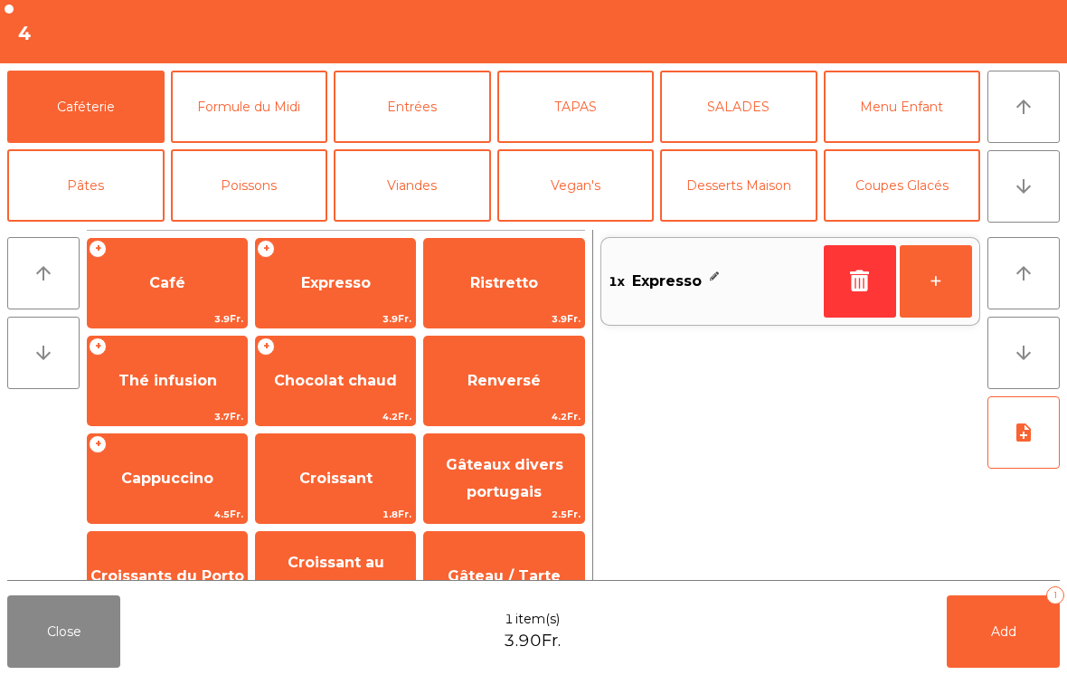
click at [934, 281] on button "+" at bounding box center [936, 281] width 72 height 72
click at [989, 644] on button "Add 2" at bounding box center [1003, 631] width 113 height 72
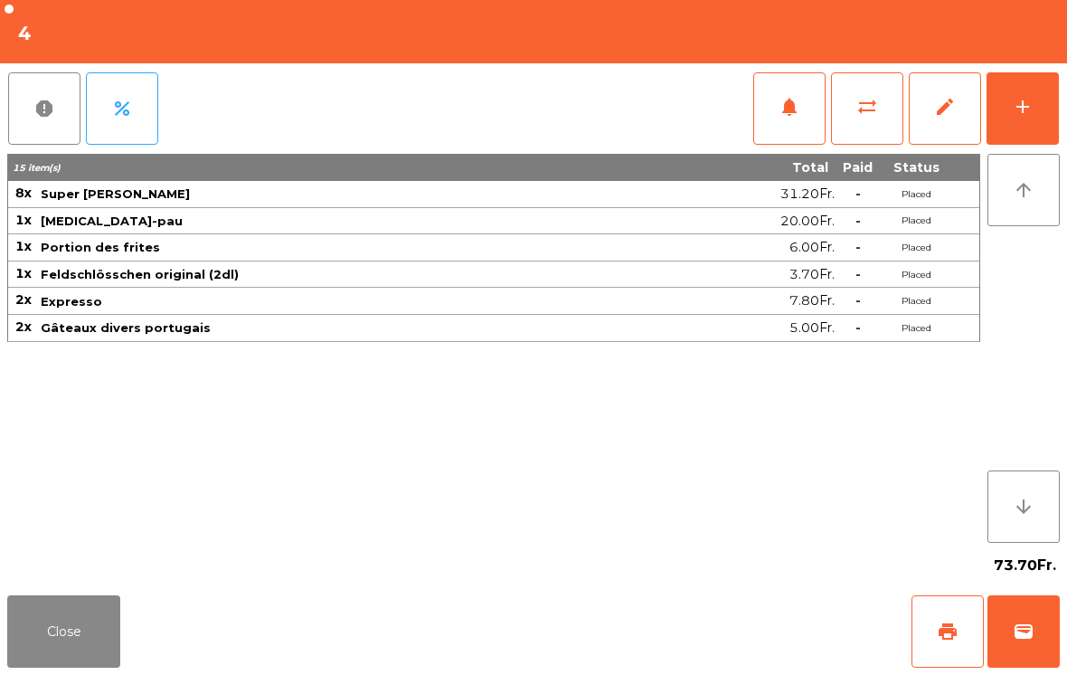
click at [51, 631] on button "Close" at bounding box center [63, 631] width 113 height 72
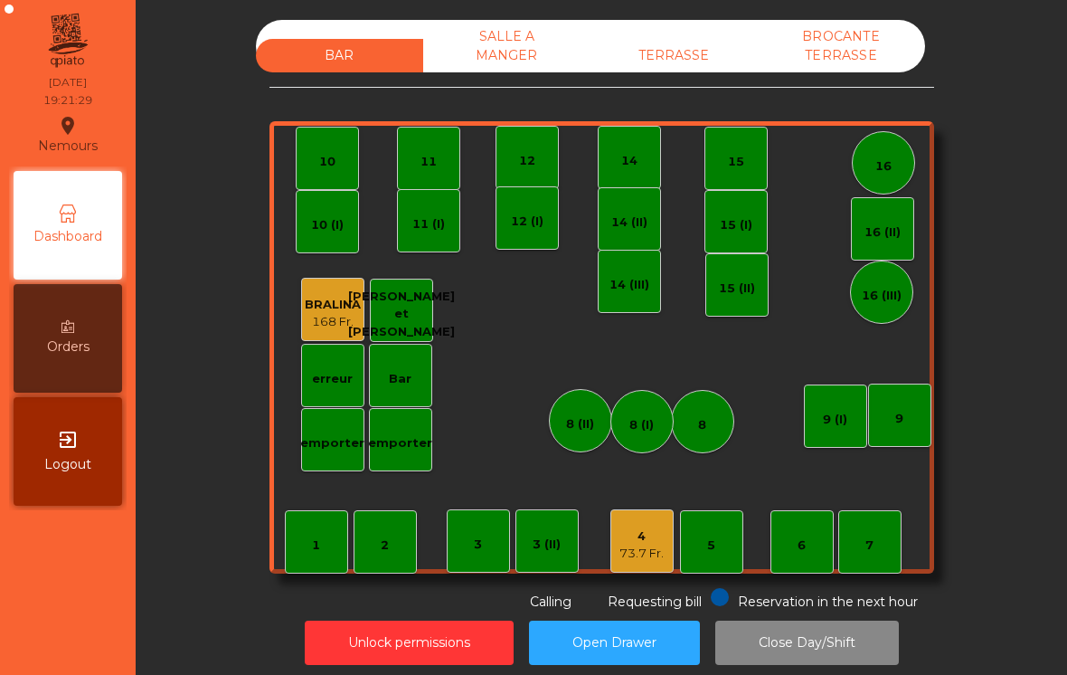
click at [668, 58] on div "TERRASSE" at bounding box center [674, 55] width 167 height 33
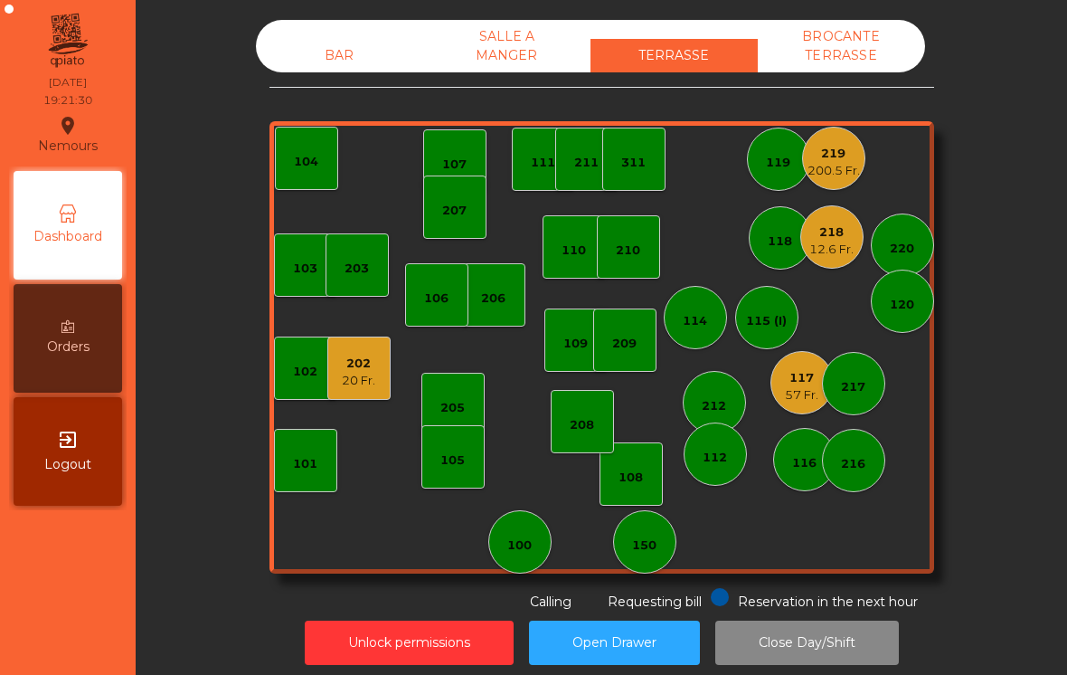
click at [835, 173] on div "200.5 Fr." at bounding box center [834, 171] width 52 height 18
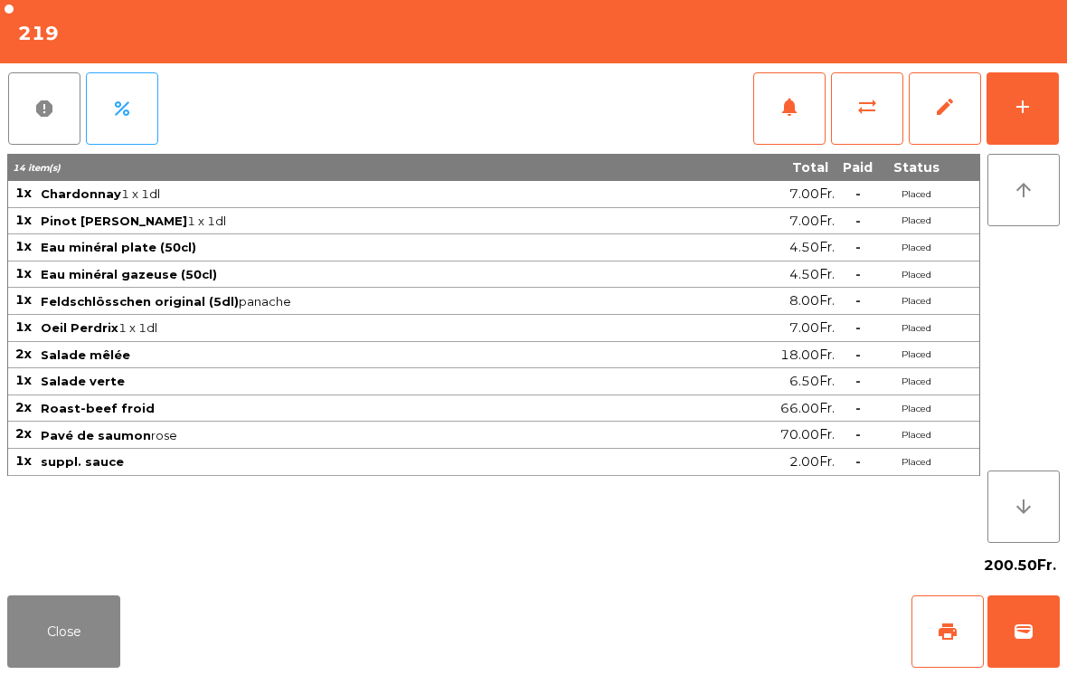
click at [831, 117] on button "sync_alt" at bounding box center [867, 108] width 72 height 72
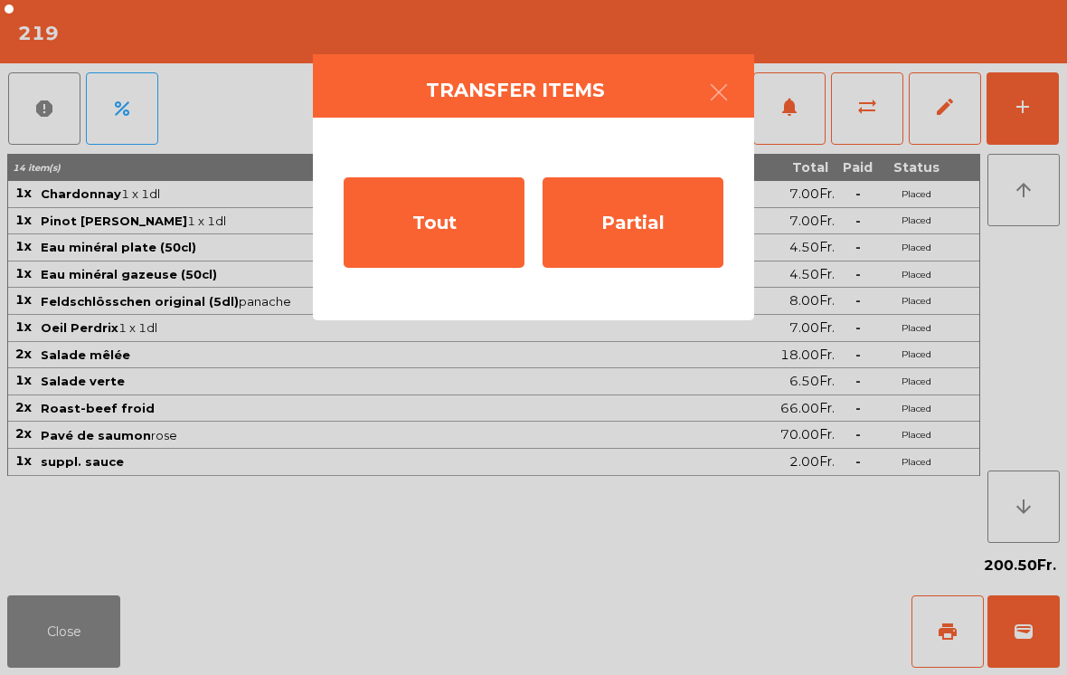
click at [68, 608] on ngb-modal-window "Transfer items Tout Partial" at bounding box center [533, 337] width 1067 height 675
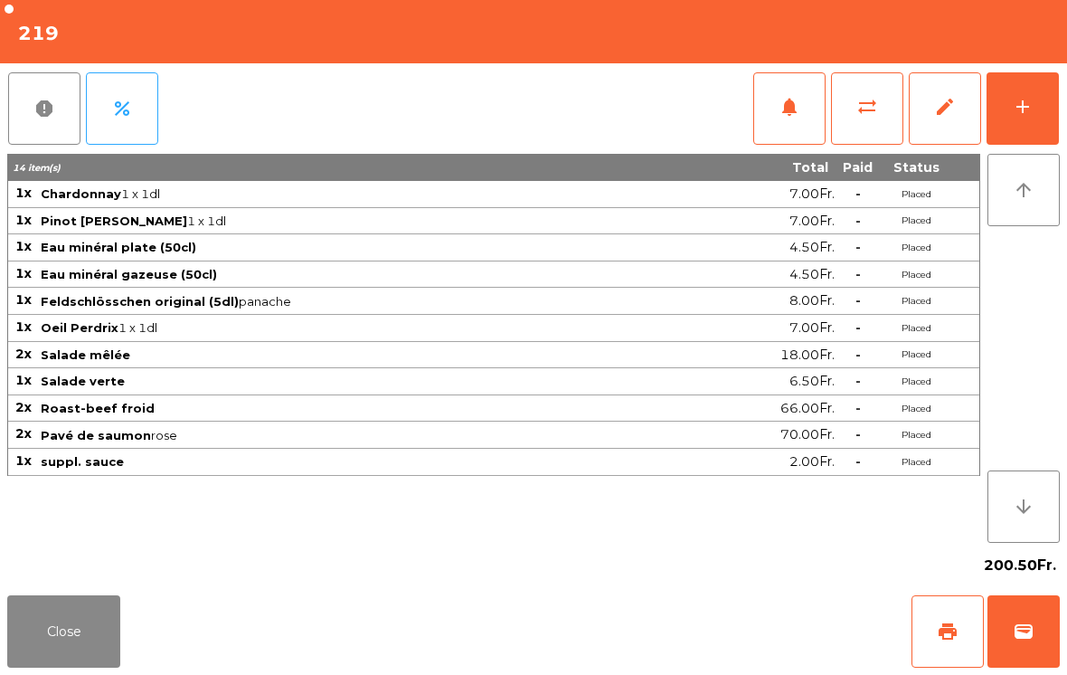
click at [56, 607] on button "Close" at bounding box center [63, 631] width 113 height 72
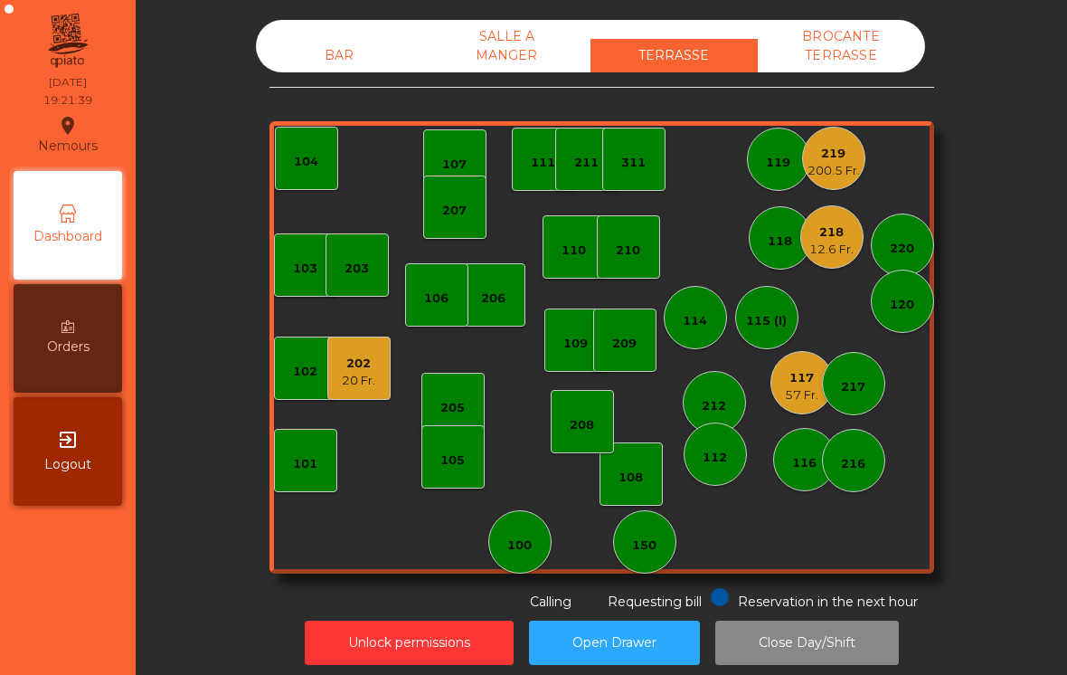
click at [833, 158] on div "219" at bounding box center [834, 154] width 52 height 18
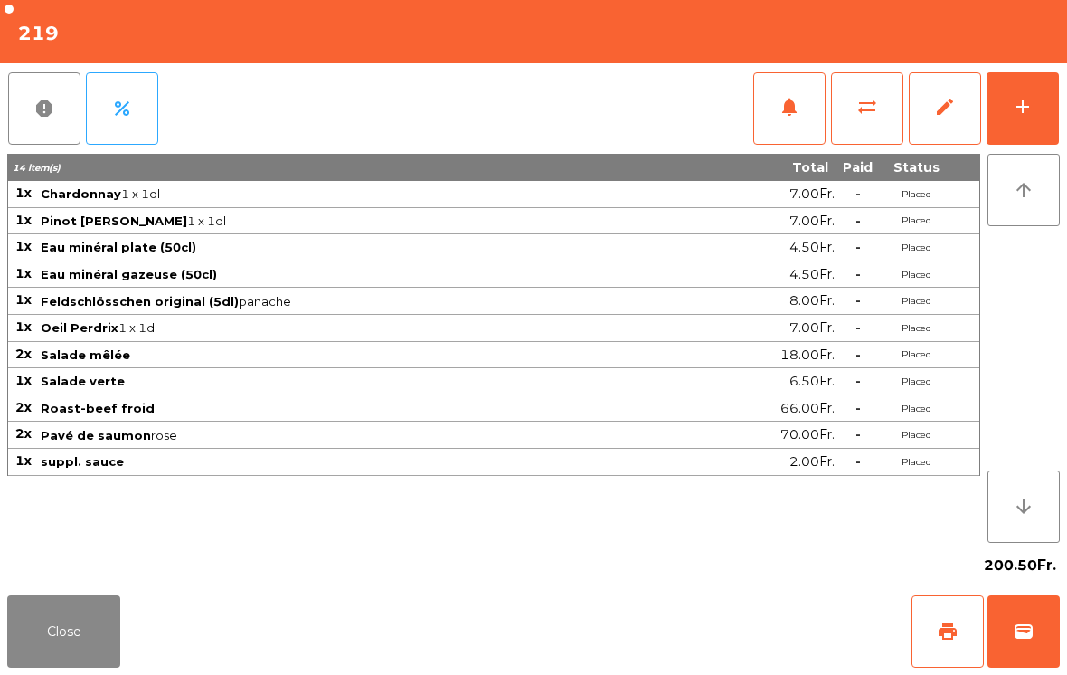
click at [857, 116] on span "sync_alt" at bounding box center [868, 107] width 22 height 22
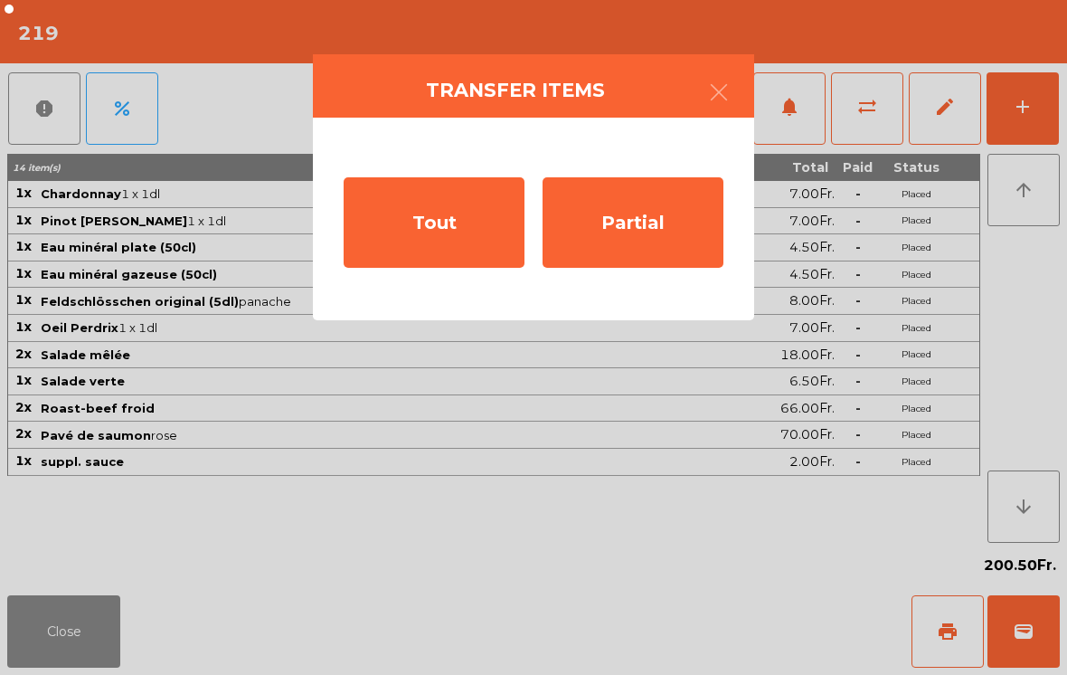
click at [618, 238] on div "Partial" at bounding box center [633, 222] width 181 height 90
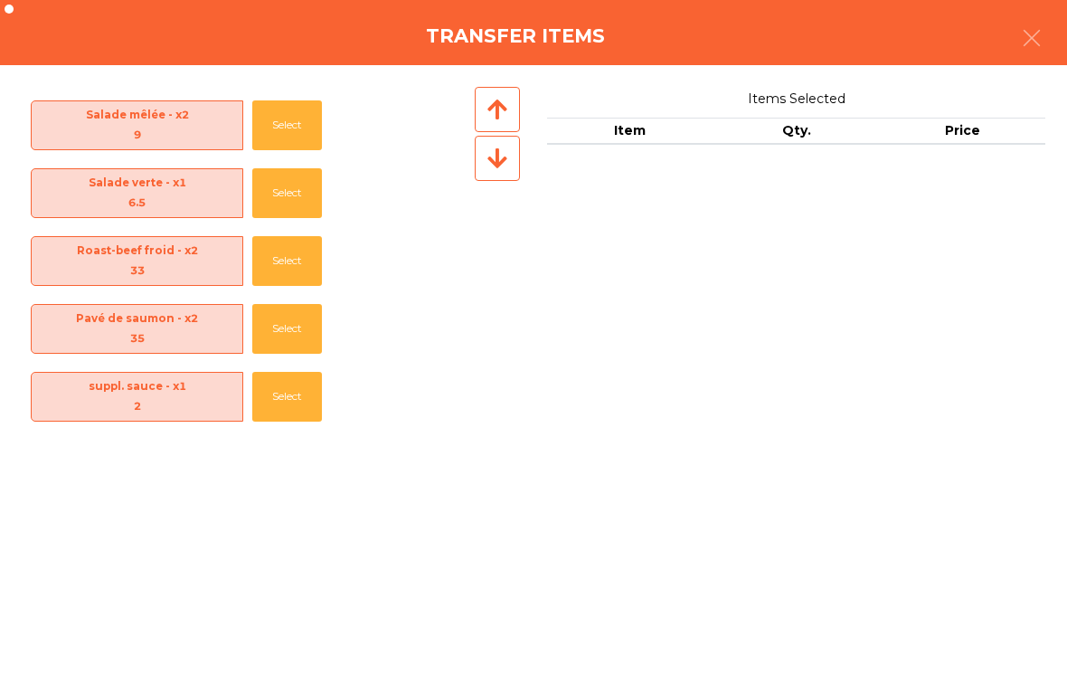
click at [273, 412] on button "Select" at bounding box center [287, 397] width 70 height 50
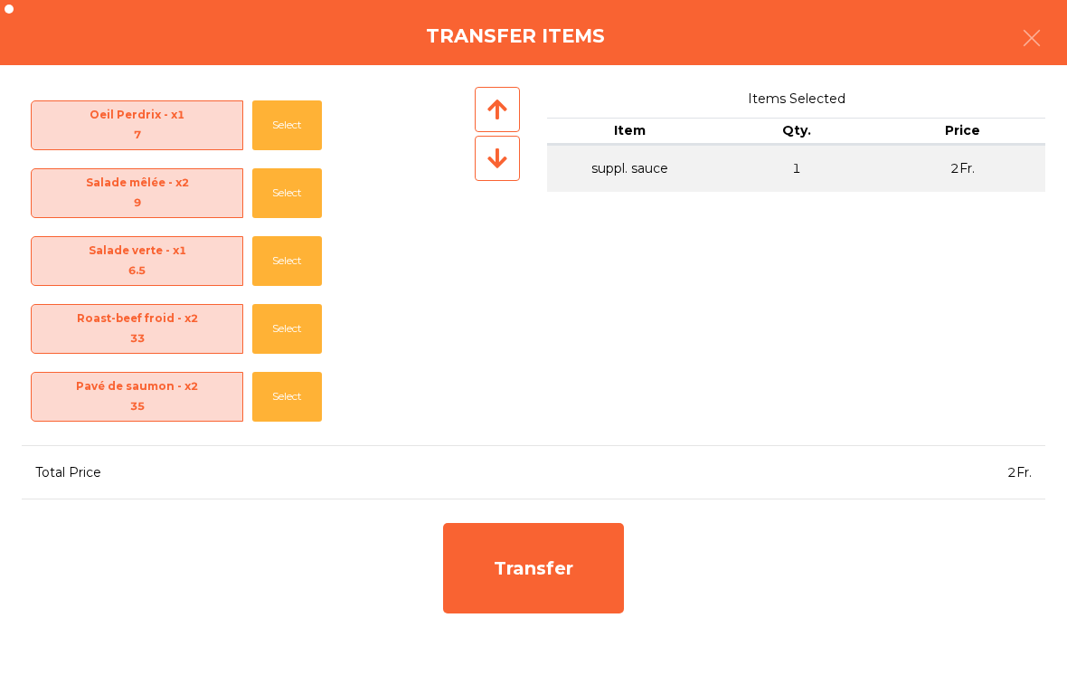
click at [519, 582] on div "Transfer" at bounding box center [533, 568] width 181 height 90
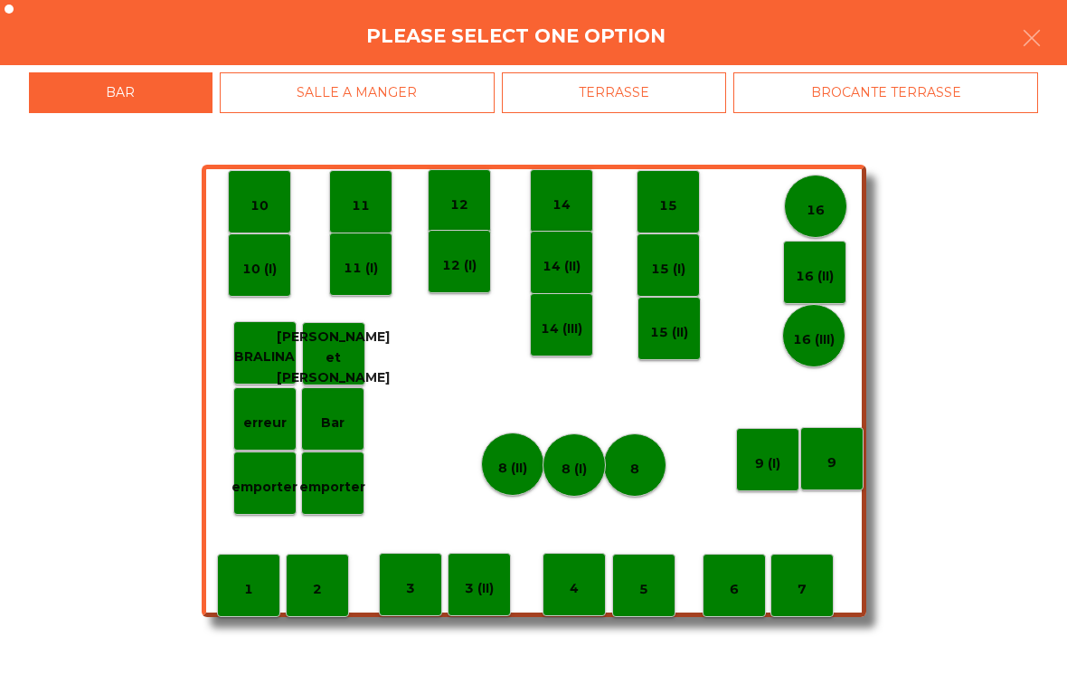
click at [269, 423] on p "erreur" at bounding box center [264, 422] width 43 height 21
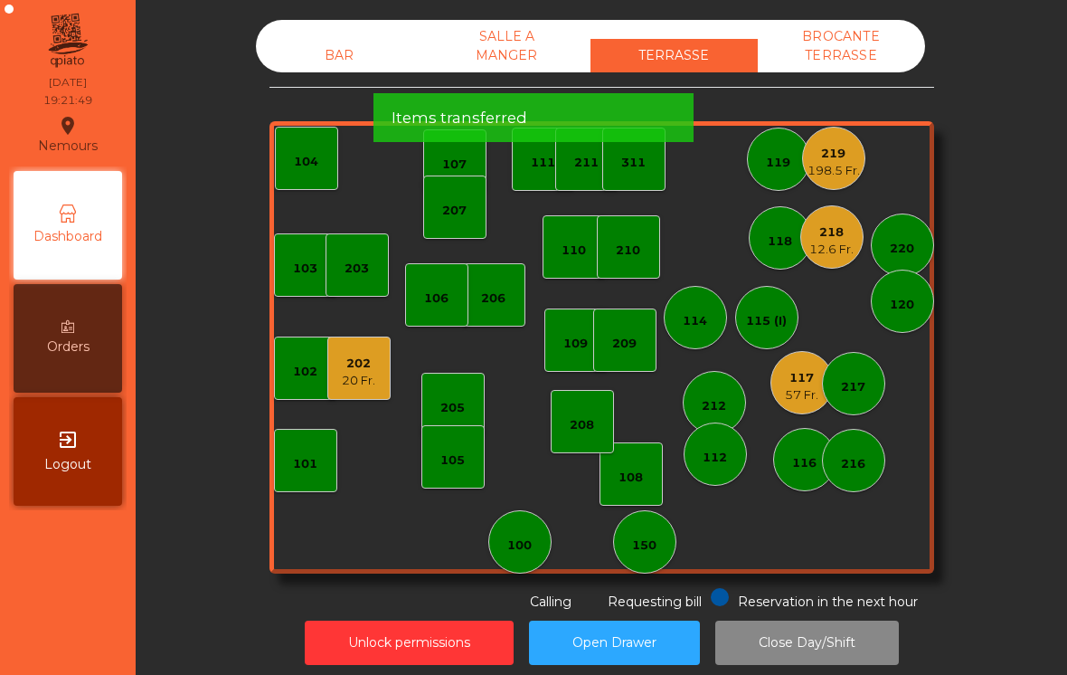
click at [835, 160] on div "219" at bounding box center [834, 154] width 52 height 18
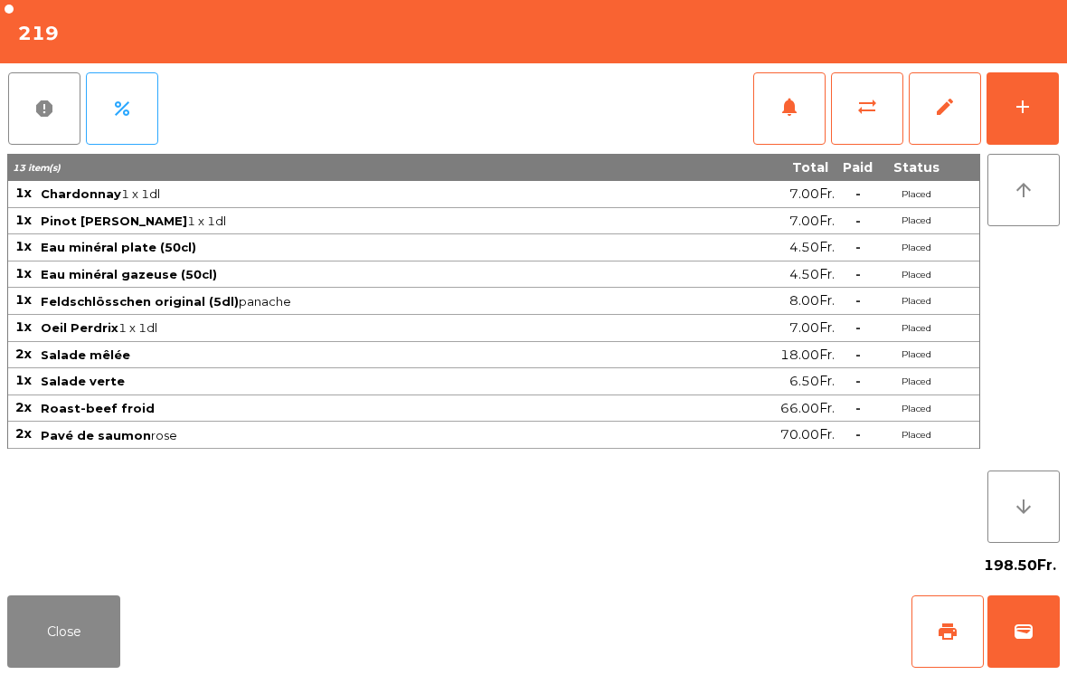
click at [1024, 110] on div "add" at bounding box center [1023, 107] width 22 height 22
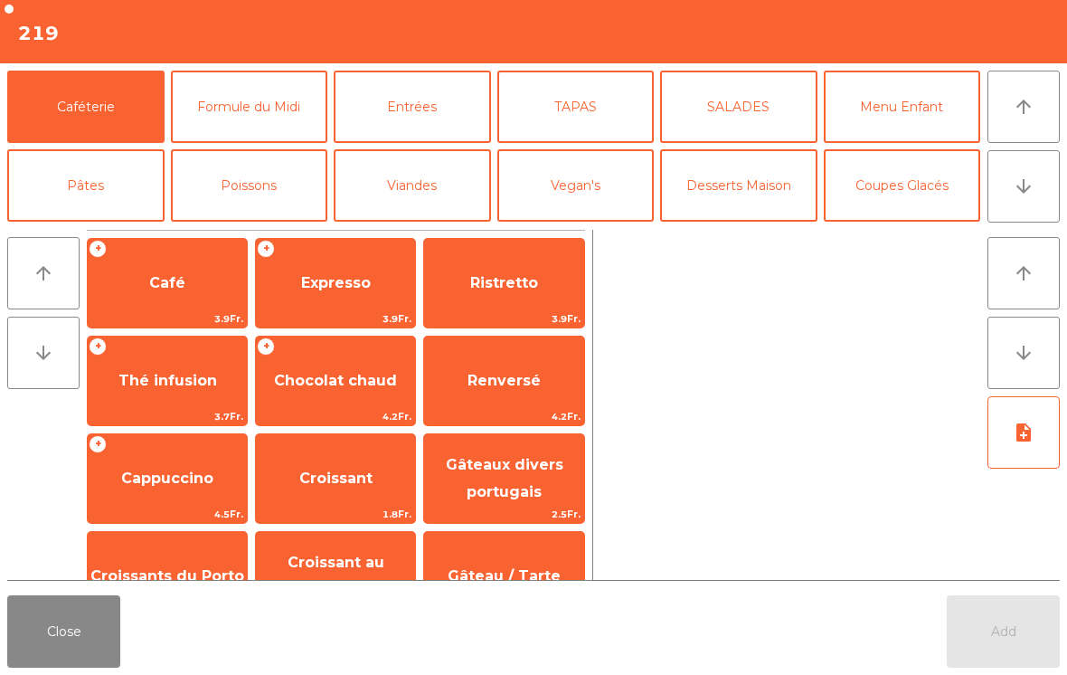
click at [619, 112] on button "TAPAS" at bounding box center [575, 107] width 157 height 72
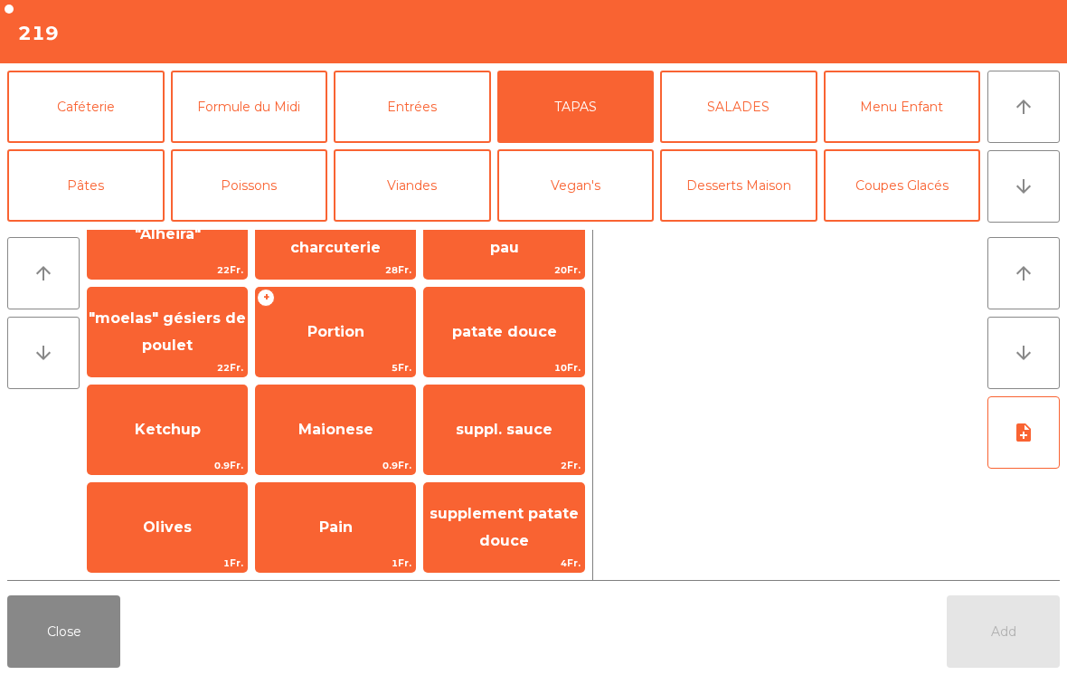
click at [546, 538] on span "supplement patate douce" at bounding box center [503, 527] width 159 height 77
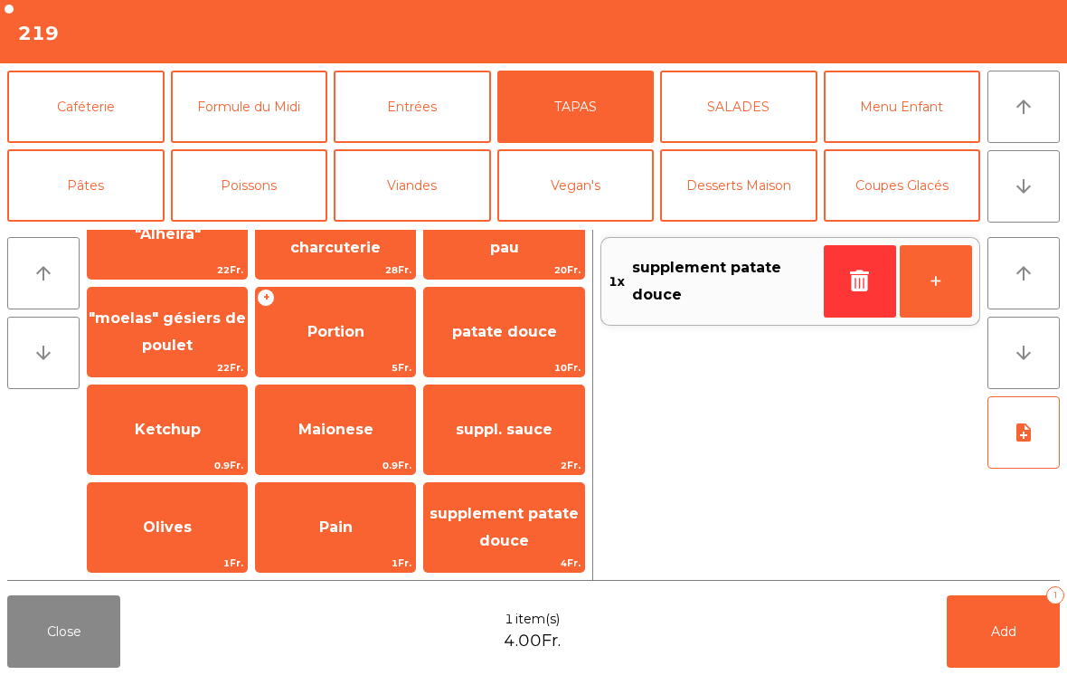
click at [1012, 632] on span "Add" at bounding box center [1003, 631] width 25 height 16
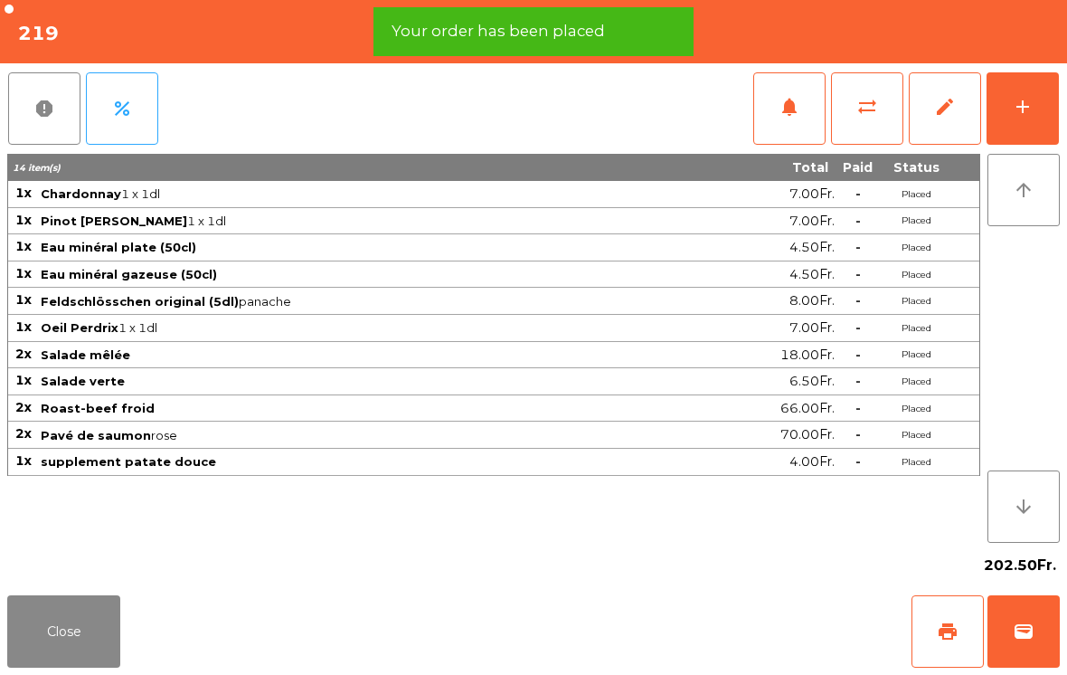
click at [21, 662] on button "Close" at bounding box center [63, 631] width 113 height 72
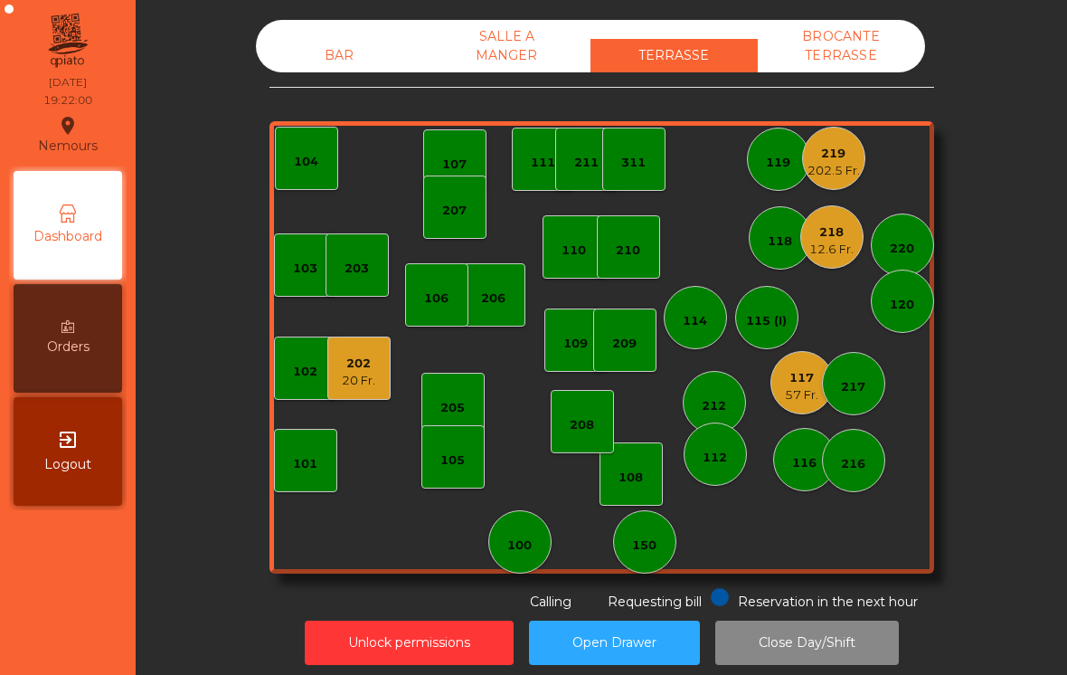
click at [782, 385] on div "117 57 Fr." at bounding box center [802, 382] width 63 height 63
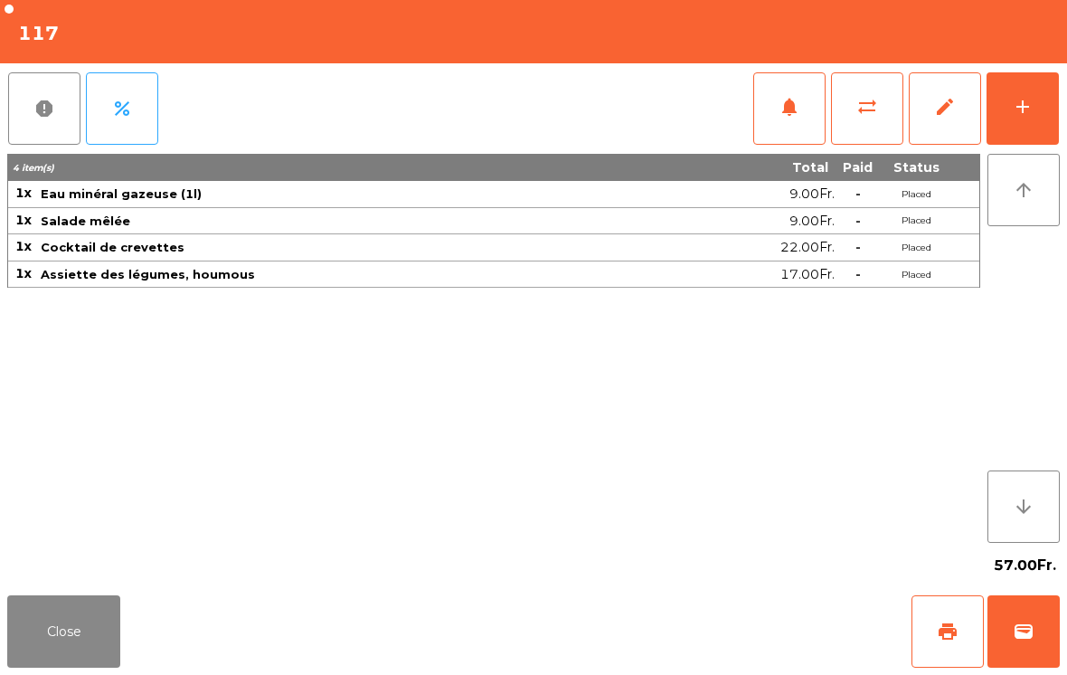
click at [1022, 133] on button "add" at bounding box center [1023, 108] width 72 height 72
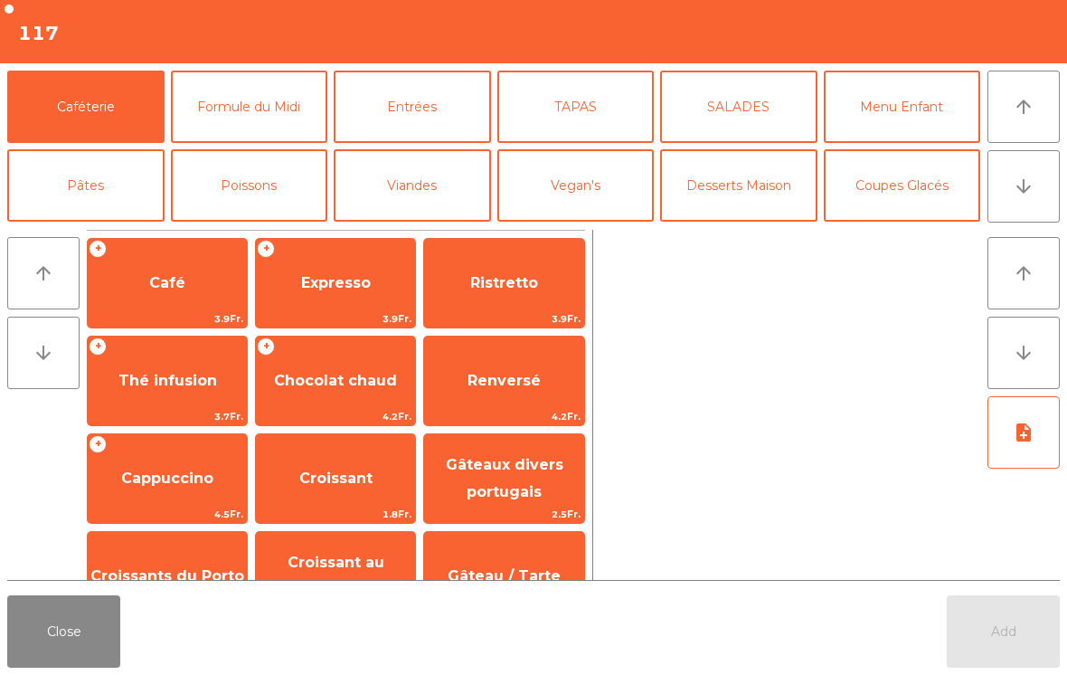
click at [583, 107] on button "TAPAS" at bounding box center [575, 107] width 157 height 72
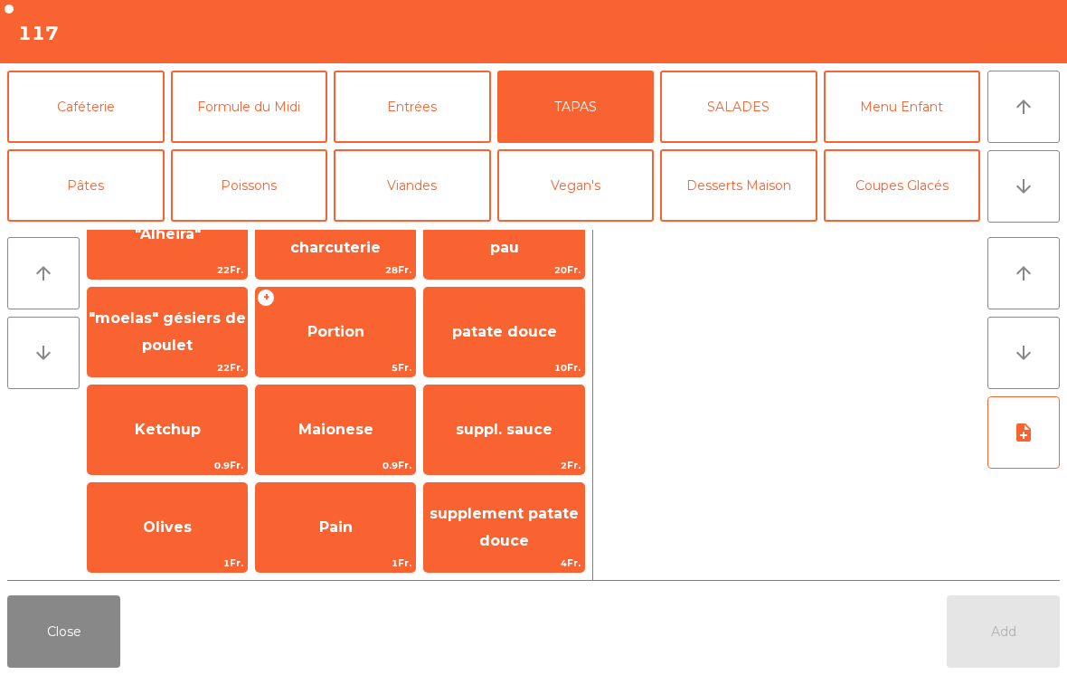
click at [497, 451] on span "suppl. sauce" at bounding box center [503, 429] width 159 height 49
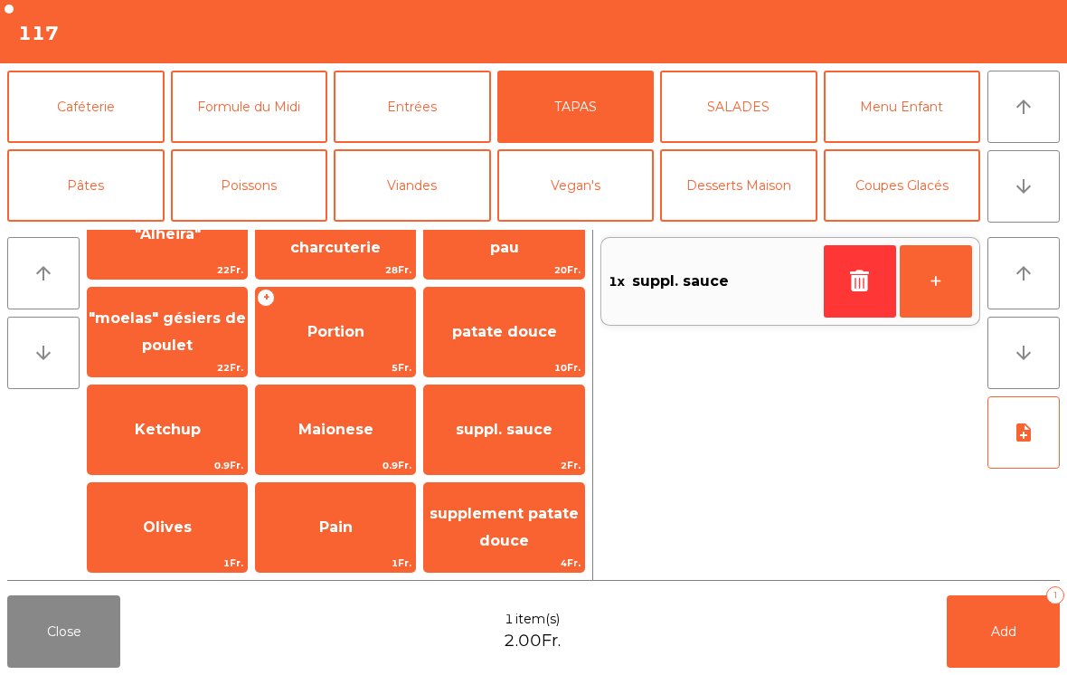
click at [864, 283] on icon "button" at bounding box center [860, 281] width 27 height 22
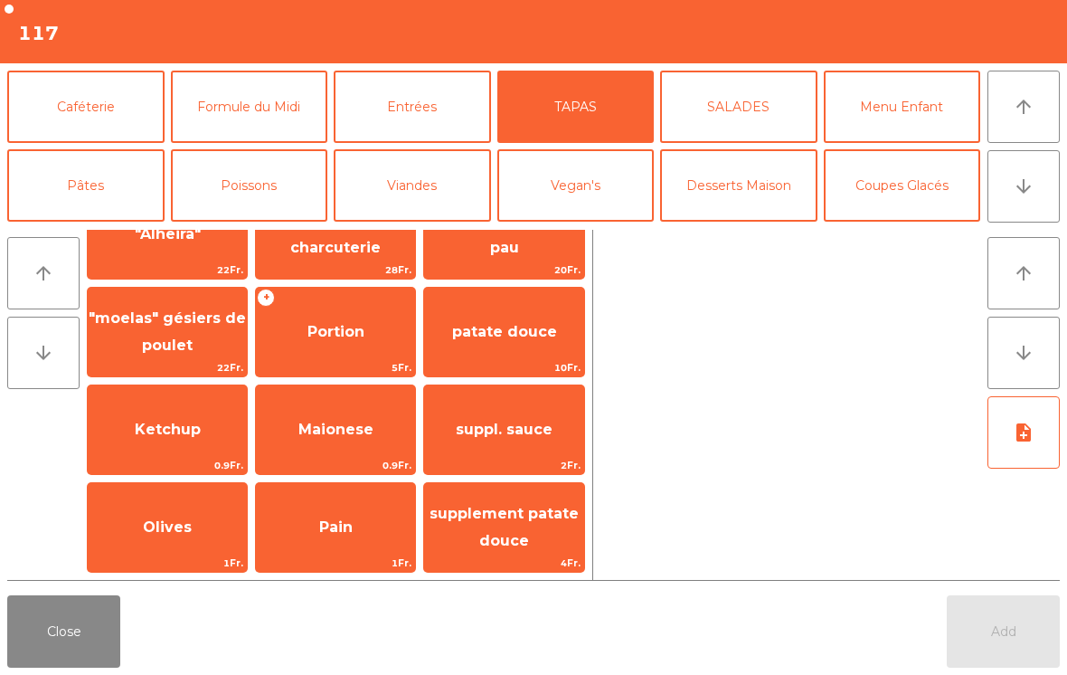
scroll to position [240, 0]
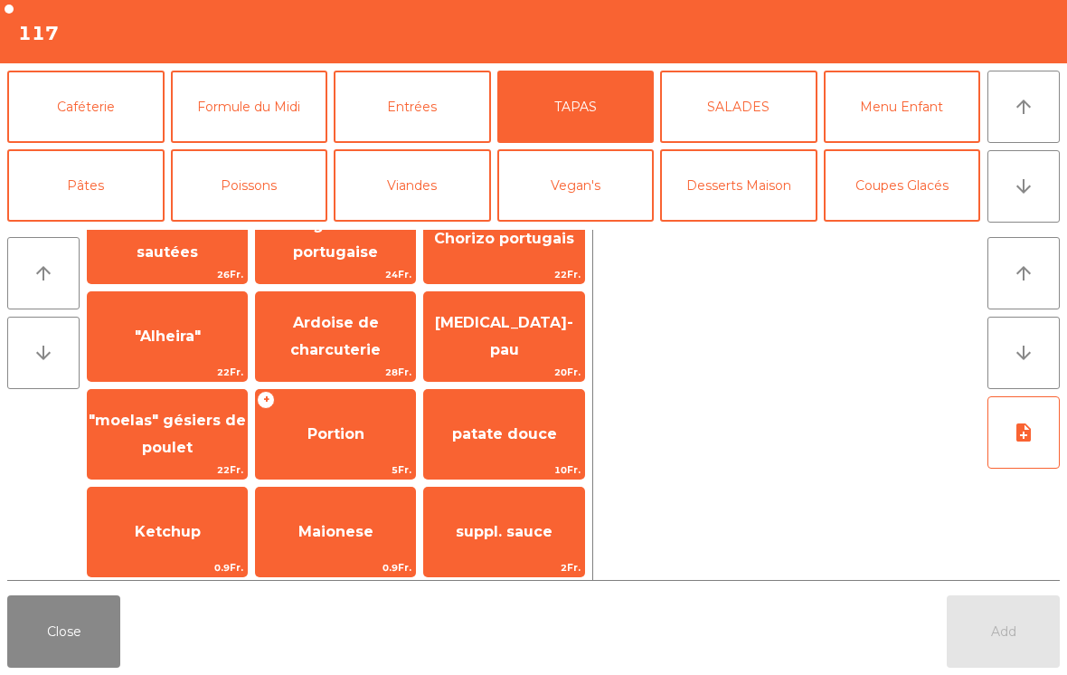
click at [365, 424] on span "Portion" at bounding box center [335, 434] width 159 height 49
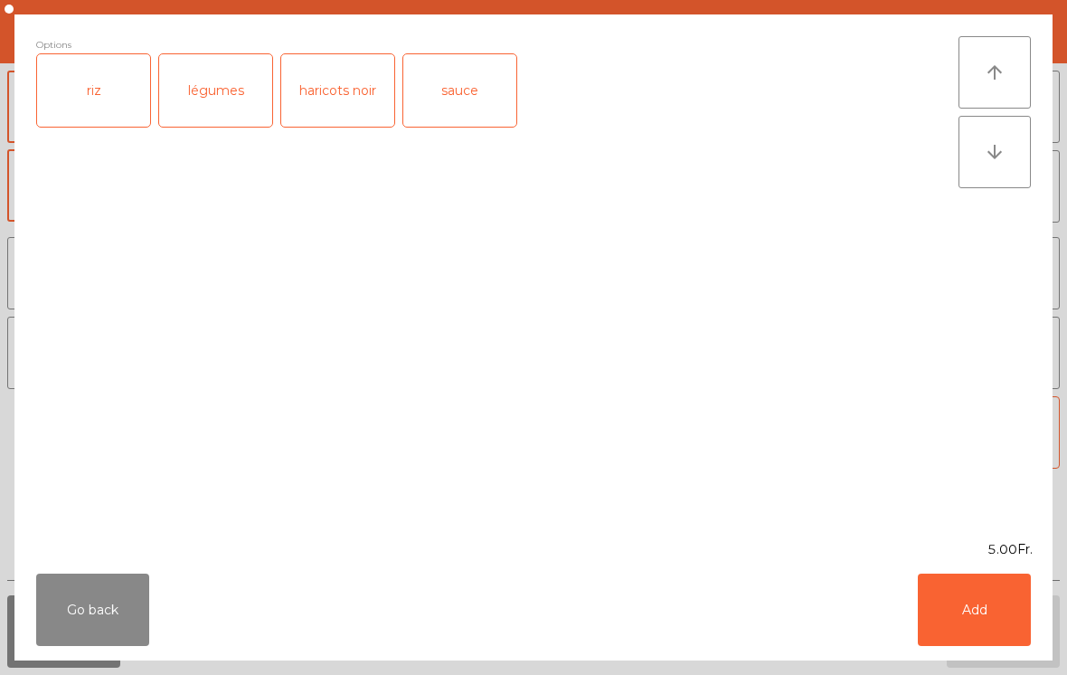
click at [971, 601] on button "Add" at bounding box center [974, 609] width 113 height 72
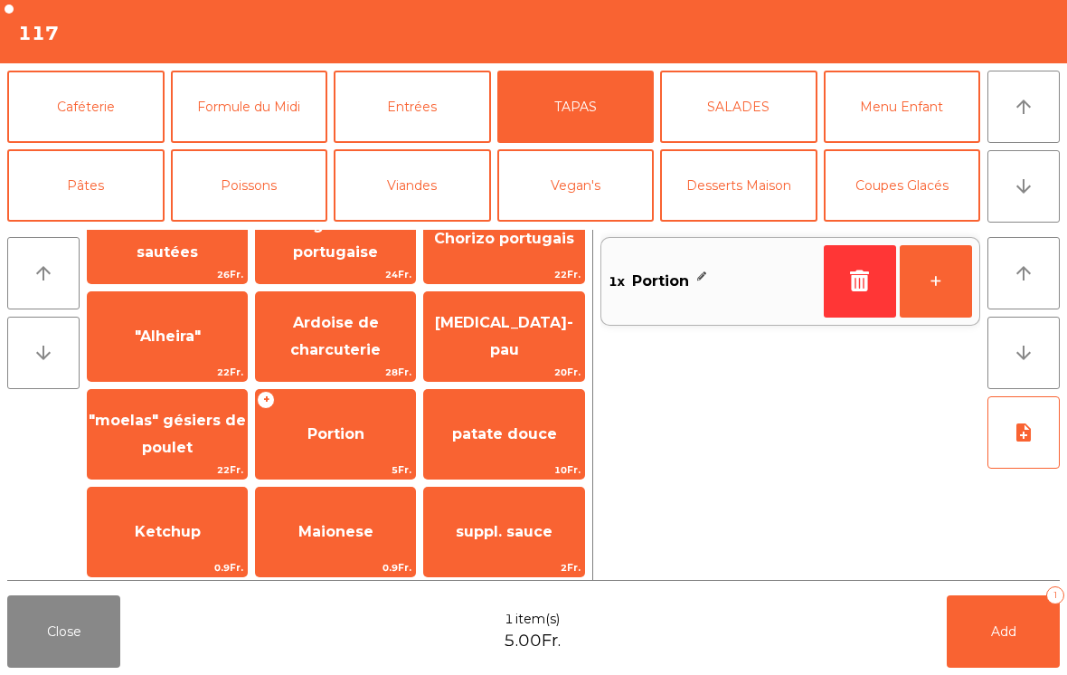
click at [1013, 441] on icon "note_add" at bounding box center [1024, 433] width 22 height 22
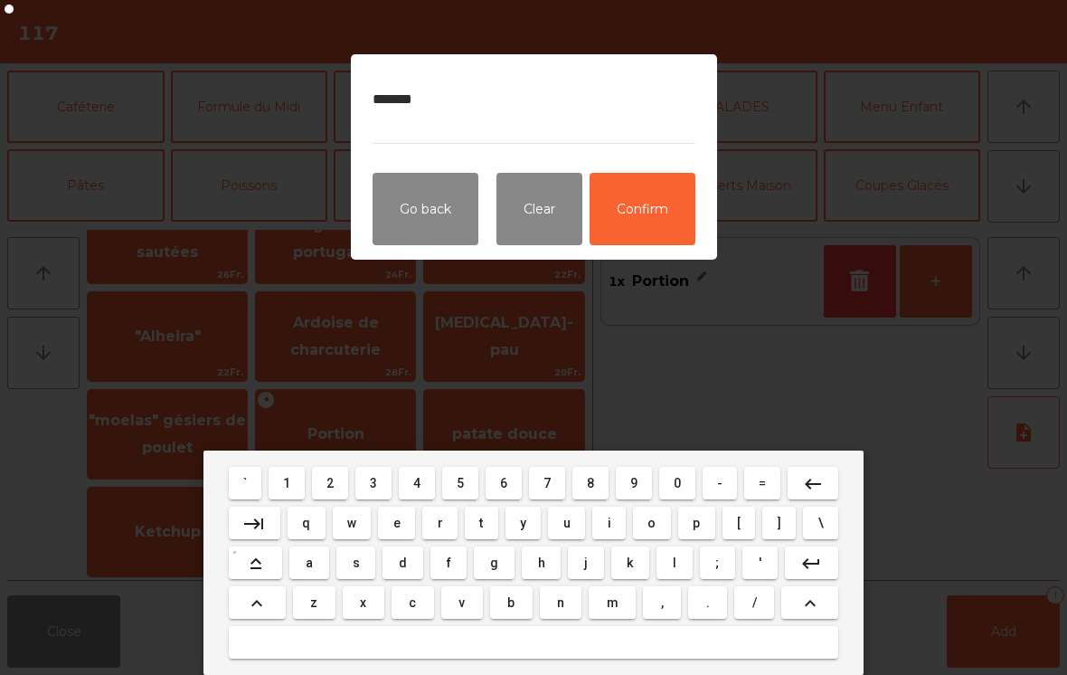
type textarea "*******"
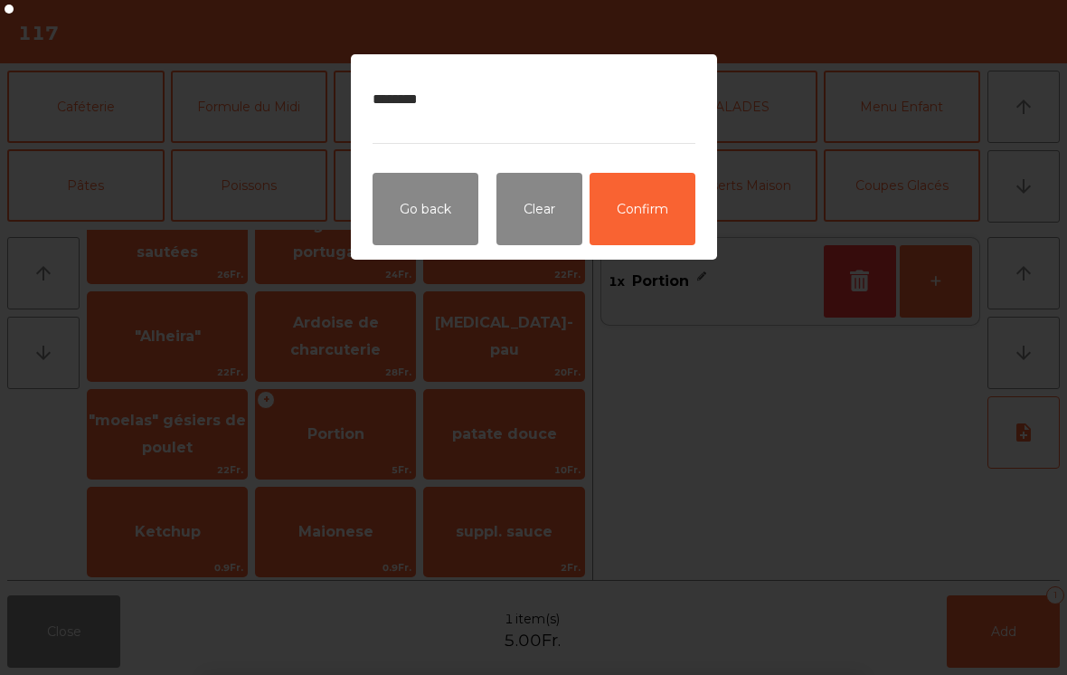
click at [634, 212] on button "Confirm" at bounding box center [643, 209] width 106 height 72
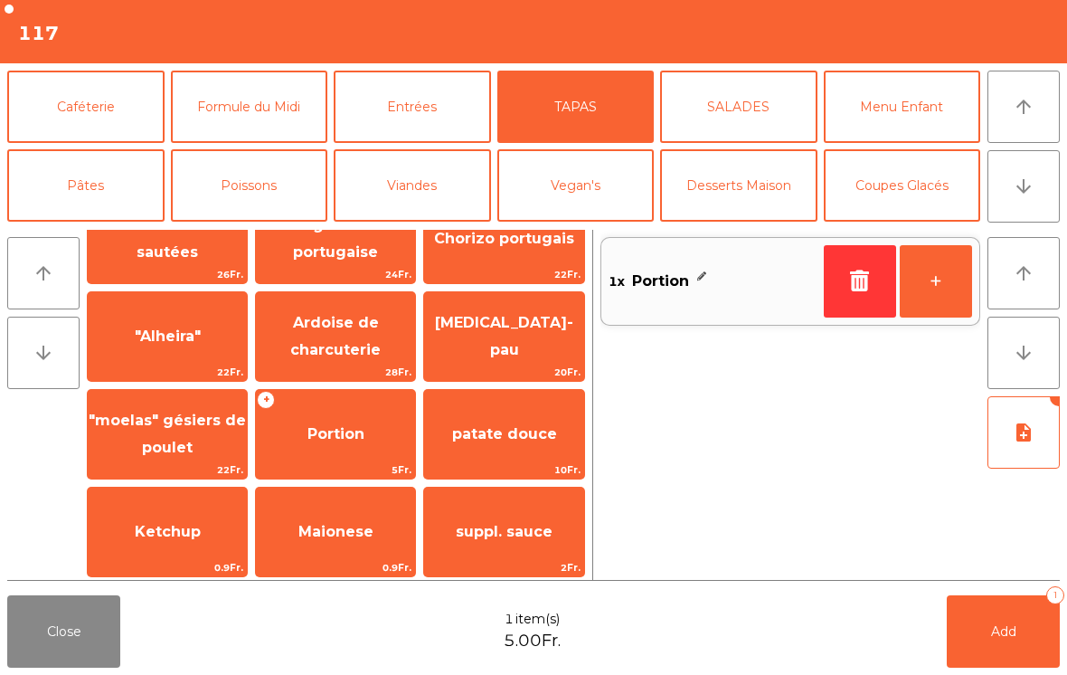
click at [1022, 457] on button "note_add" at bounding box center [1024, 432] width 72 height 72
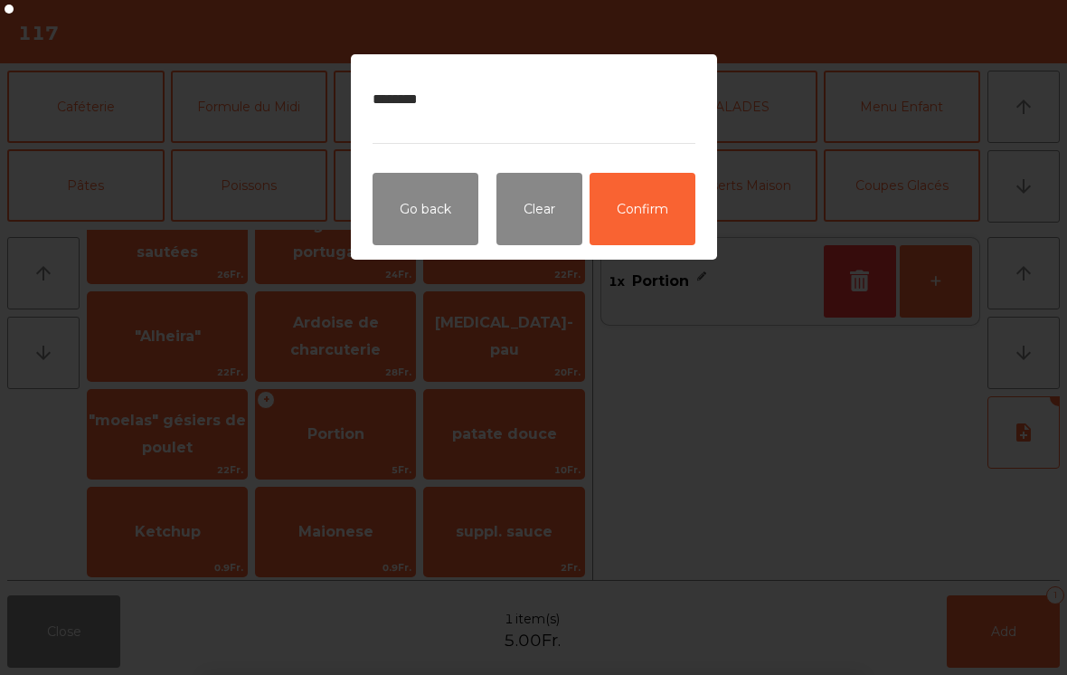
click at [651, 202] on button "Confirm" at bounding box center [643, 209] width 106 height 72
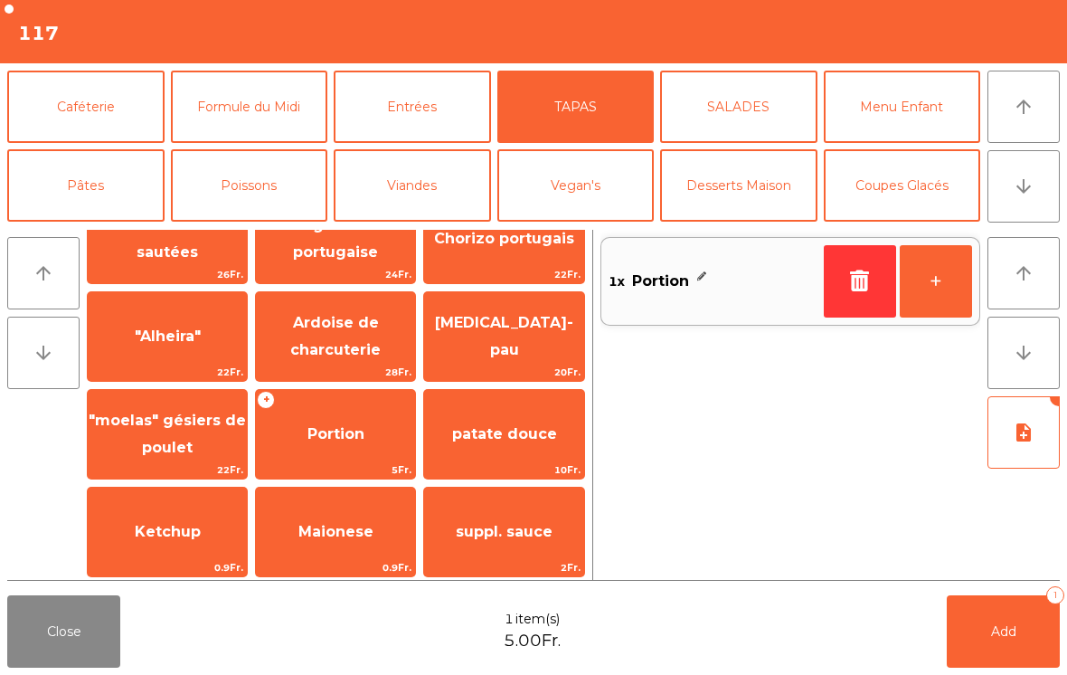
click at [1003, 627] on span "Add" at bounding box center [1003, 631] width 25 height 16
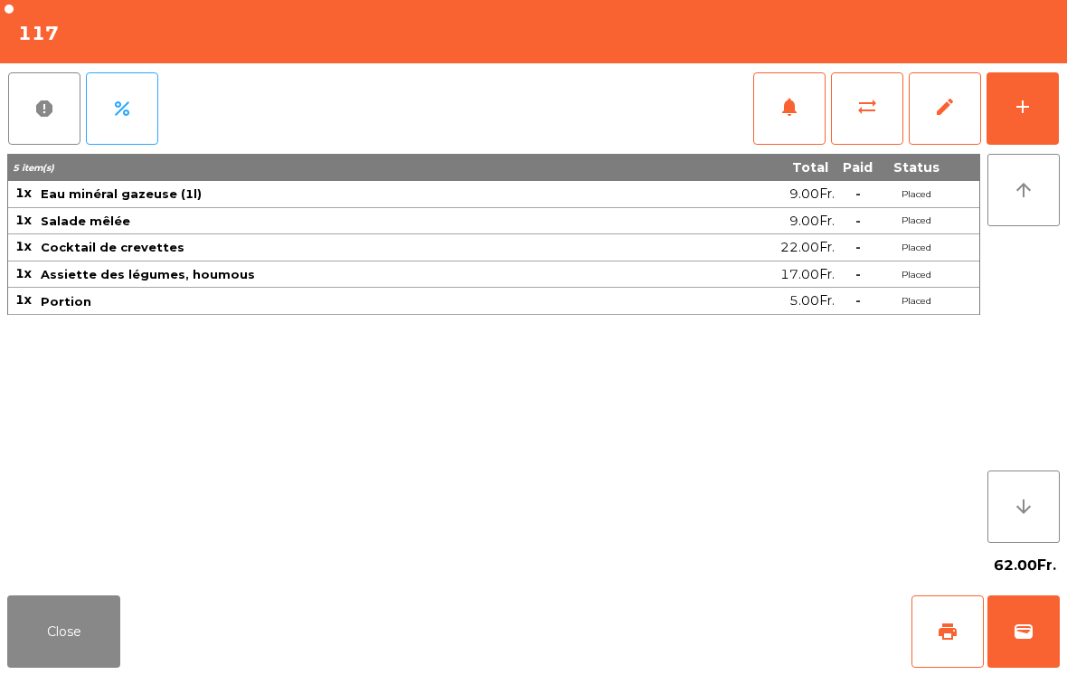
click at [60, 618] on button "Close" at bounding box center [63, 631] width 113 height 72
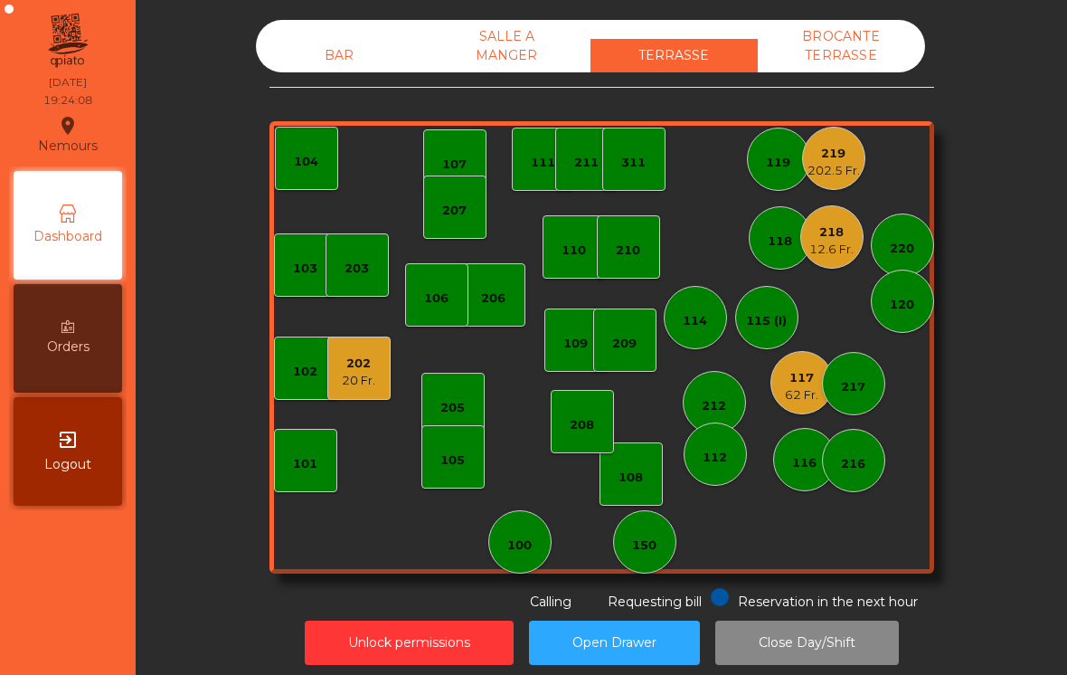
click at [349, 61] on div "BAR" at bounding box center [339, 55] width 167 height 33
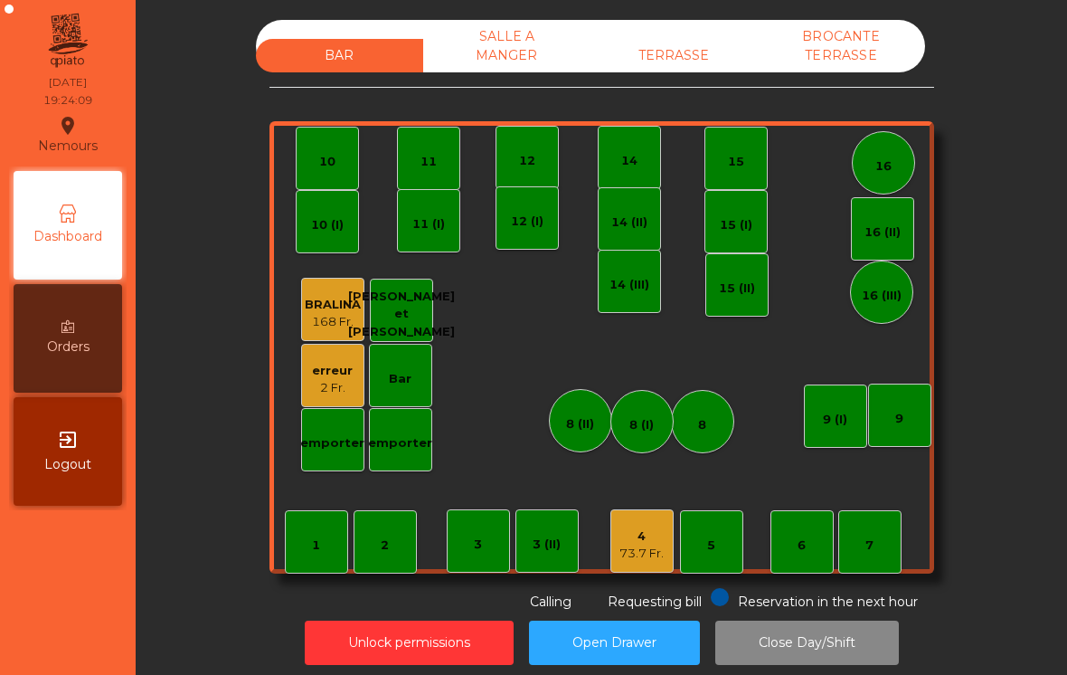
click at [641, 562] on div "4 73.7 Fr." at bounding box center [642, 540] width 63 height 63
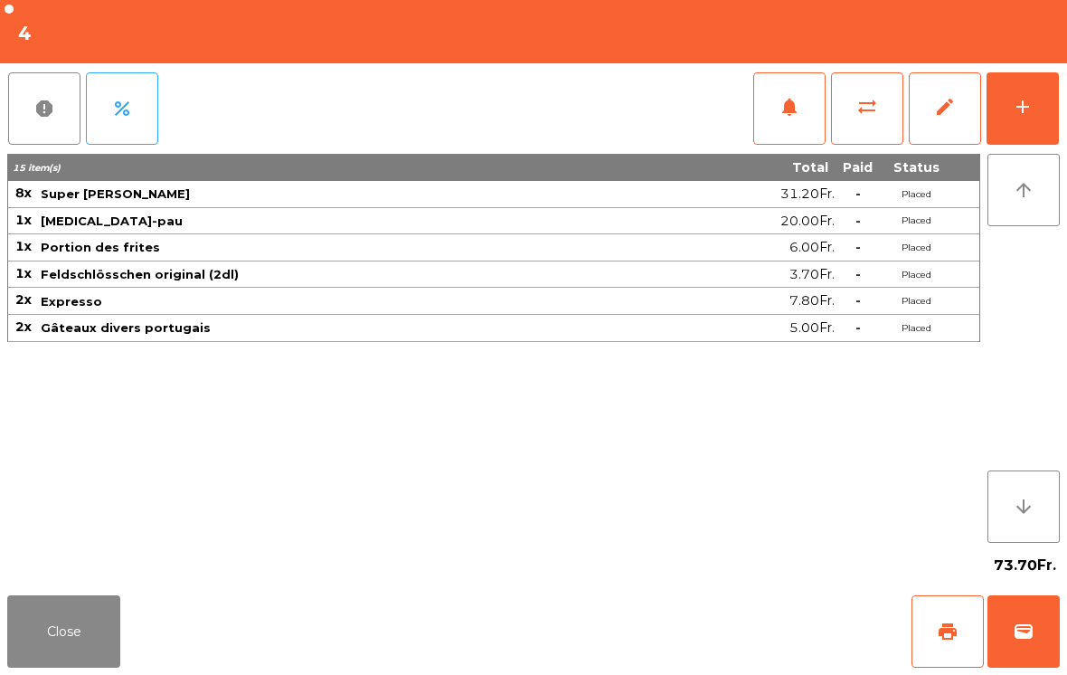
click at [1047, 628] on button "wallet" at bounding box center [1024, 631] width 72 height 72
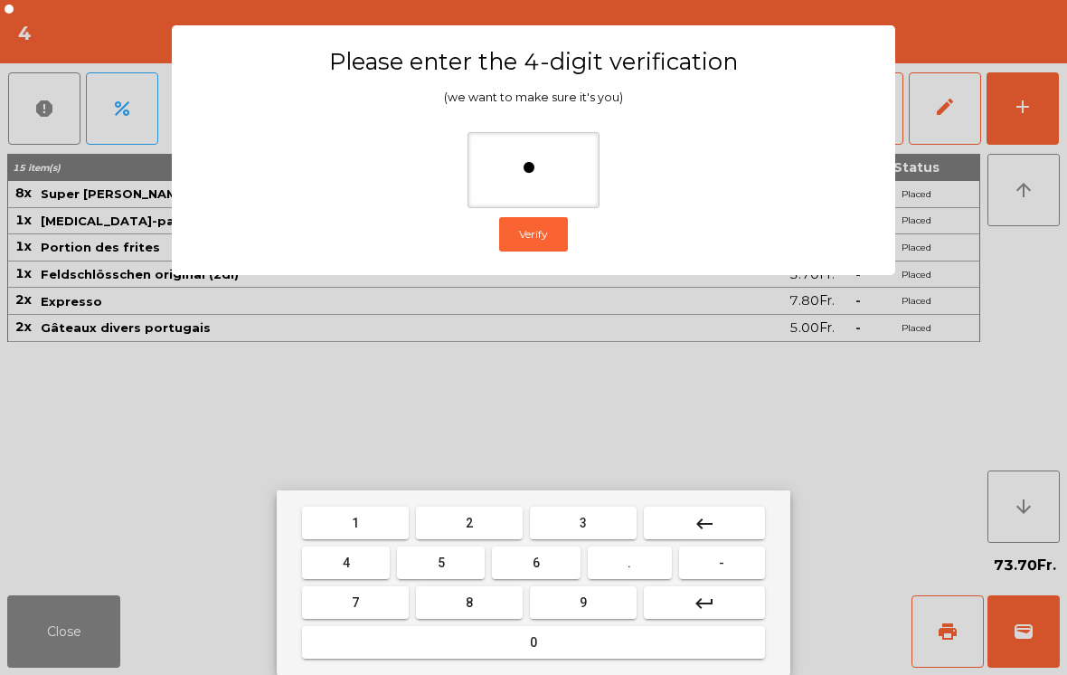
type input "**"
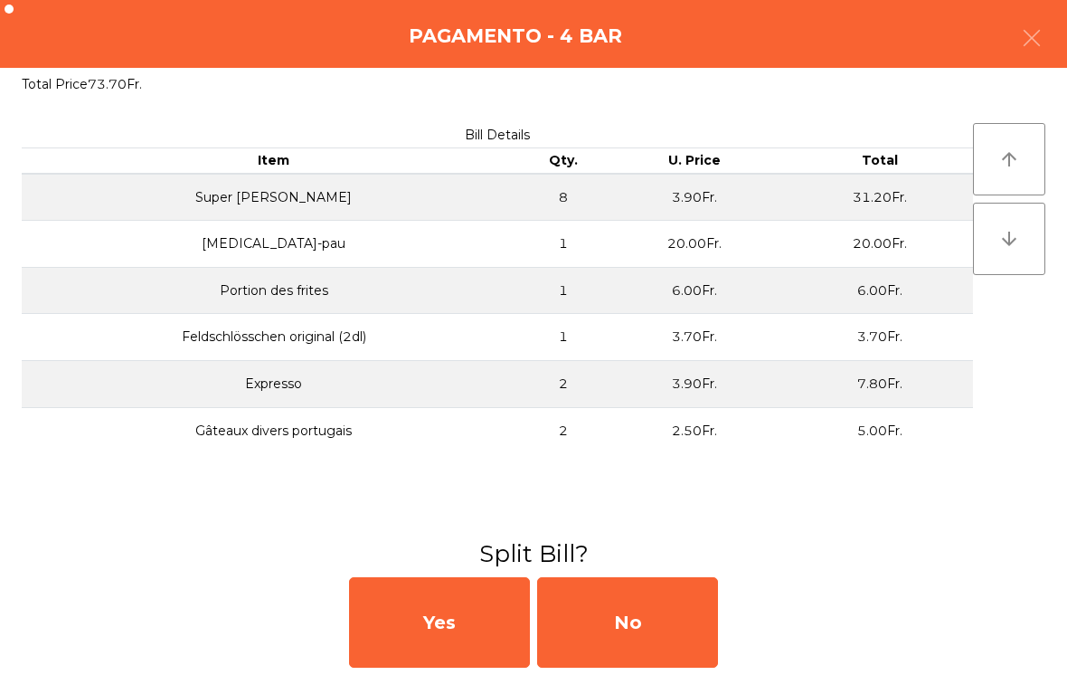
click at [649, 624] on div "No" at bounding box center [627, 622] width 181 height 90
click at [646, 629] on div "MB" at bounding box center [627, 622] width 181 height 90
click at [636, 632] on div "No" at bounding box center [627, 622] width 181 height 90
click at [630, 640] on div "No" at bounding box center [627, 622] width 181 height 90
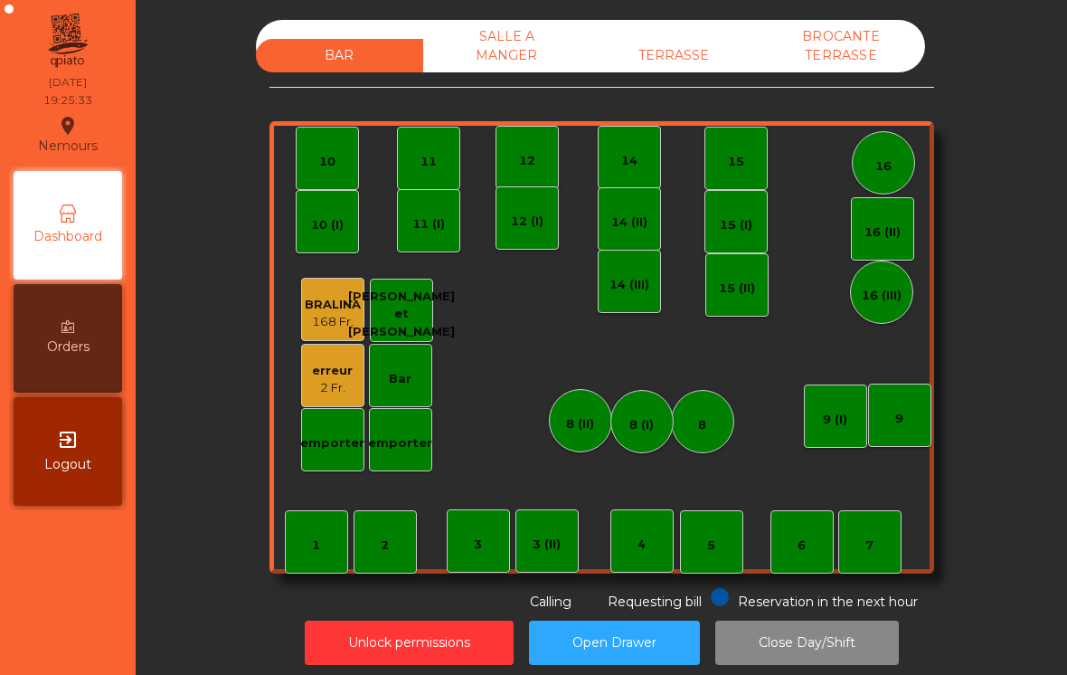
click at [676, 71] on div "TERRASSE" at bounding box center [674, 55] width 167 height 33
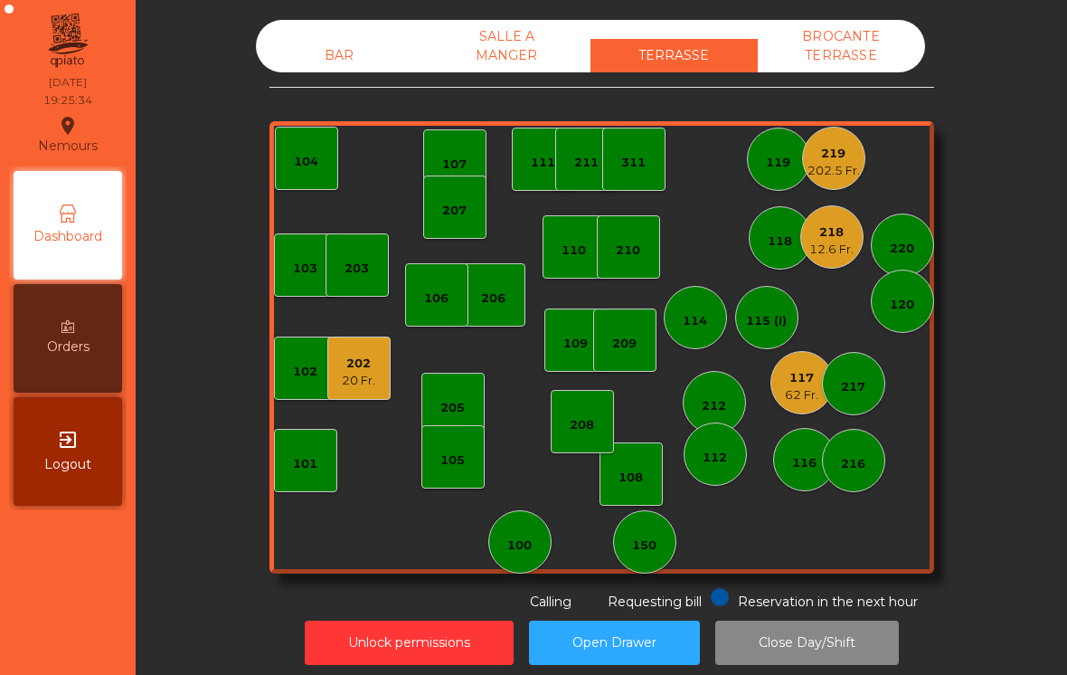
click at [832, 189] on div "219 202.5 Fr." at bounding box center [833, 158] width 63 height 63
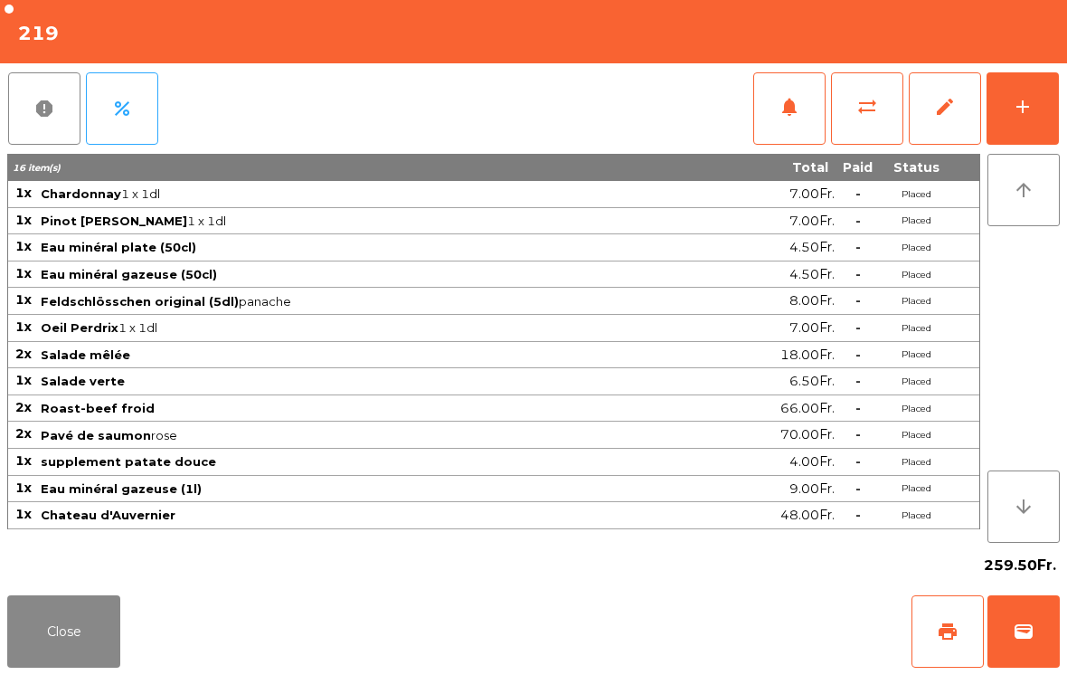
click at [78, 649] on button "Close" at bounding box center [63, 631] width 113 height 72
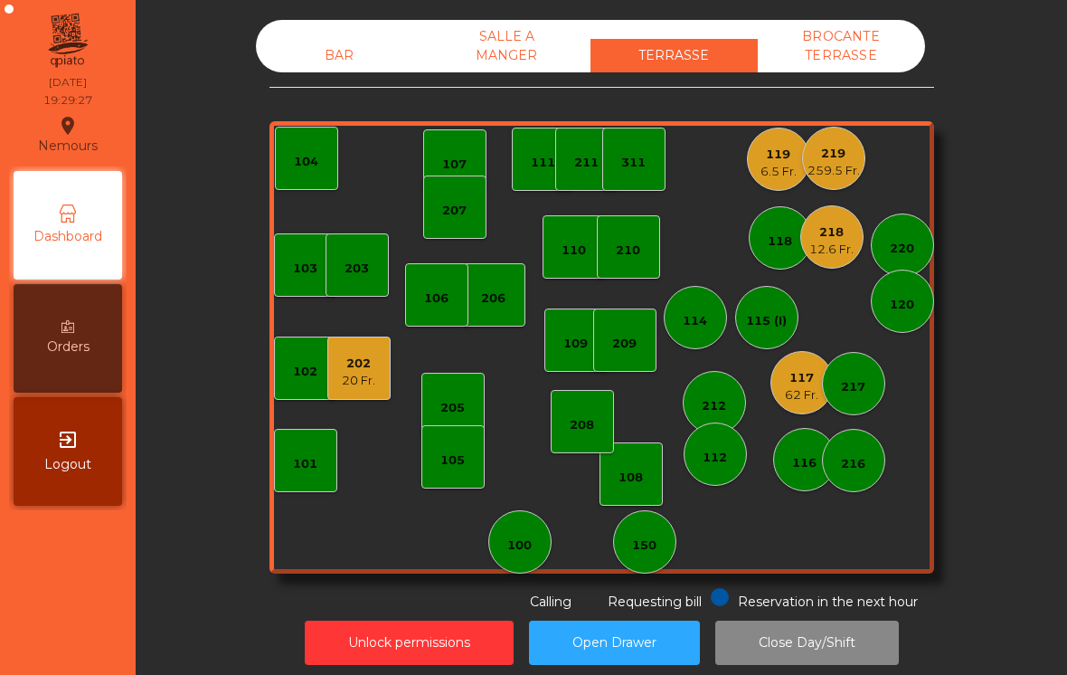
click at [814, 262] on div "218 12.6 Fr." at bounding box center [832, 236] width 63 height 63
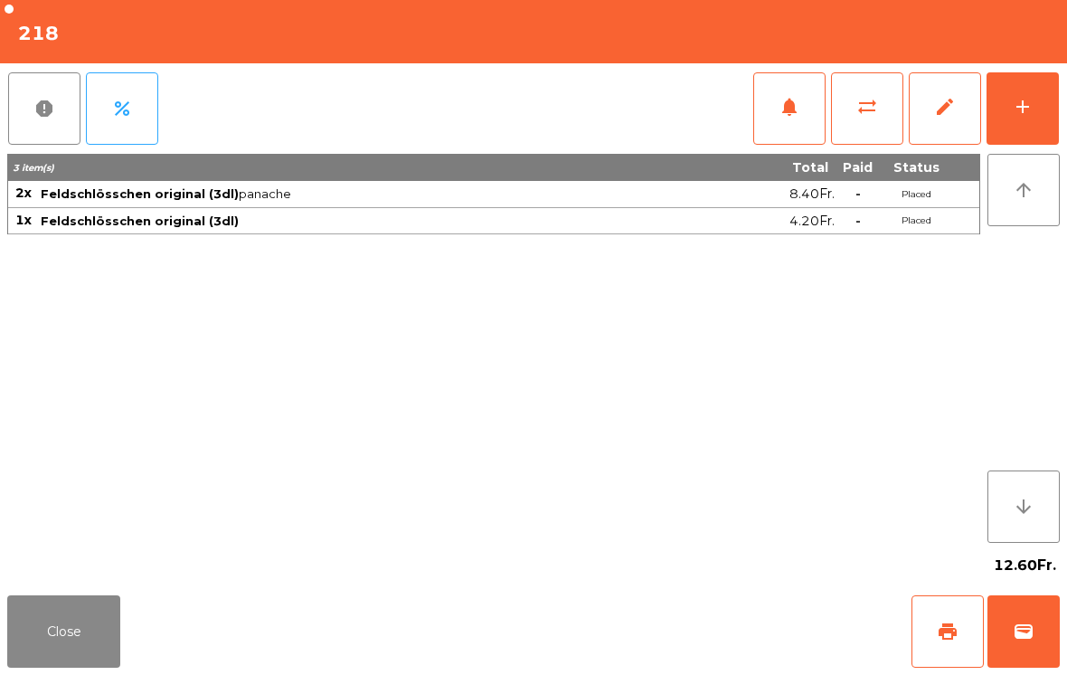
click at [1037, 117] on button "add" at bounding box center [1023, 108] width 72 height 72
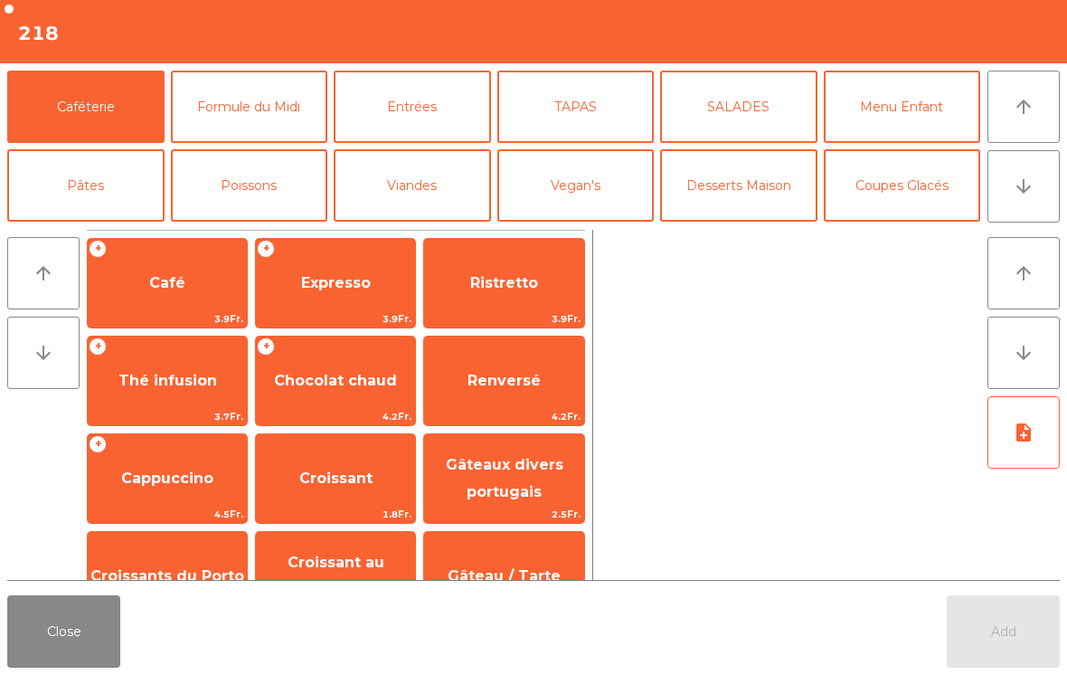
click at [1022, 194] on icon "arrow_downward" at bounding box center [1024, 186] width 22 height 22
click at [281, 228] on button "Bières" at bounding box center [249, 264] width 157 height 72
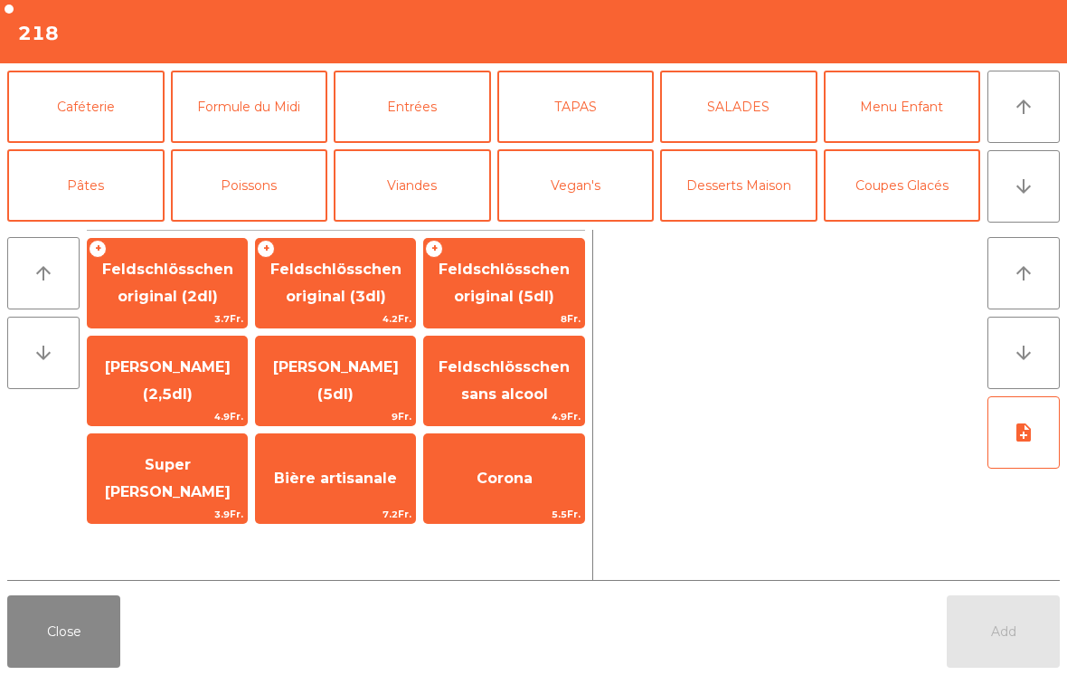
scroll to position [157, 0]
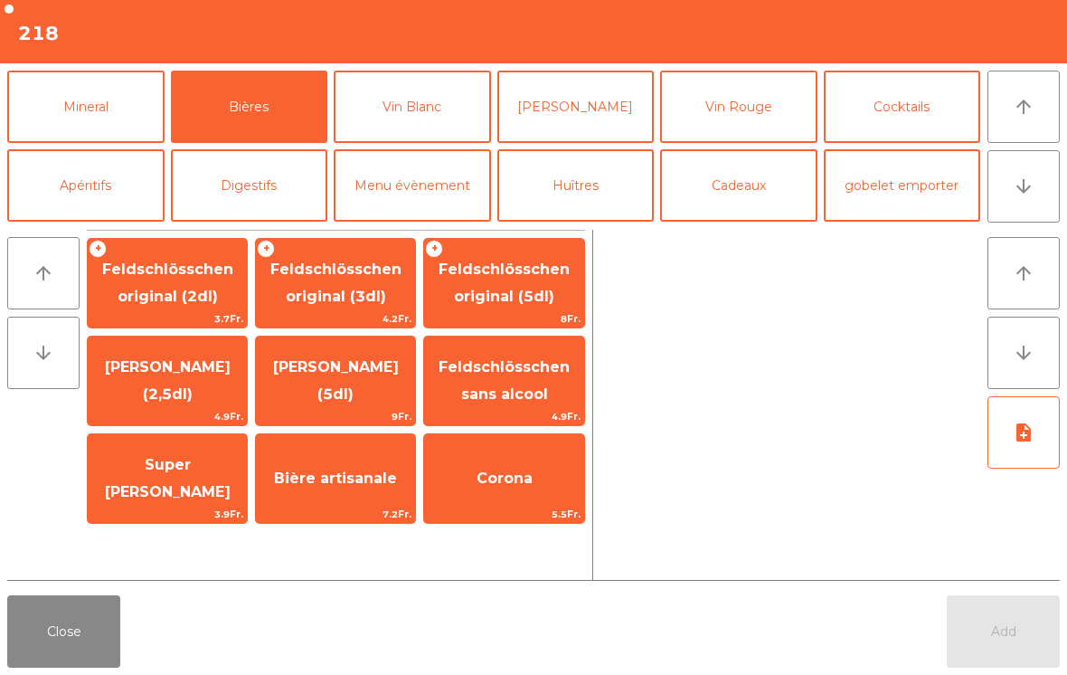
click at [378, 327] on div "+ Feldschlösschen original (3dl) 4.2Fr." at bounding box center [335, 283] width 161 height 90
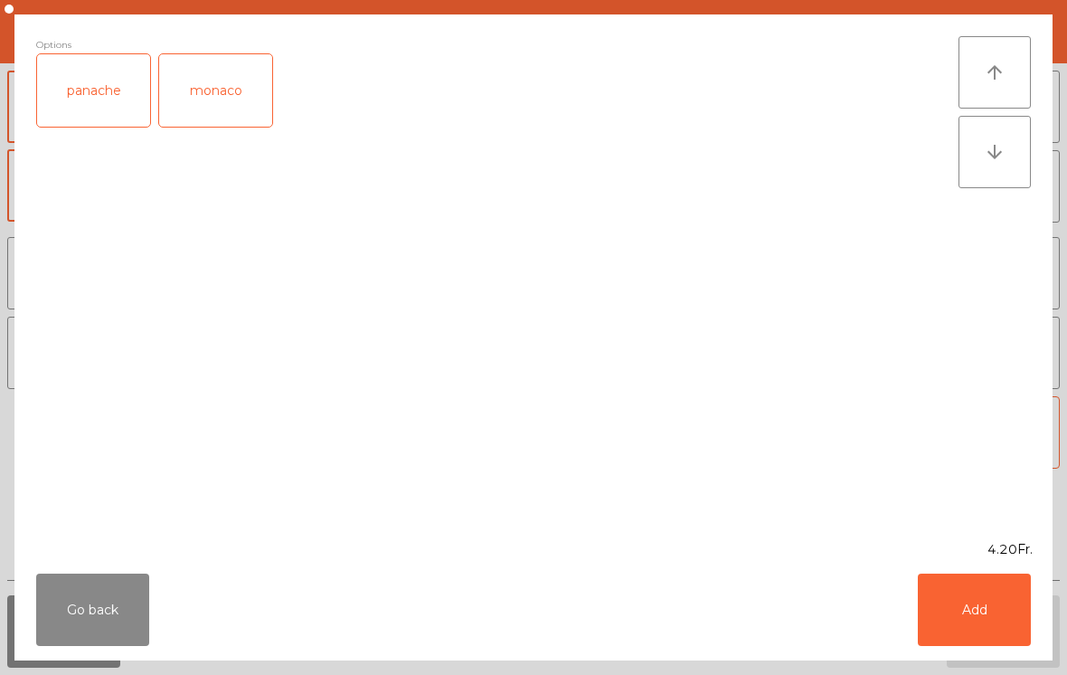
click at [974, 627] on button "Add" at bounding box center [974, 609] width 113 height 72
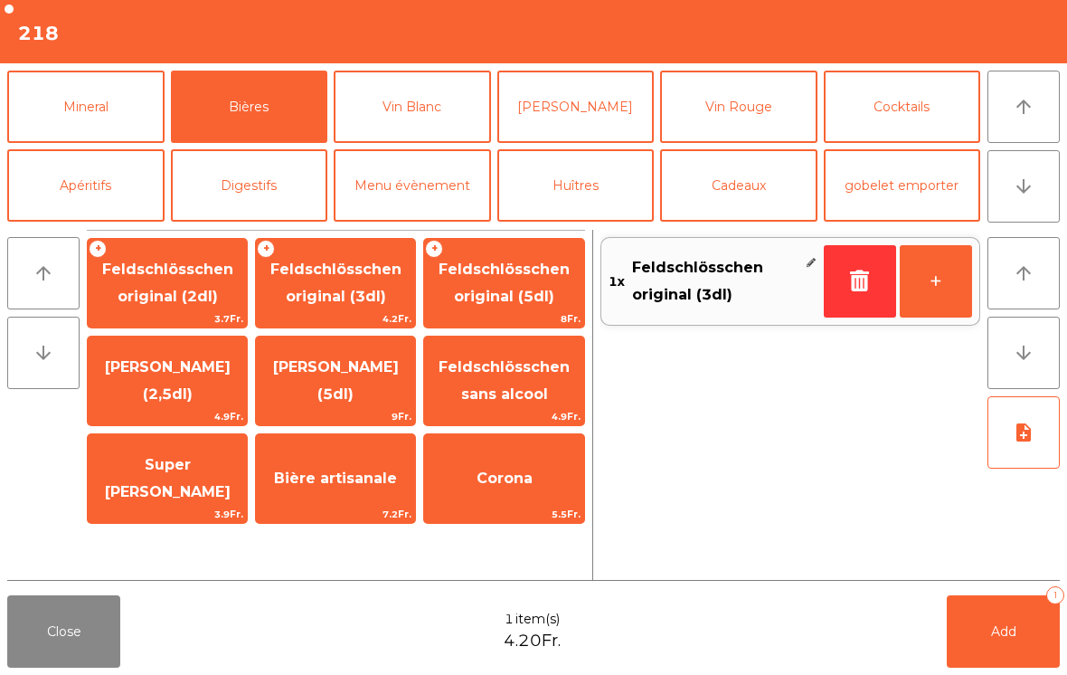
click at [1009, 642] on button "Add 1" at bounding box center [1003, 631] width 113 height 72
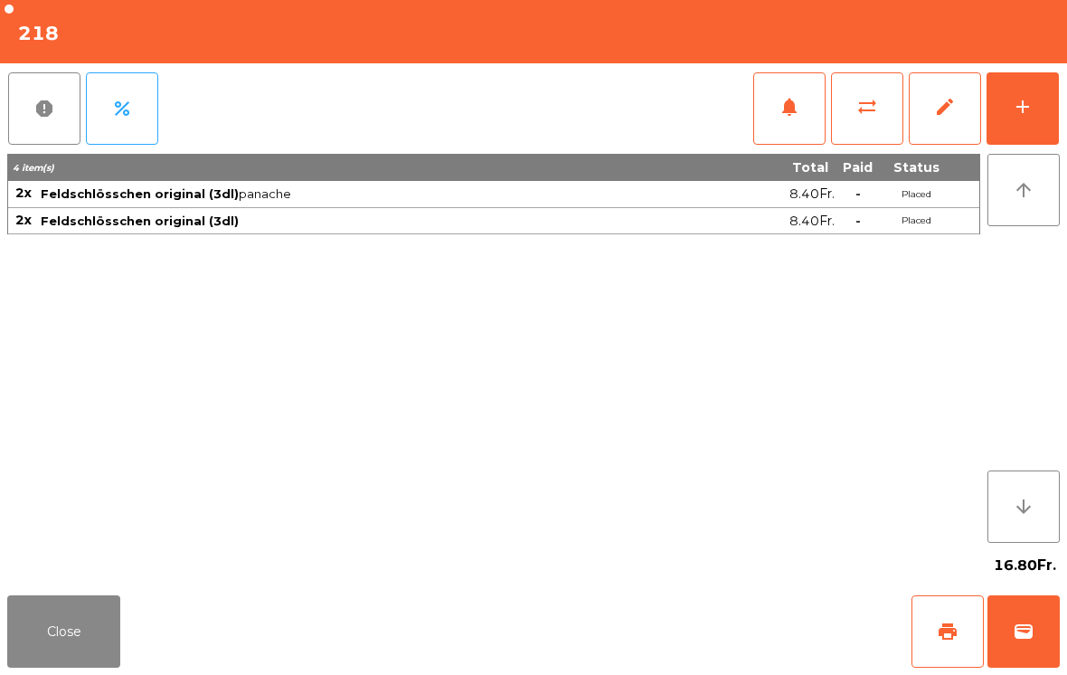
click at [98, 635] on button "Close" at bounding box center [63, 631] width 113 height 72
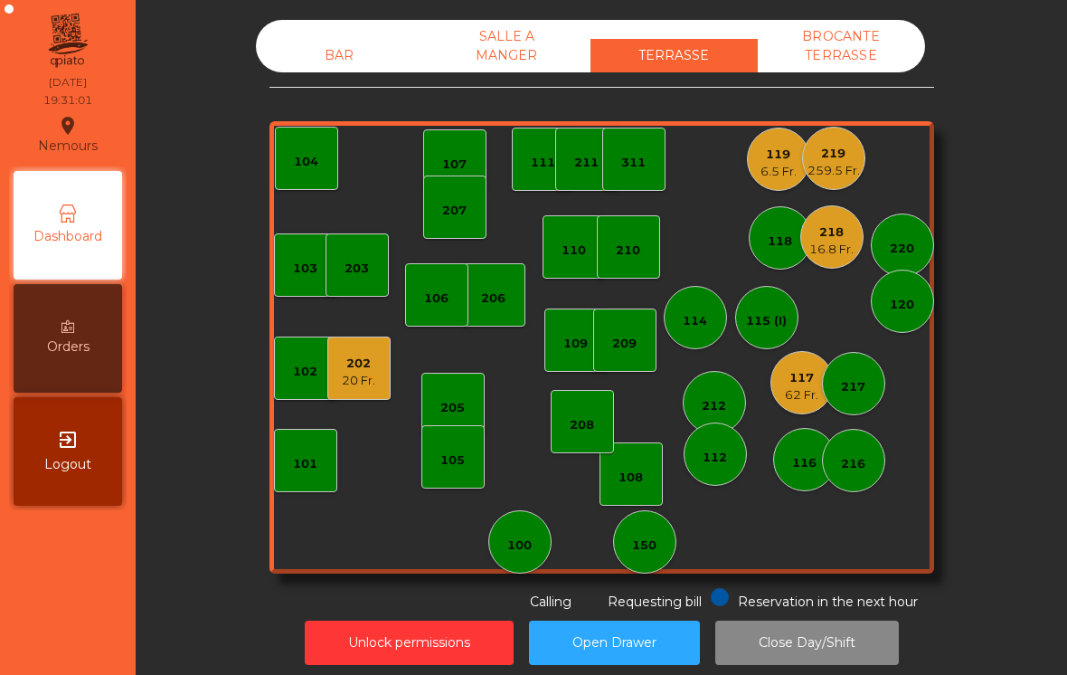
click at [785, 171] on div "6.5 Fr." at bounding box center [779, 172] width 36 height 18
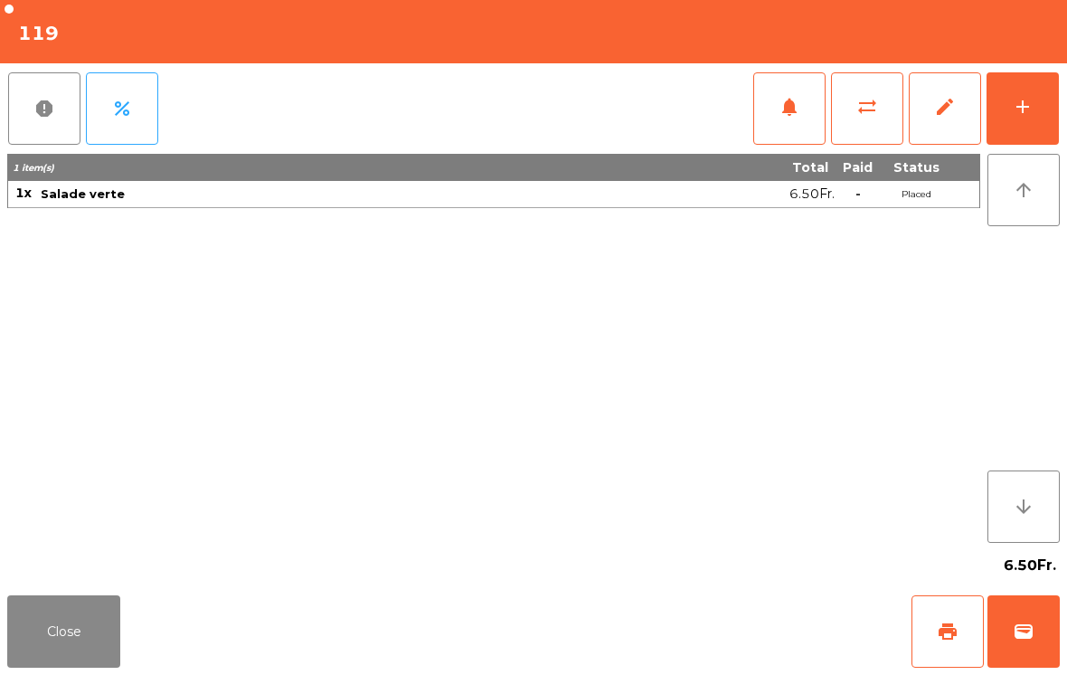
click at [90, 631] on button "Close" at bounding box center [63, 631] width 113 height 72
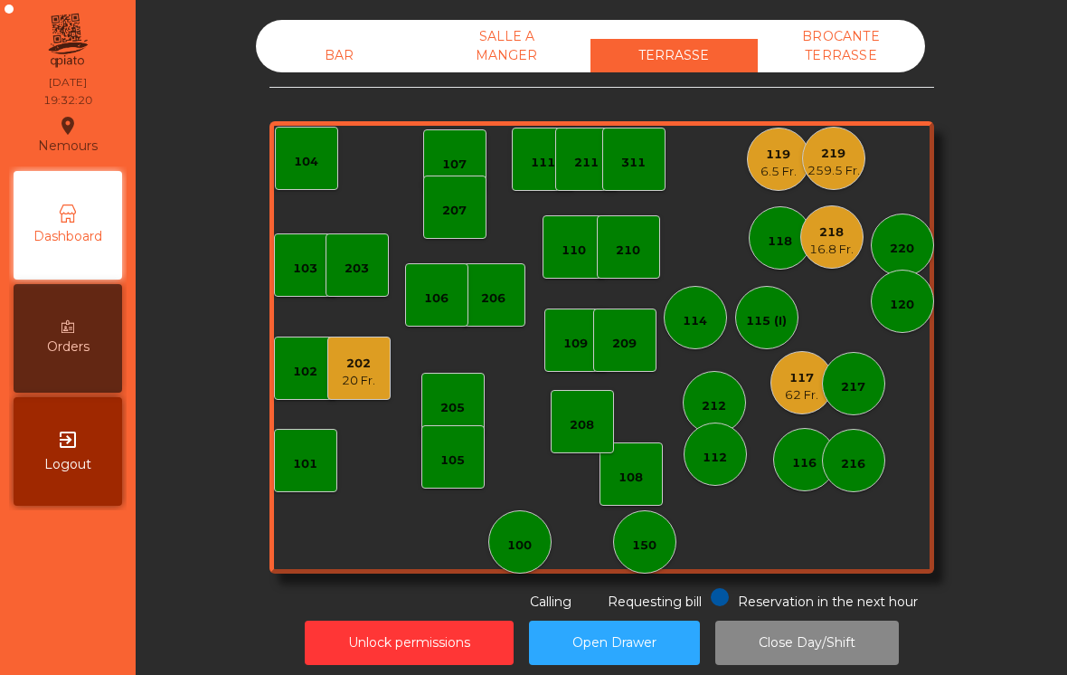
click at [784, 159] on div "119" at bounding box center [779, 155] width 36 height 18
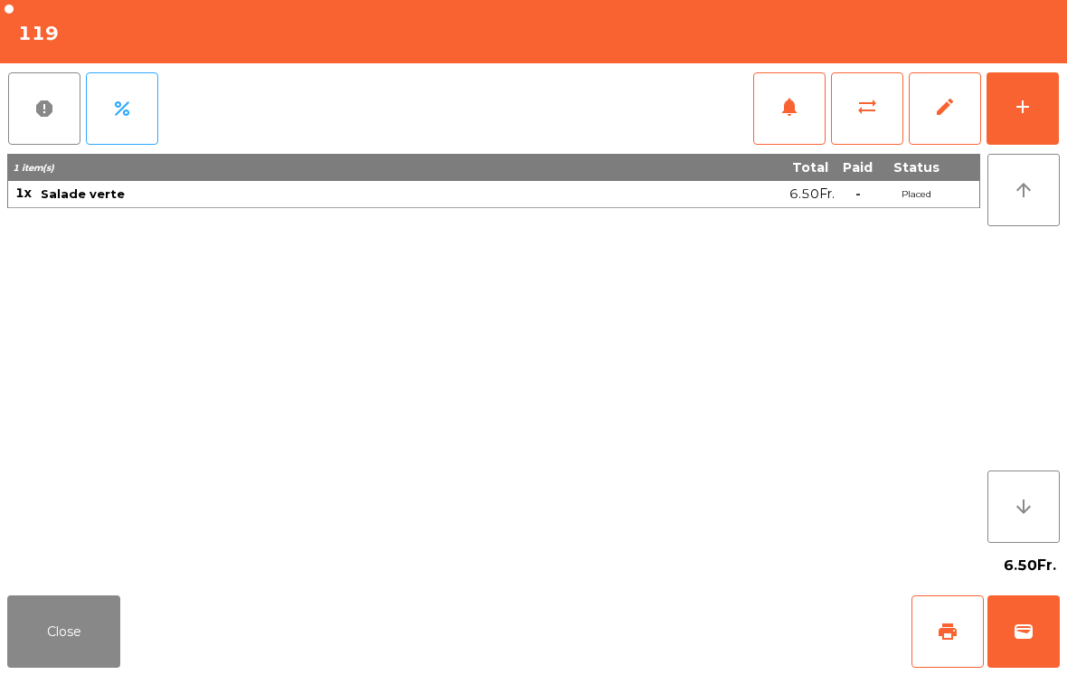
click at [853, 106] on button "sync_alt" at bounding box center [867, 108] width 72 height 72
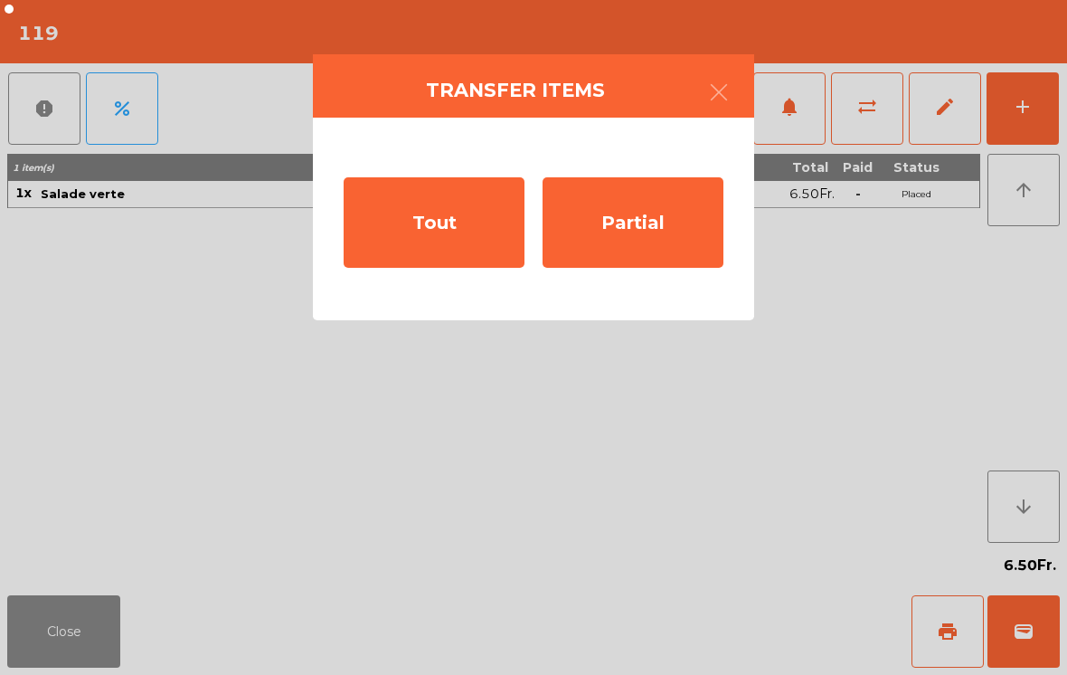
click at [467, 223] on div "Tout" at bounding box center [434, 222] width 181 height 90
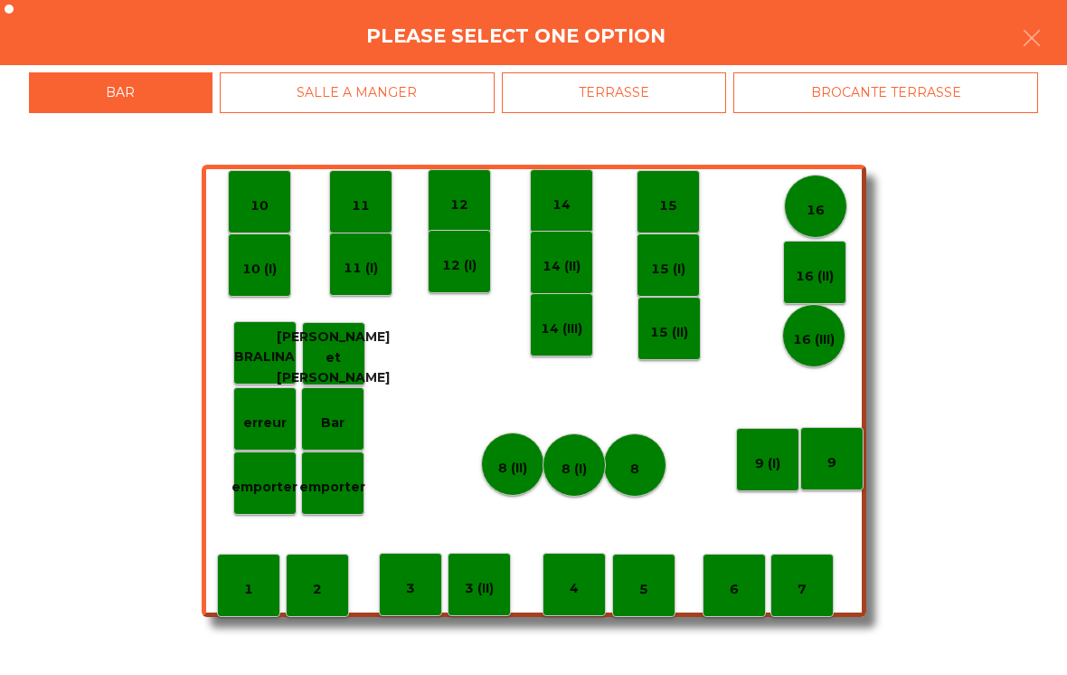
click at [883, 110] on div "BROCANTE TERRASSE" at bounding box center [886, 92] width 305 height 41
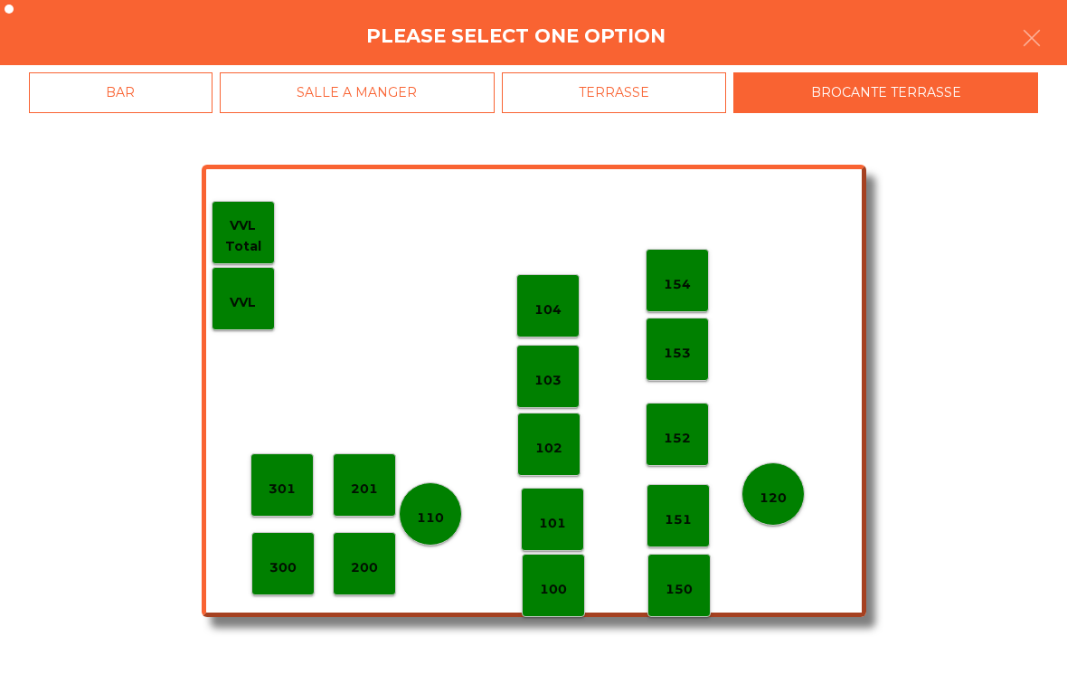
click at [641, 79] on div "TERRASSE" at bounding box center [614, 92] width 225 height 41
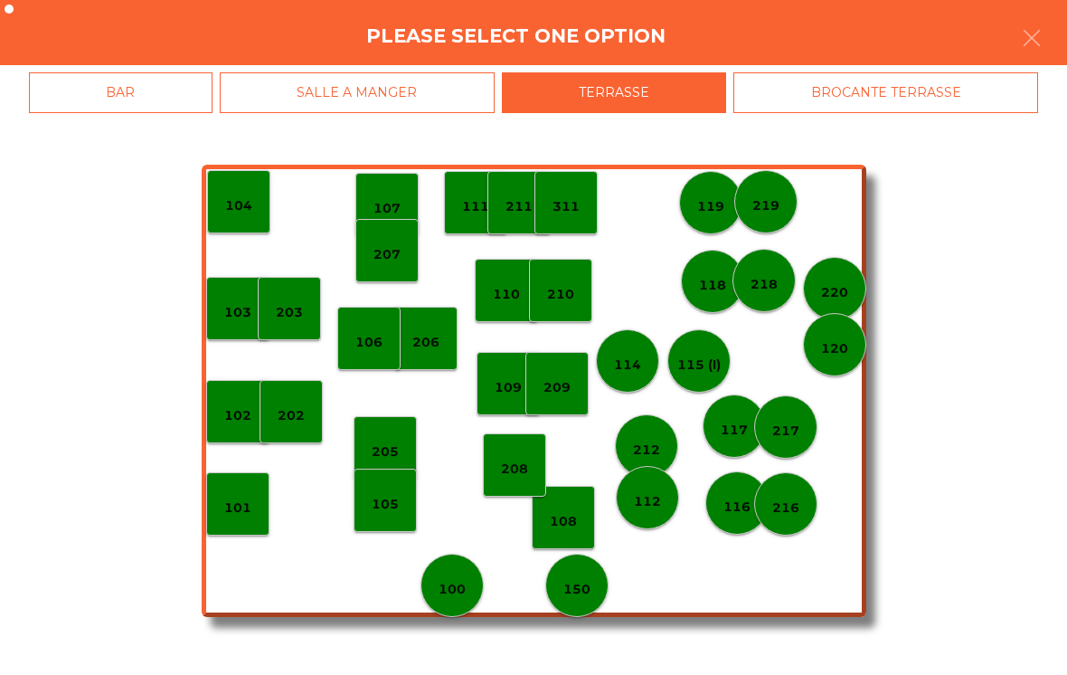
click at [761, 207] on p "219" at bounding box center [766, 205] width 27 height 21
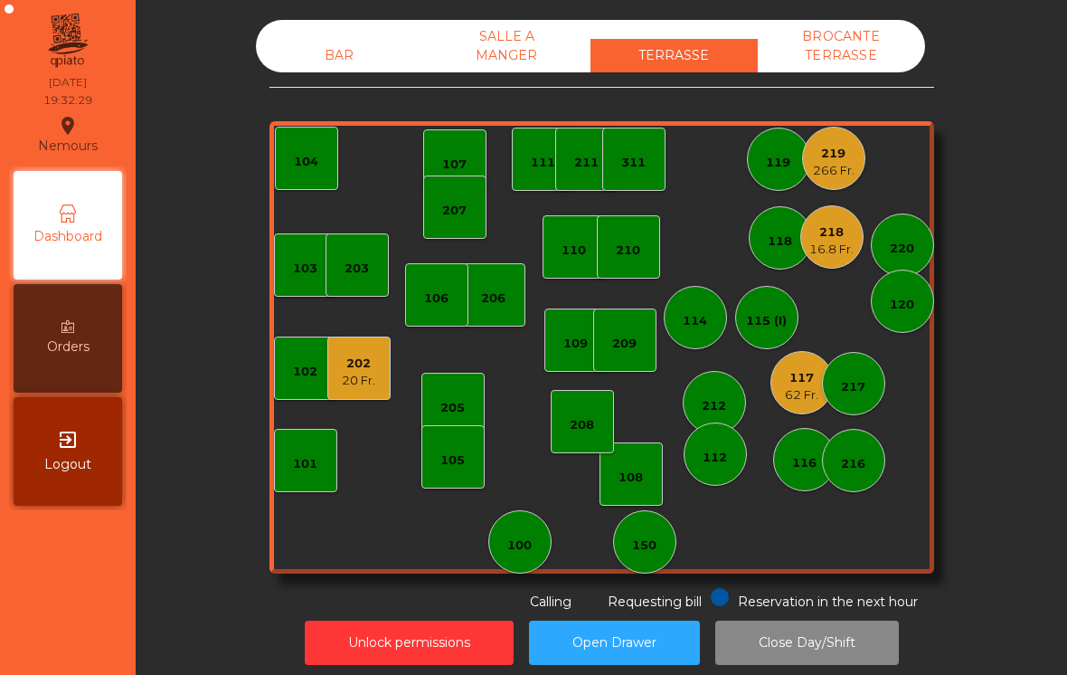
click at [355, 362] on div "202" at bounding box center [358, 364] width 33 height 18
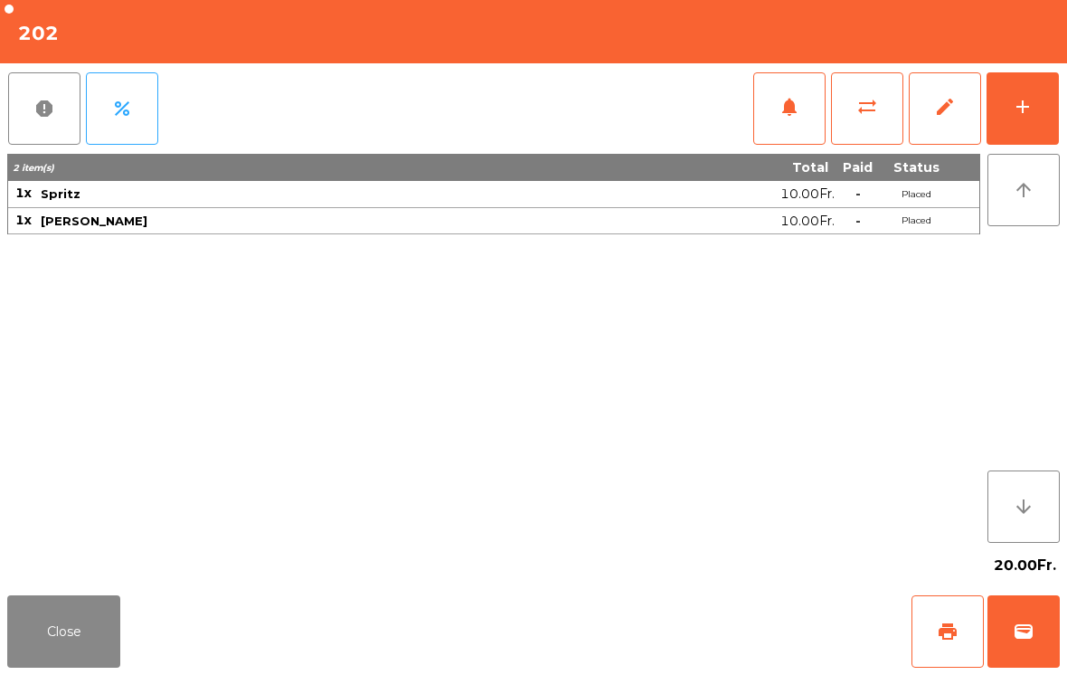
click at [1039, 629] on button "wallet" at bounding box center [1024, 631] width 72 height 72
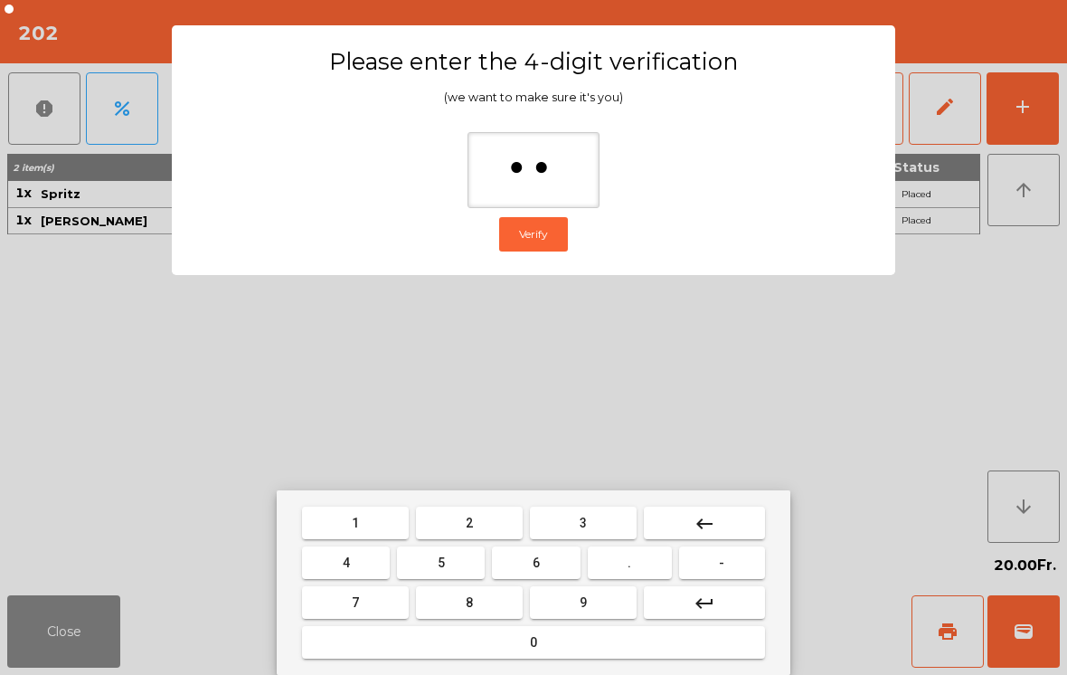
type input "***"
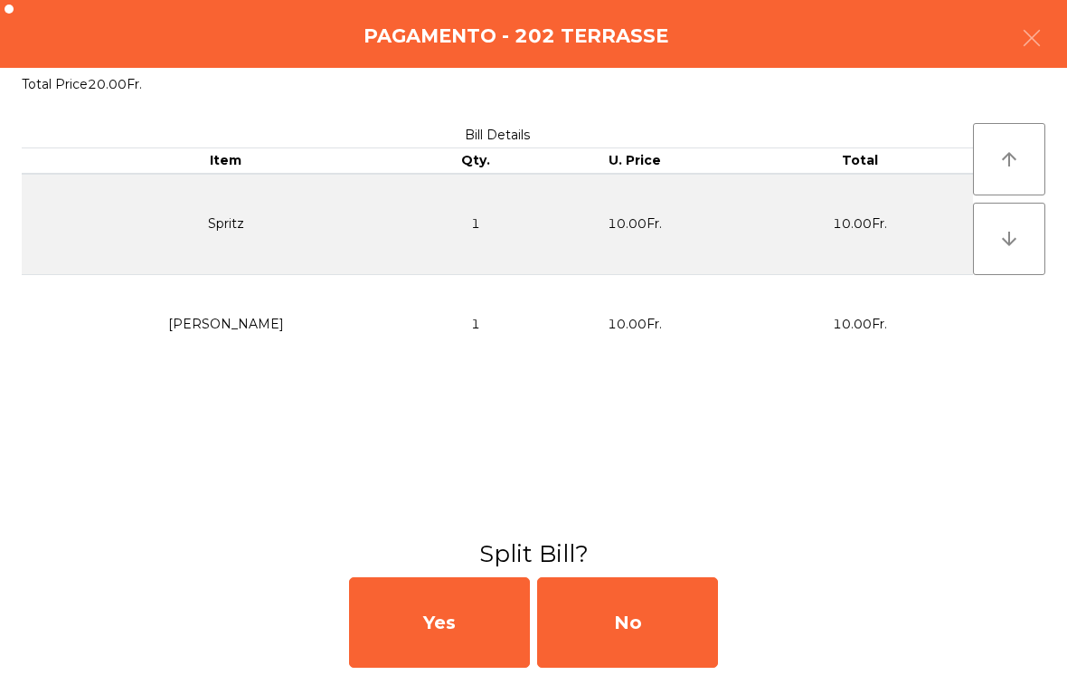
click at [653, 630] on div "No" at bounding box center [627, 622] width 181 height 90
click at [709, 618] on div "MB" at bounding box center [627, 622] width 181 height 90
click at [696, 628] on div "No" at bounding box center [627, 622] width 181 height 90
click at [660, 621] on div "No" at bounding box center [627, 622] width 181 height 90
